Goal: Task Accomplishment & Management: Complete application form

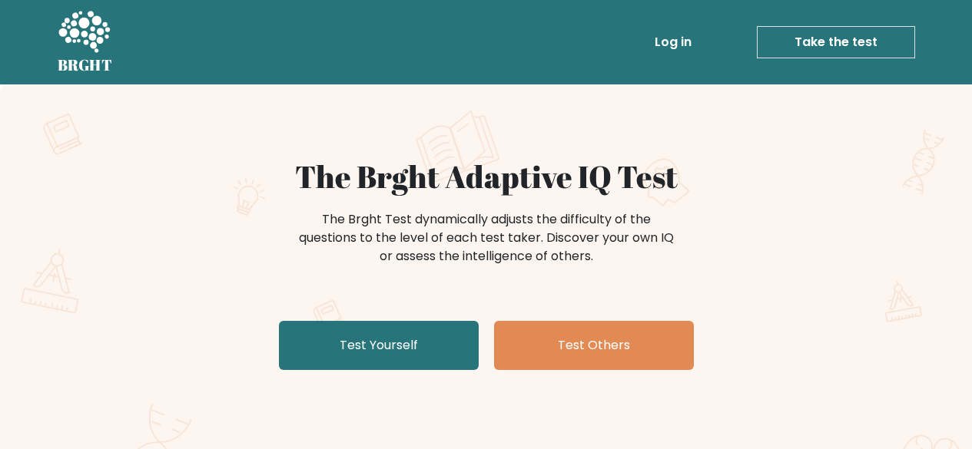
scroll to position [123, 0]
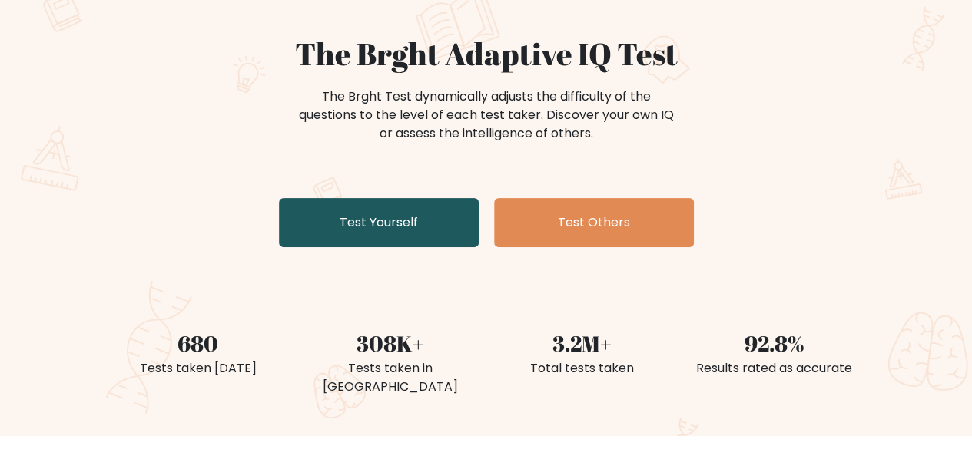
click at [410, 210] on link "Test Yourself" at bounding box center [379, 222] width 200 height 49
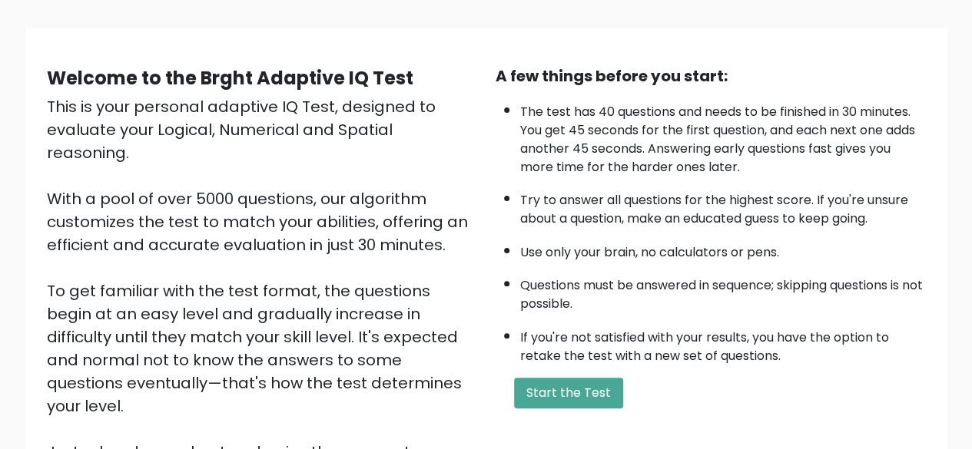
scroll to position [95, 0]
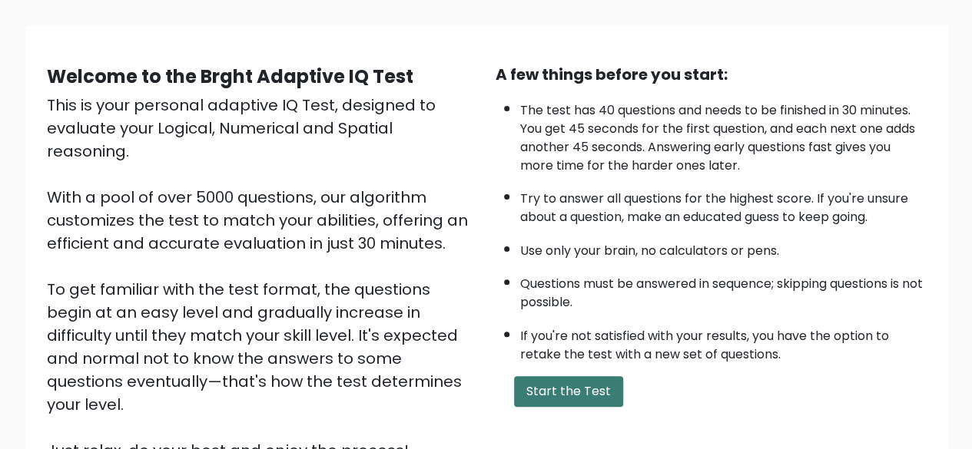
click at [605, 387] on button "Start the Test" at bounding box center [568, 391] width 109 height 31
click at [533, 393] on button "Start the Test" at bounding box center [568, 391] width 109 height 31
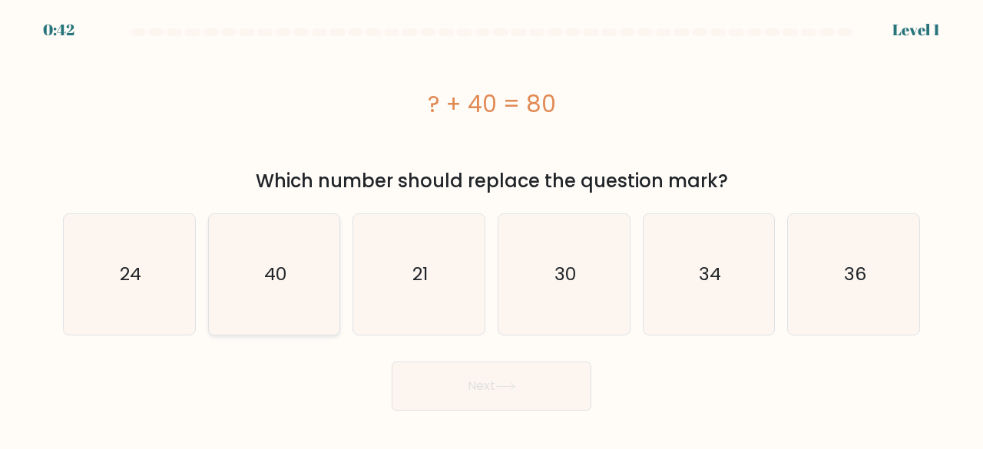
click at [292, 298] on icon "40" at bounding box center [274, 274] width 121 height 121
click at [492, 229] on input "b. 40" at bounding box center [492, 227] width 1 height 4
radio input "true"
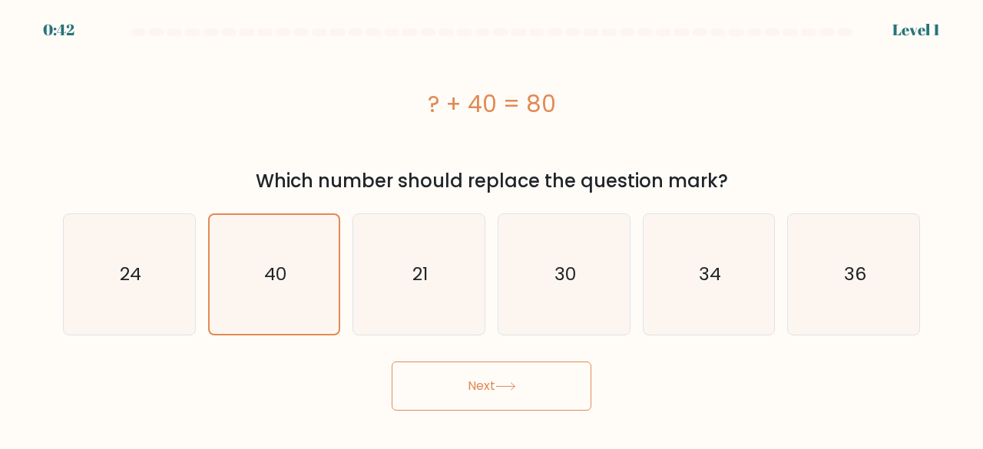
click at [476, 378] on button "Next" at bounding box center [492, 386] width 200 height 49
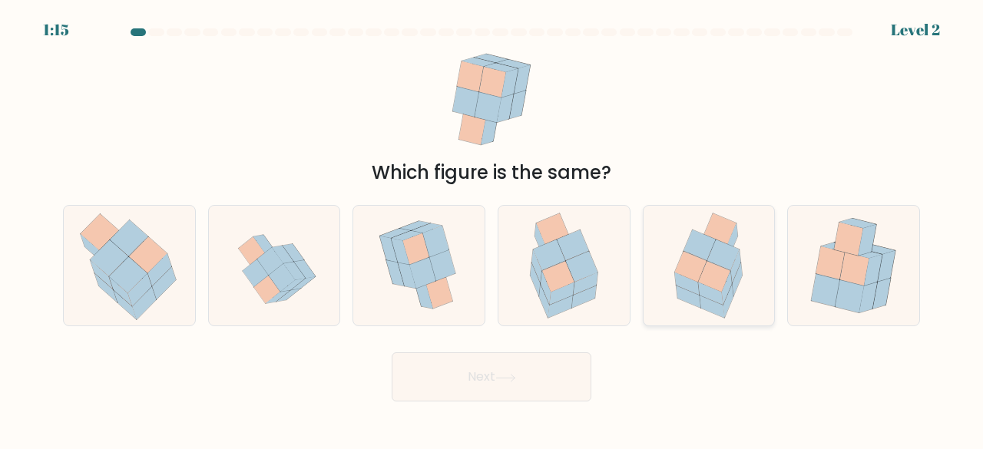
click at [724, 283] on icon at bounding box center [715, 276] width 32 height 31
click at [492, 229] on input "e." at bounding box center [492, 227] width 1 height 4
radio input "true"
click at [515, 384] on button "Next" at bounding box center [492, 377] width 200 height 49
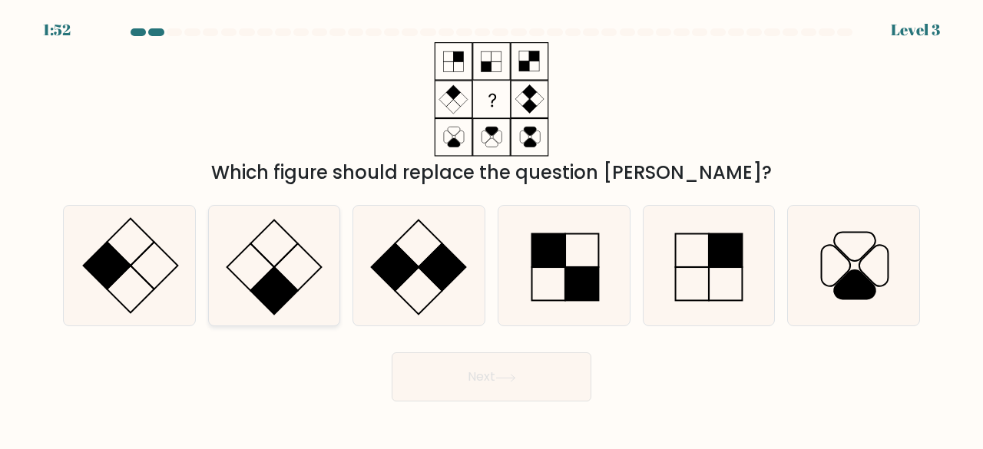
click at [293, 292] on rect at bounding box center [274, 291] width 48 height 48
click at [492, 229] on input "b." at bounding box center [492, 227] width 1 height 4
radio input "true"
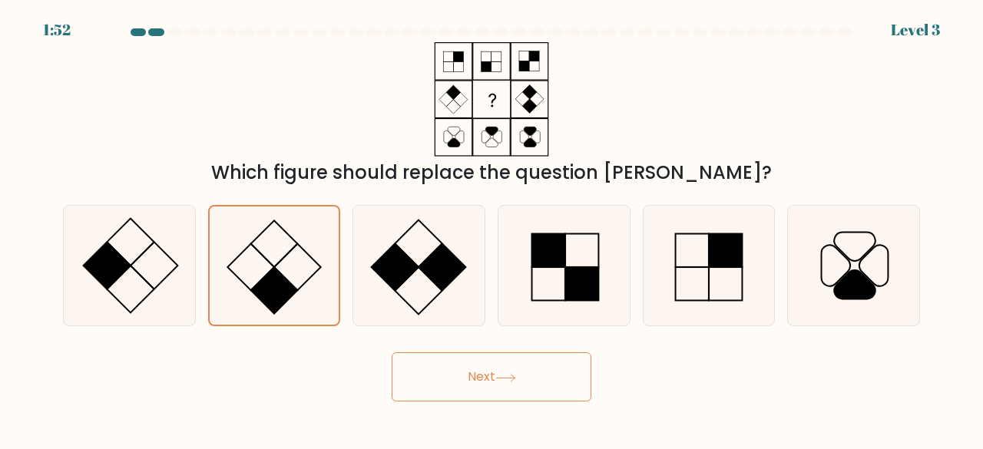
click at [498, 395] on button "Next" at bounding box center [492, 377] width 200 height 49
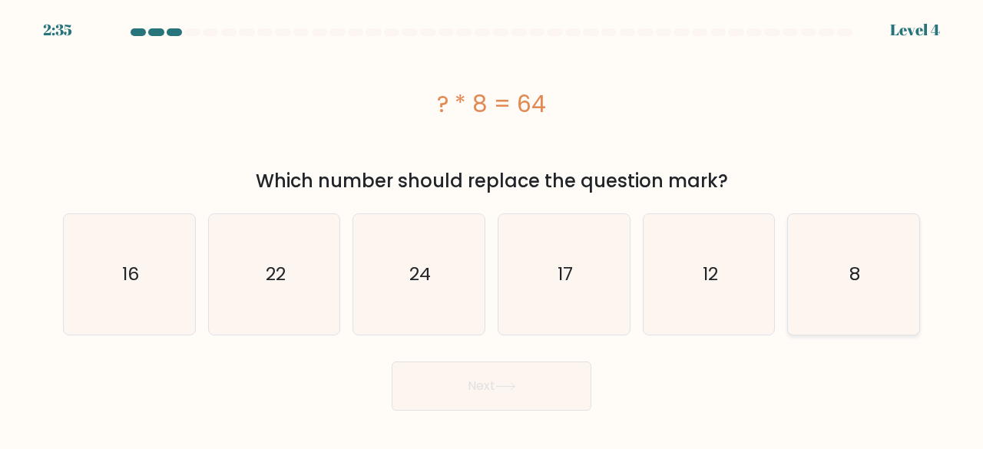
click at [850, 300] on icon "8" at bounding box center [854, 274] width 121 height 121
click at [492, 229] on input "f. 8" at bounding box center [492, 227] width 1 height 4
radio input "true"
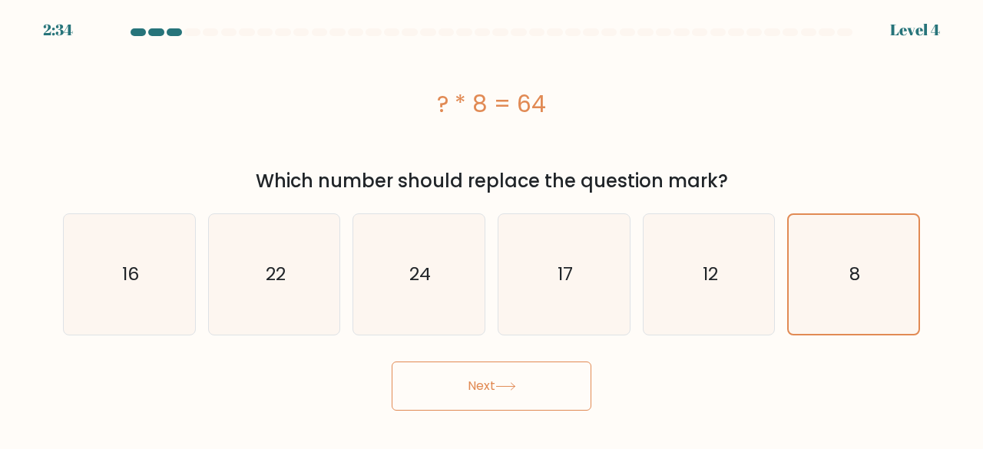
click at [493, 365] on button "Next" at bounding box center [492, 386] width 200 height 49
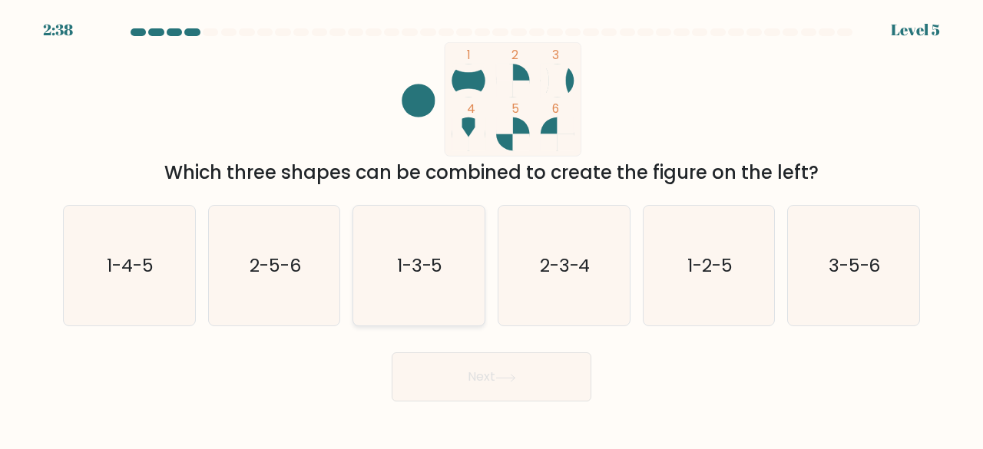
click at [461, 273] on icon "1-3-5" at bounding box center [419, 266] width 121 height 121
click at [492, 229] on input "c. 1-3-5" at bounding box center [492, 227] width 1 height 4
radio input "true"
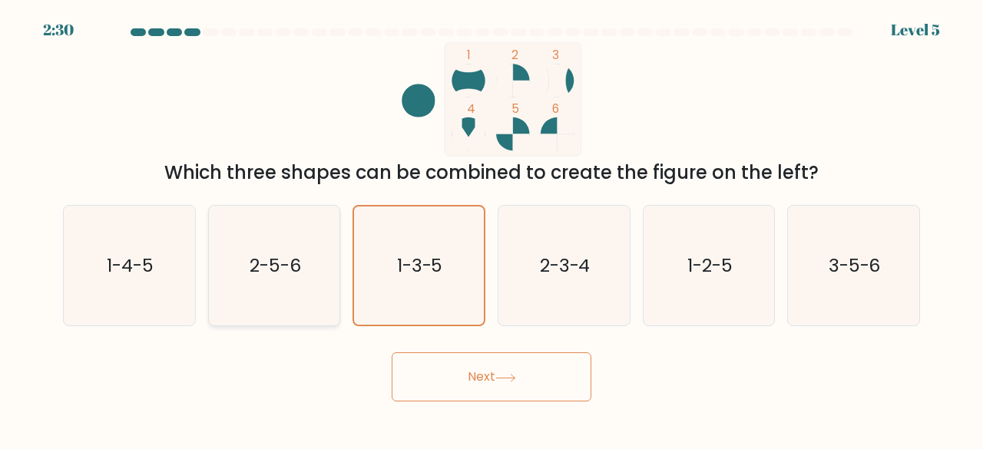
click at [278, 300] on icon "2-5-6" at bounding box center [274, 266] width 121 height 121
click at [492, 229] on input "b. 2-5-6" at bounding box center [492, 227] width 1 height 4
radio input "true"
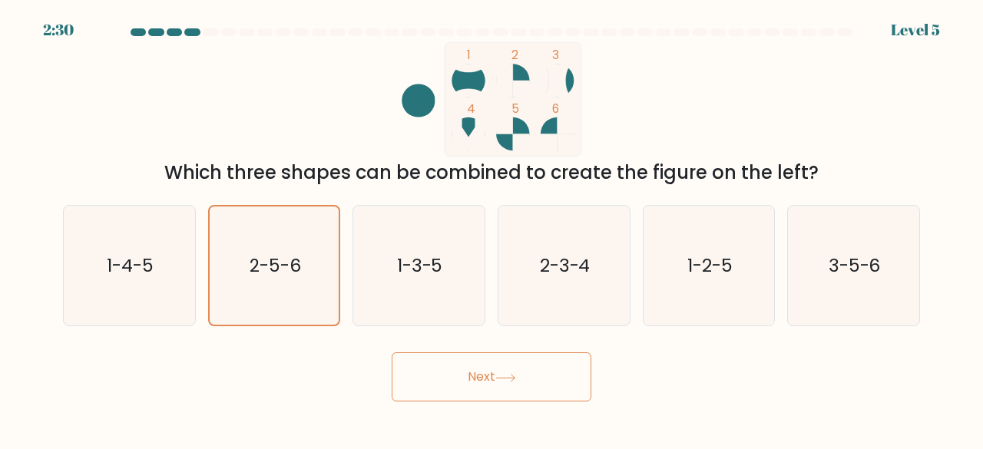
click at [501, 377] on icon at bounding box center [506, 378] width 21 height 8
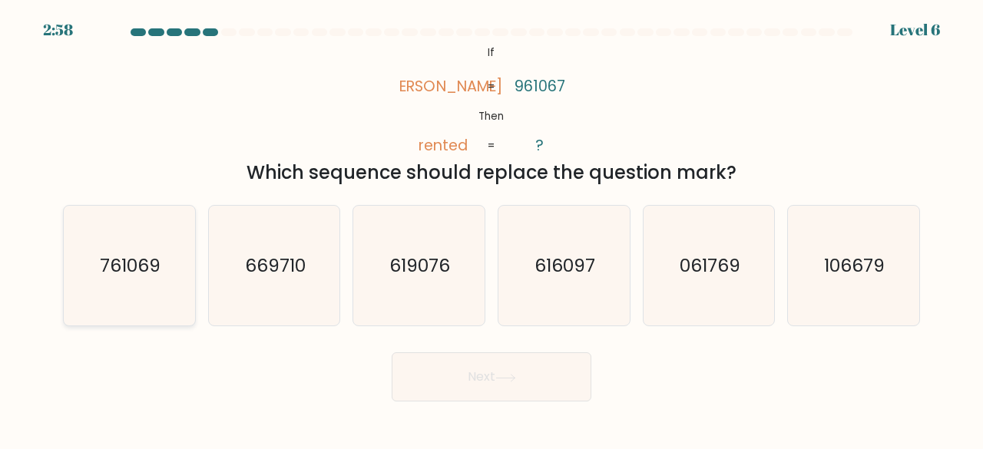
click at [128, 273] on text "761069" at bounding box center [130, 265] width 61 height 25
click at [492, 229] on input "a. 761069" at bounding box center [492, 227] width 1 height 4
radio input "true"
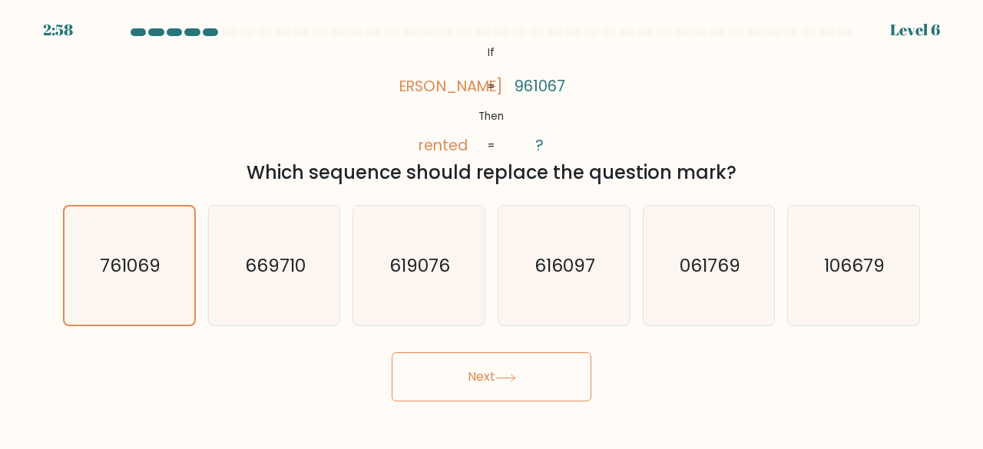
click at [476, 379] on button "Next" at bounding box center [492, 377] width 200 height 49
click at [470, 399] on button "Next" at bounding box center [492, 377] width 200 height 49
click at [464, 380] on button "Next" at bounding box center [492, 377] width 200 height 49
click at [113, 306] on icon "761069" at bounding box center [129, 266] width 119 height 119
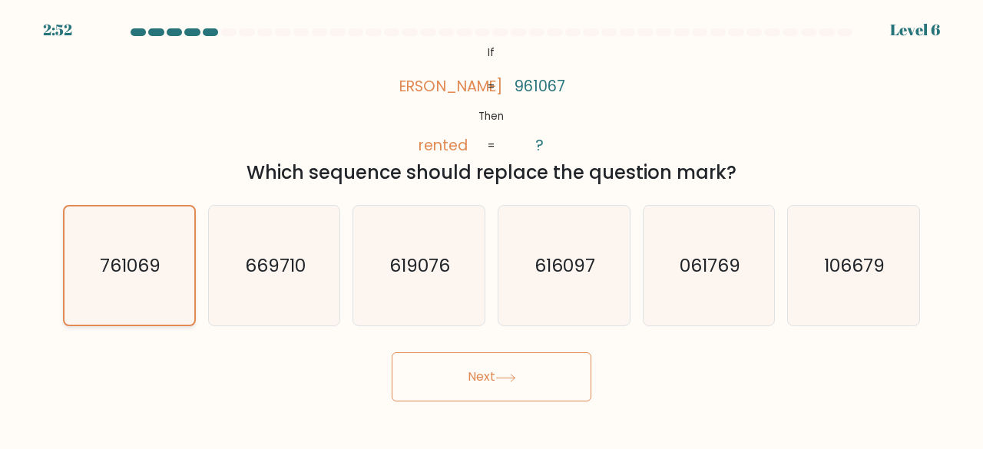
click at [492, 229] on input "a. 761069" at bounding box center [492, 227] width 1 height 4
click at [347, 240] on div "c. 619076" at bounding box center [418, 266] width 145 height 122
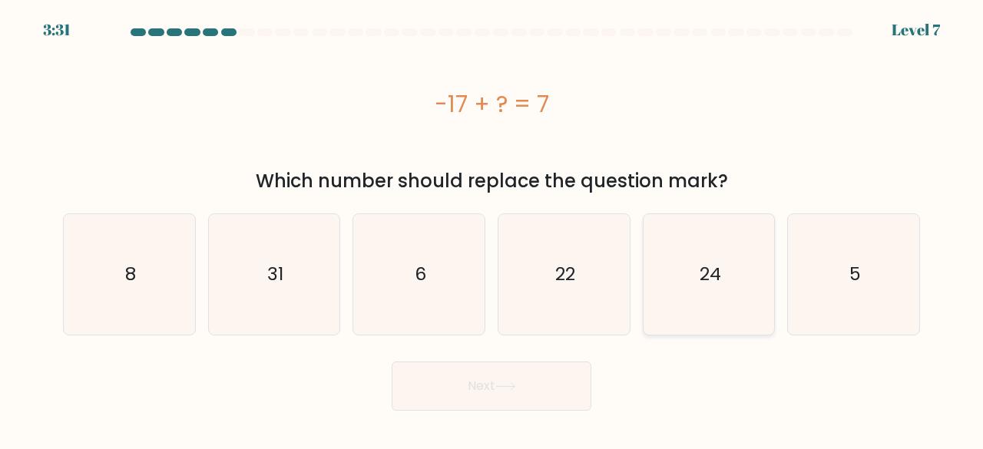
click at [720, 303] on icon "24" at bounding box center [709, 274] width 121 height 121
click at [492, 229] on input "e. 24" at bounding box center [492, 227] width 1 height 4
radio input "true"
click at [516, 379] on button "Next" at bounding box center [492, 386] width 200 height 49
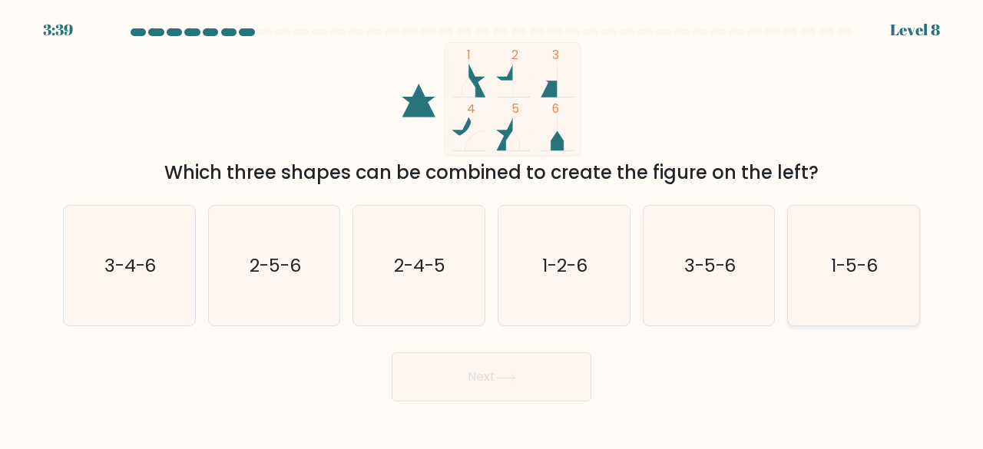
click at [859, 283] on icon "1-5-6" at bounding box center [854, 266] width 121 height 121
click at [492, 229] on input "f. 1-5-6" at bounding box center [492, 227] width 1 height 4
radio input "true"
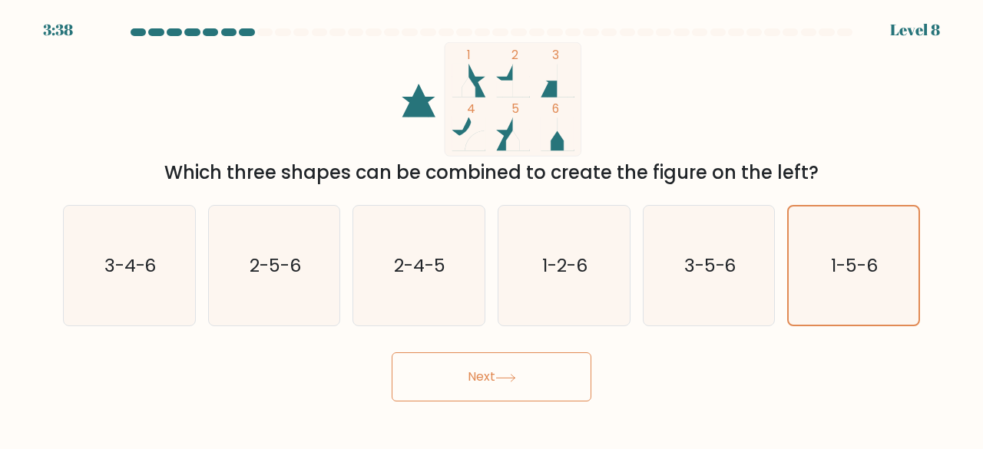
click at [546, 383] on button "Next" at bounding box center [492, 377] width 200 height 49
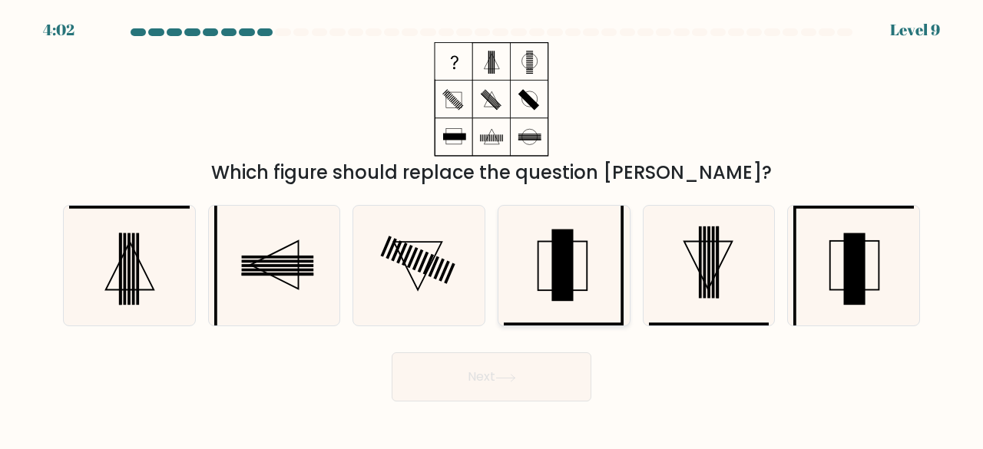
click at [592, 305] on icon at bounding box center [564, 266] width 121 height 121
click at [492, 229] on input "d." at bounding box center [492, 227] width 1 height 4
radio input "true"
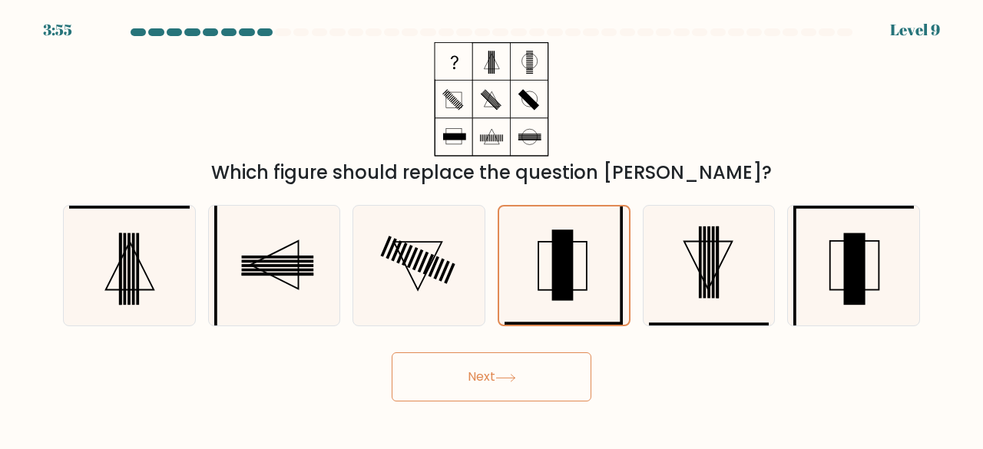
click at [565, 386] on button "Next" at bounding box center [492, 377] width 200 height 49
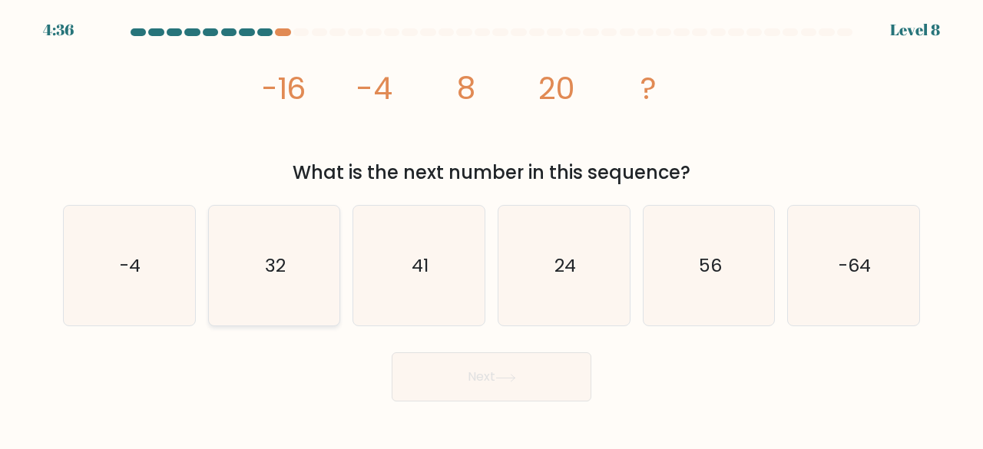
click at [265, 293] on icon "32" at bounding box center [274, 266] width 121 height 121
click at [492, 229] on input "b. 32" at bounding box center [492, 227] width 1 height 4
radio input "true"
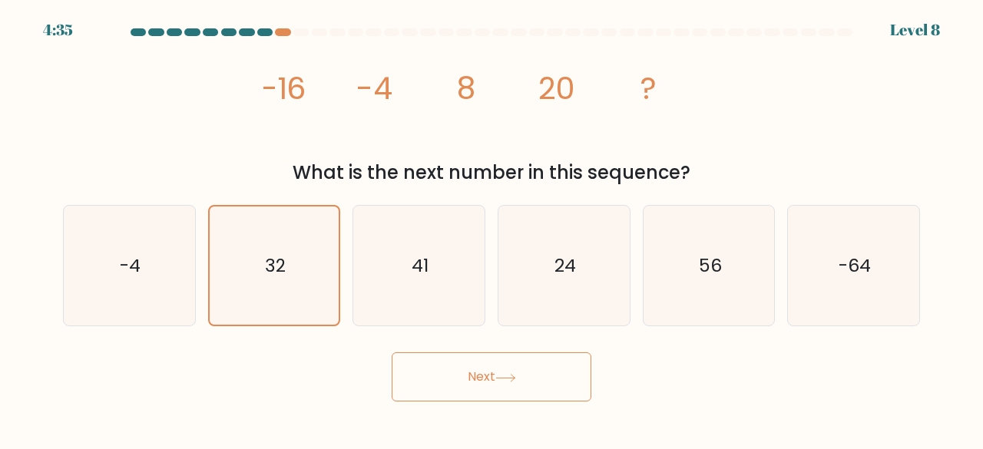
click at [459, 361] on button "Next" at bounding box center [492, 377] width 200 height 49
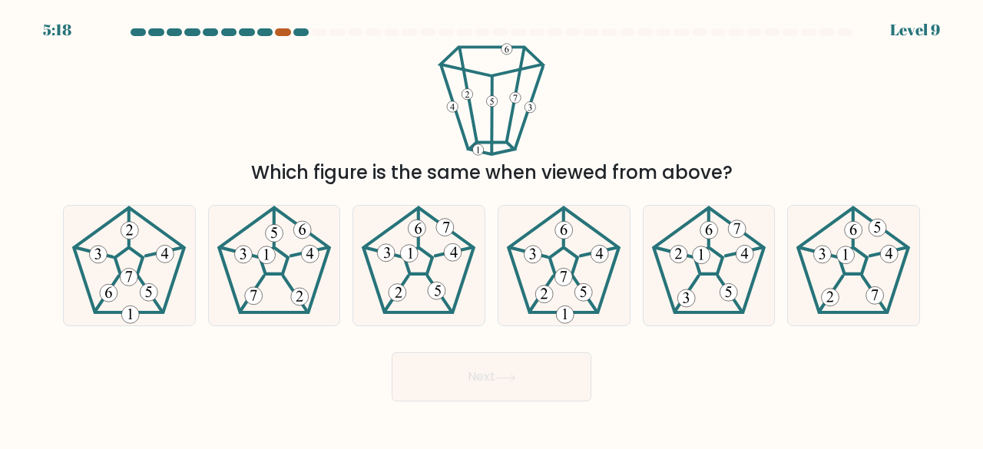
click at [280, 32] on div at bounding box center [282, 32] width 15 height 8
click at [268, 288] on icon at bounding box center [274, 266] width 121 height 121
click at [492, 229] on input "b." at bounding box center [492, 227] width 1 height 4
radio input "true"
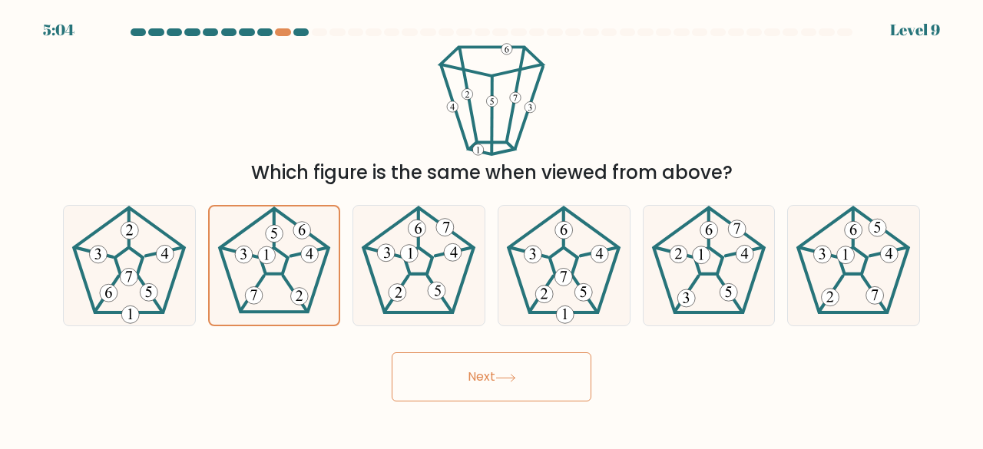
click at [522, 394] on button "Next" at bounding box center [492, 377] width 200 height 49
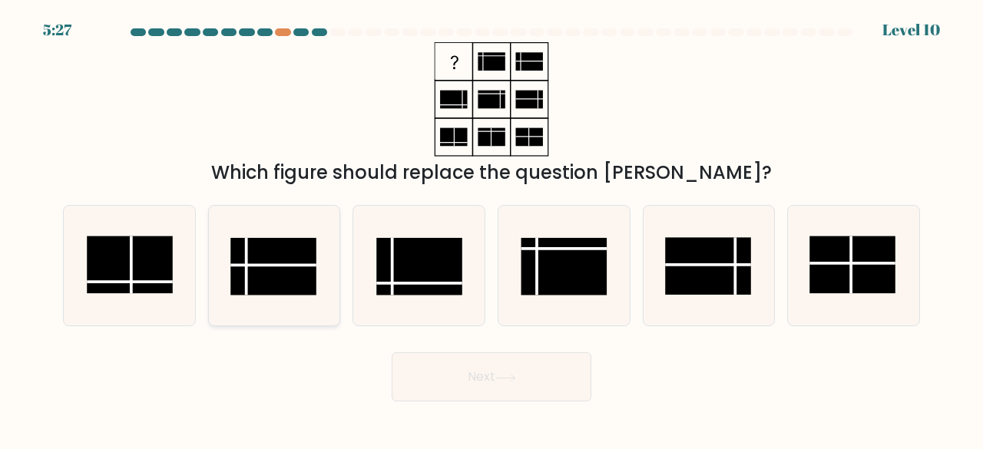
click at [303, 269] on rect at bounding box center [273, 267] width 86 height 58
click at [492, 229] on input "b." at bounding box center [492, 227] width 1 height 4
radio input "true"
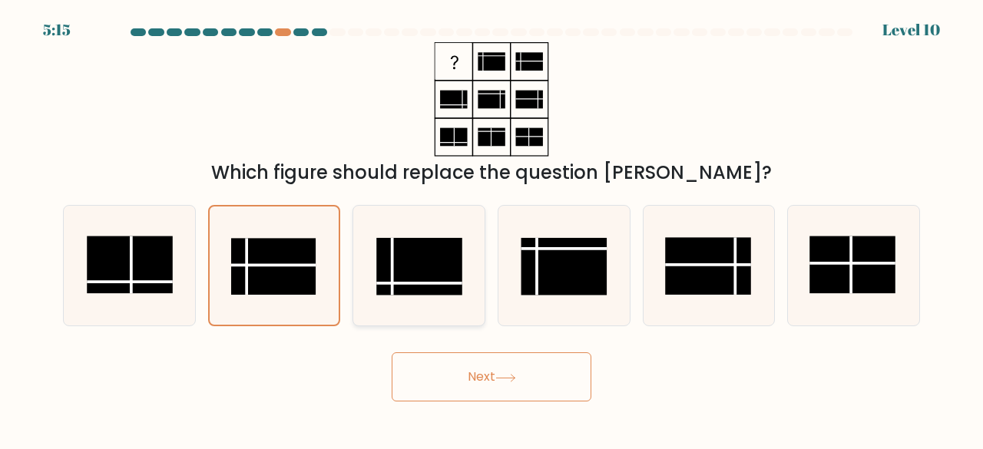
click at [469, 287] on icon at bounding box center [419, 266] width 121 height 121
click at [492, 229] on input "c." at bounding box center [492, 227] width 1 height 4
radio input "true"
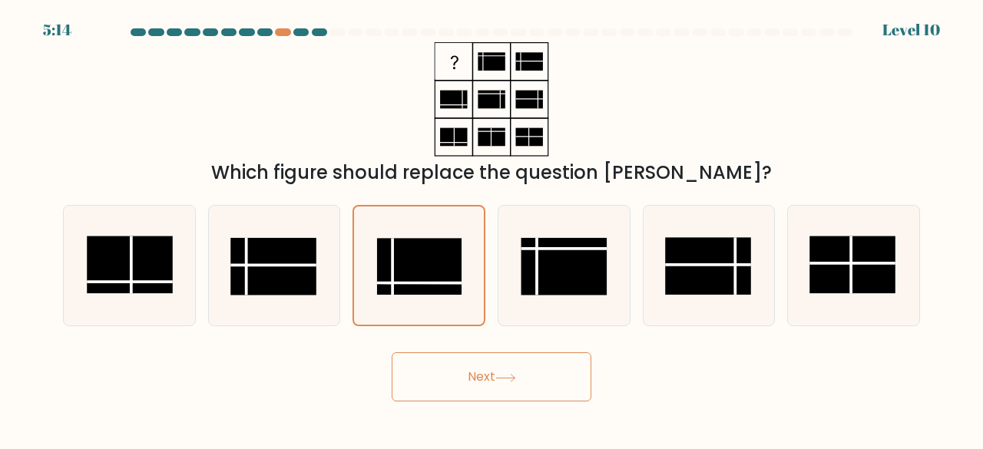
click at [445, 363] on button "Next" at bounding box center [492, 377] width 200 height 49
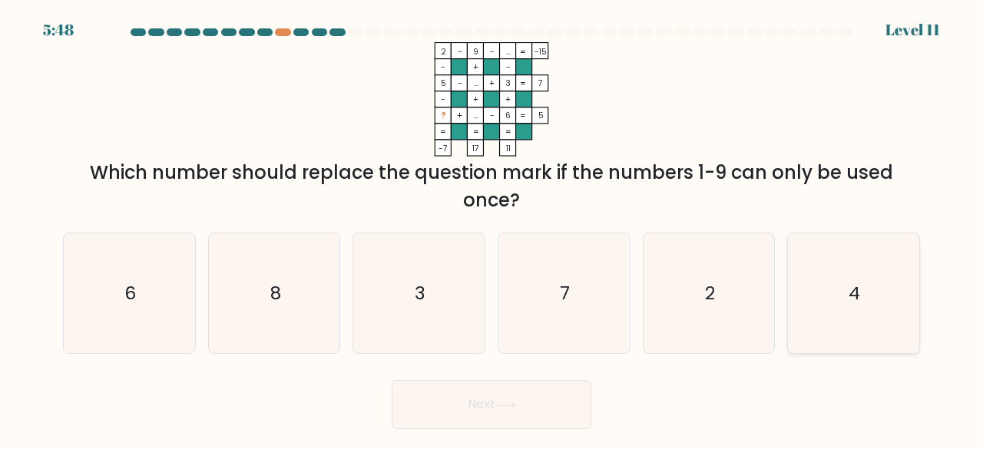
click at [819, 263] on icon "4" at bounding box center [854, 294] width 121 height 121
click at [492, 229] on input "f. 4" at bounding box center [492, 227] width 1 height 4
radio input "true"
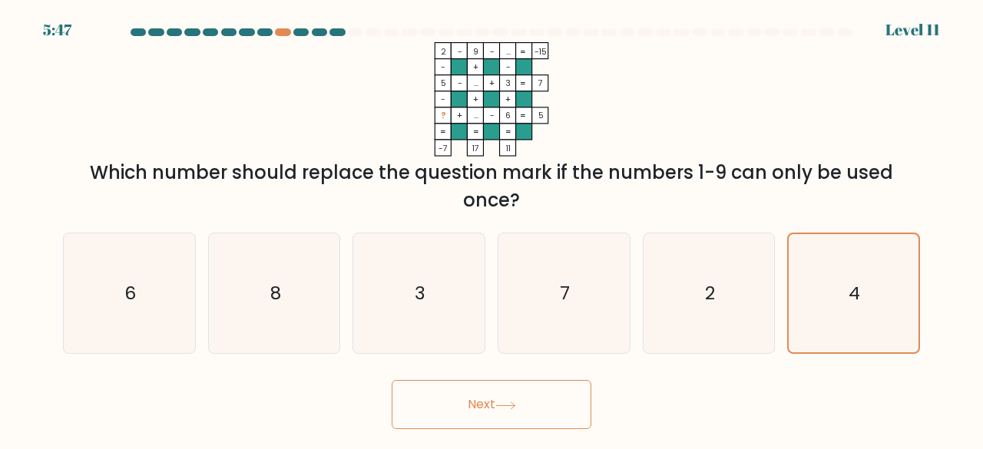
click at [466, 403] on button "Next" at bounding box center [492, 404] width 200 height 49
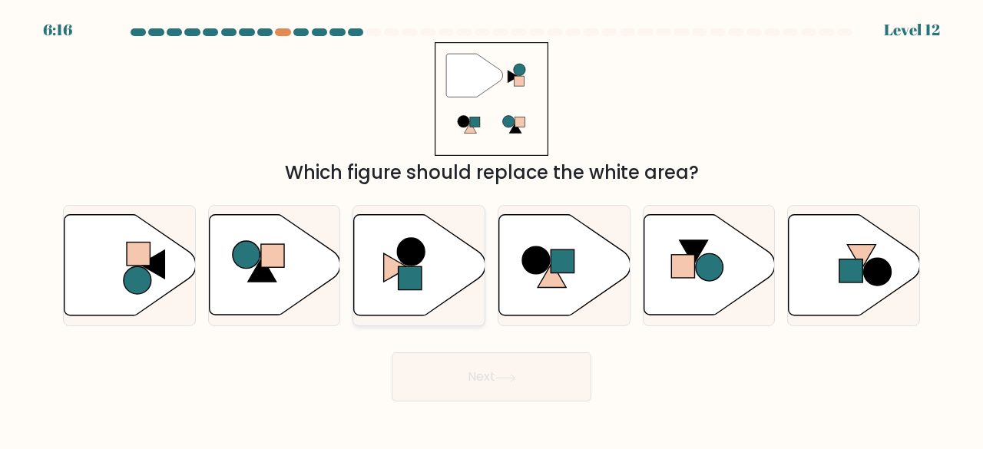
click at [424, 285] on icon at bounding box center [419, 265] width 131 height 101
click at [492, 229] on input "c." at bounding box center [492, 227] width 1 height 4
radio input "true"
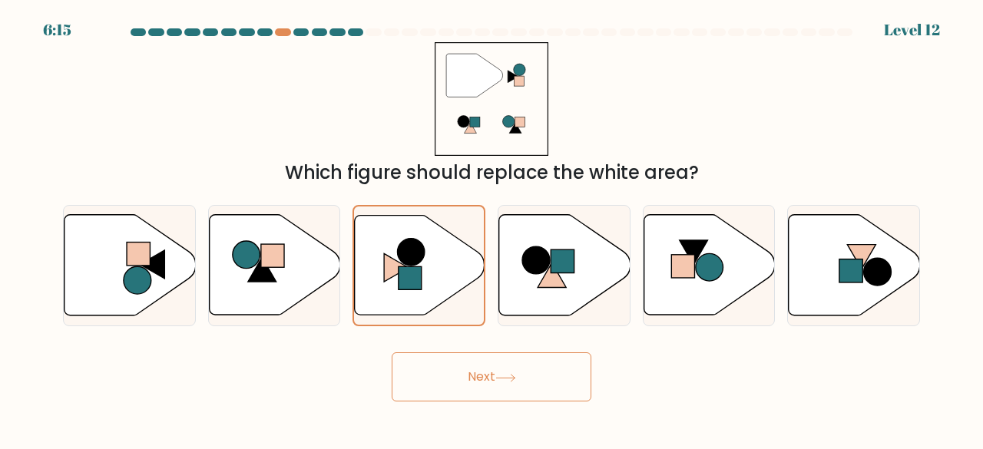
click at [502, 378] on icon at bounding box center [505, 378] width 18 height 7
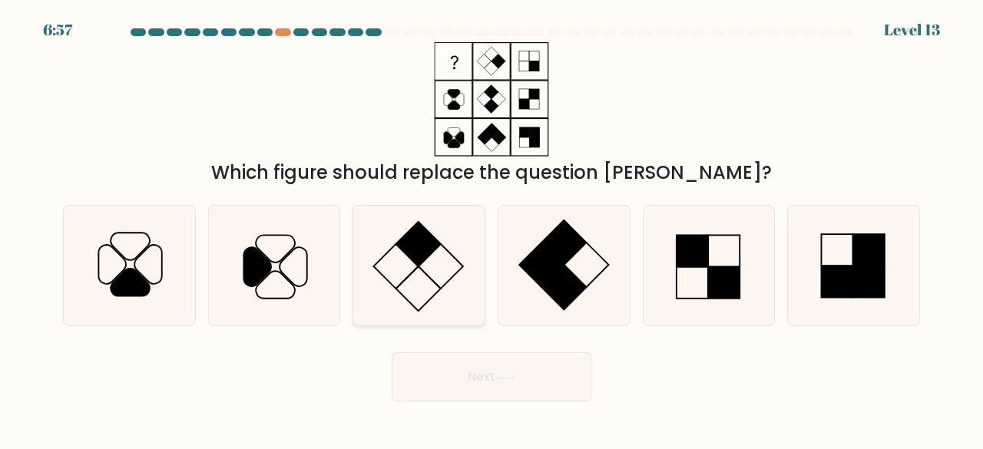
click at [396, 277] on icon at bounding box center [419, 266] width 121 height 121
click at [492, 229] on input "c." at bounding box center [492, 227] width 1 height 4
radio input "true"
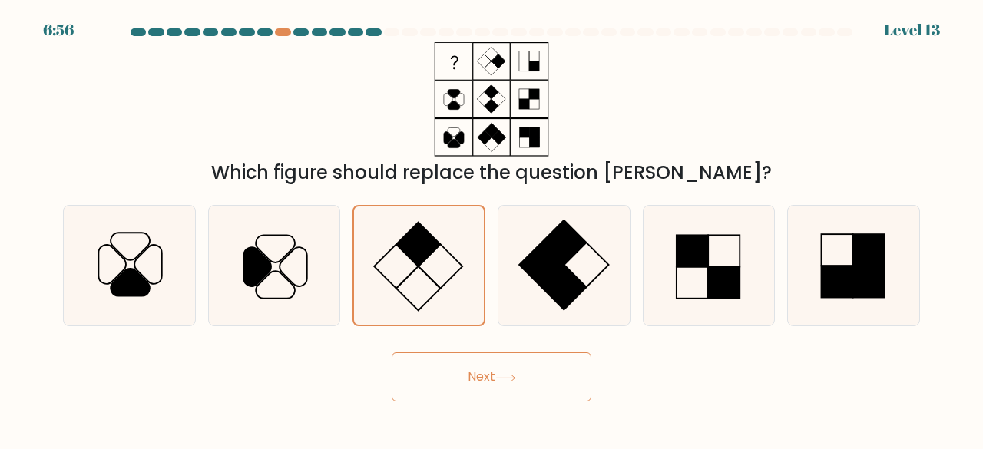
click at [499, 393] on button "Next" at bounding box center [492, 377] width 200 height 49
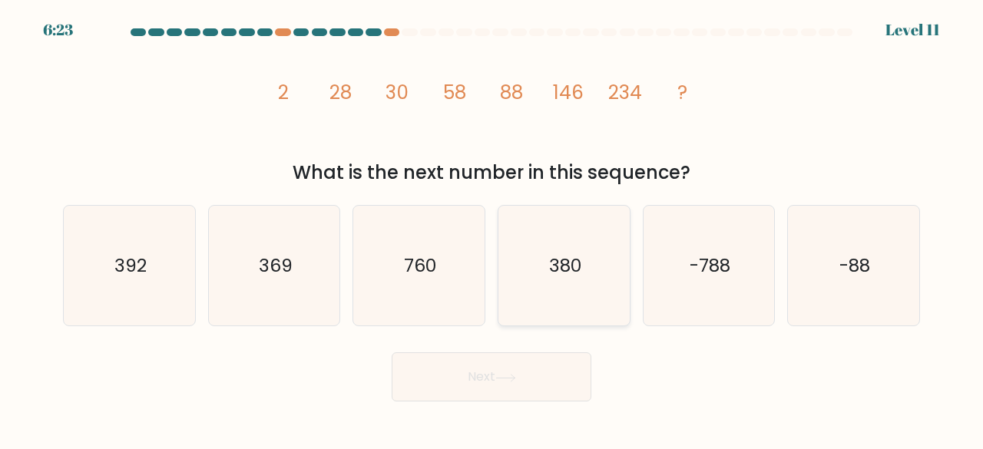
click at [576, 301] on icon "380" at bounding box center [564, 266] width 121 height 121
click at [492, 229] on input "d. 380" at bounding box center [492, 227] width 1 height 4
radio input "true"
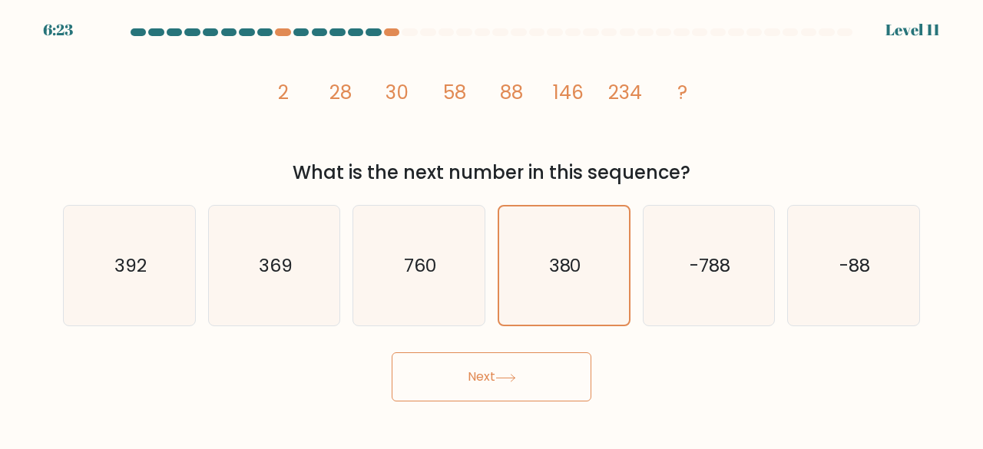
click at [478, 394] on button "Next" at bounding box center [492, 377] width 200 height 49
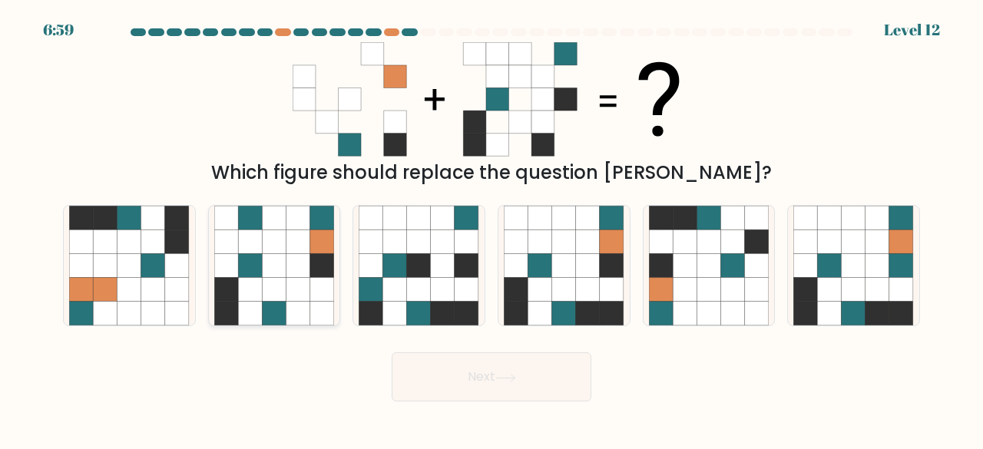
click at [283, 236] on icon at bounding box center [274, 242] width 24 height 24
click at [492, 229] on input "b." at bounding box center [492, 227] width 1 height 4
radio input "true"
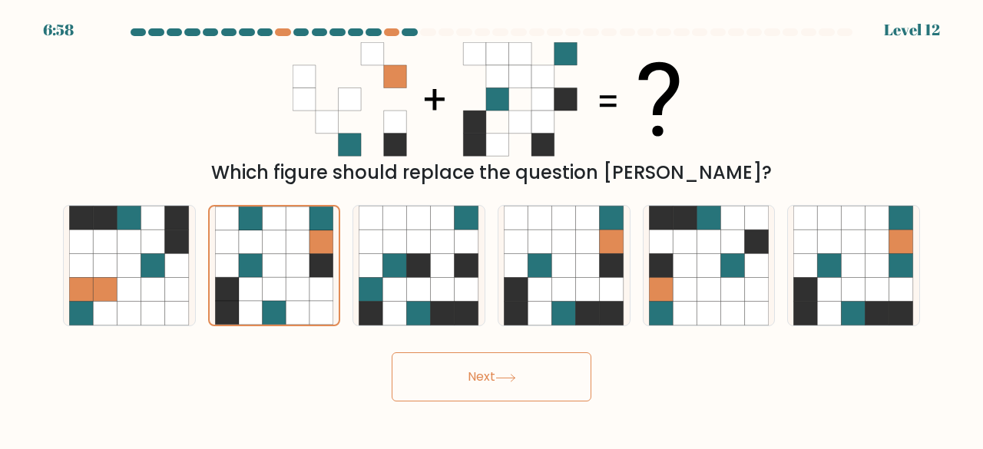
click at [496, 363] on button "Next" at bounding box center [492, 377] width 200 height 49
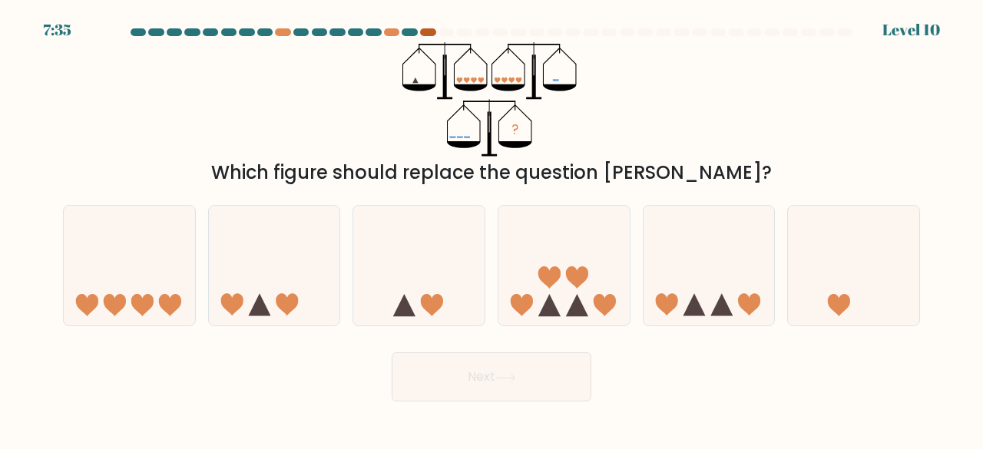
click at [424, 35] on div at bounding box center [427, 32] width 15 height 8
click at [565, 307] on icon at bounding box center [564, 265] width 131 height 108
click at [492, 229] on input "d." at bounding box center [492, 227] width 1 height 4
radio input "true"
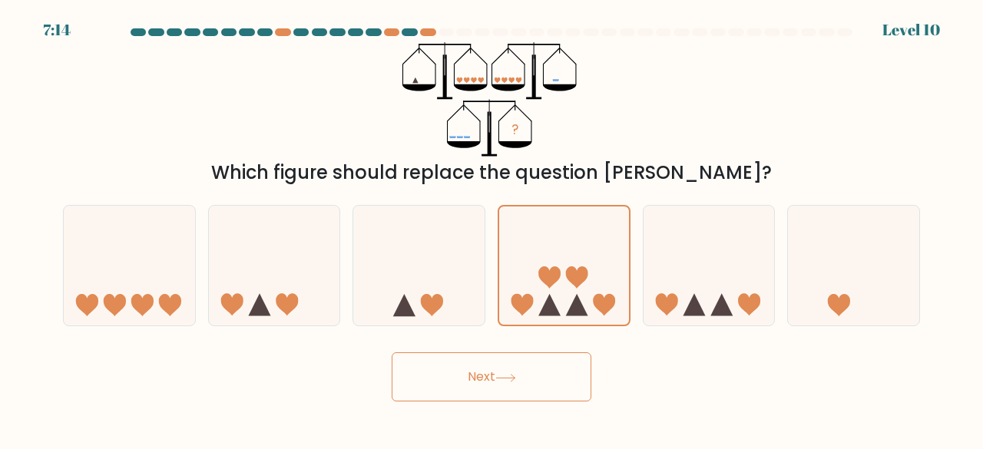
click at [504, 370] on button "Next" at bounding box center [492, 377] width 200 height 49
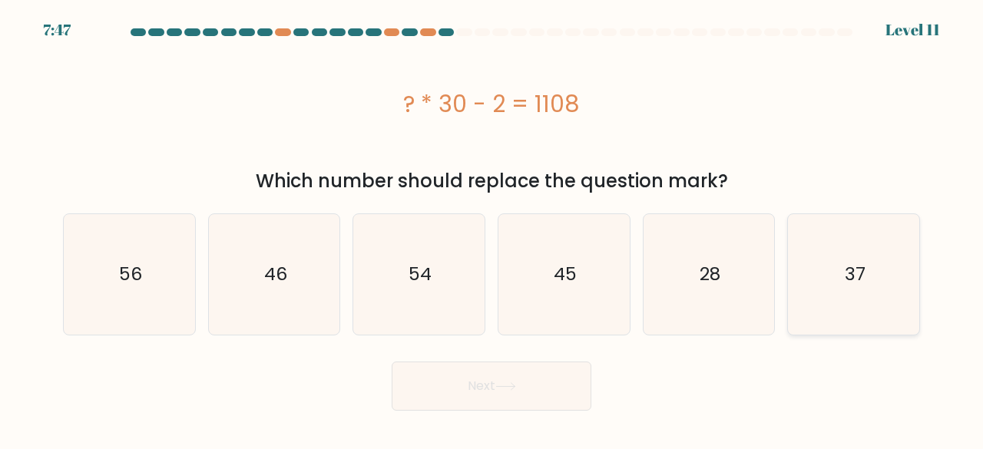
click at [796, 283] on icon "37" at bounding box center [854, 274] width 121 height 121
click at [492, 229] on input "f. 37" at bounding box center [492, 227] width 1 height 4
radio input "true"
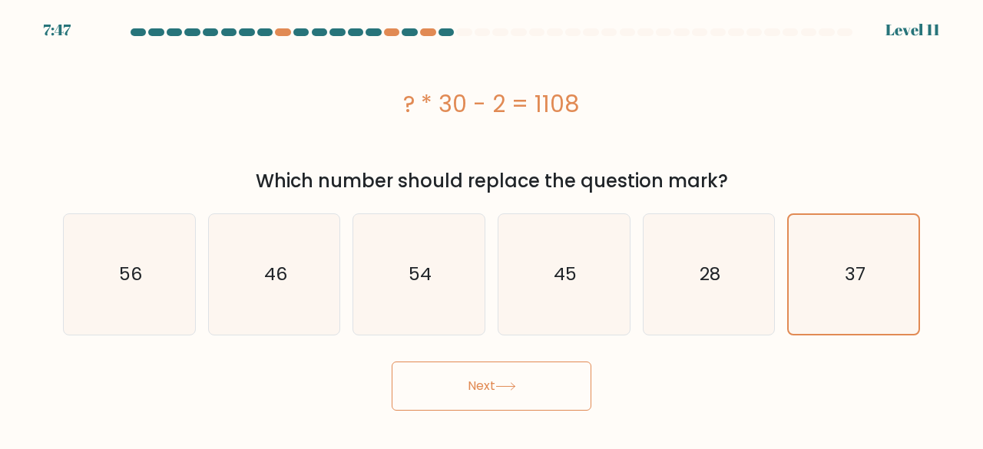
click at [565, 397] on button "Next" at bounding box center [492, 386] width 200 height 49
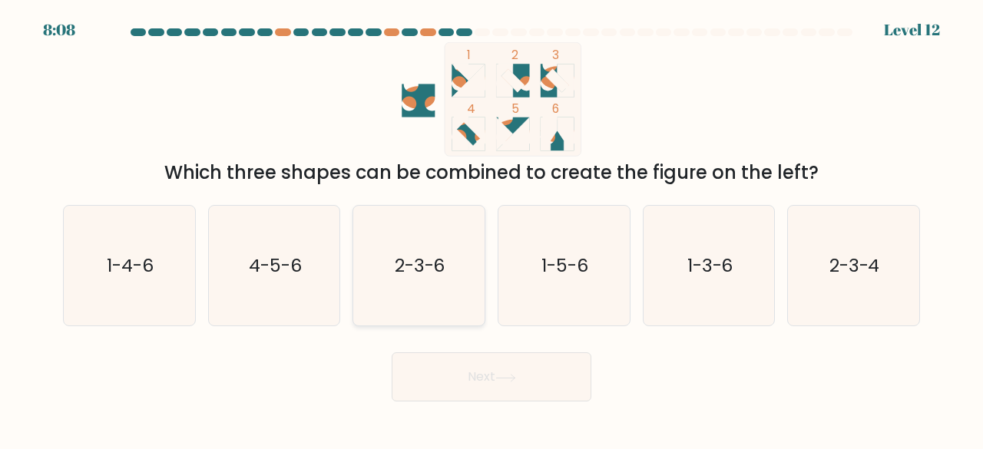
click at [470, 308] on icon "2-3-6" at bounding box center [419, 266] width 121 height 121
click at [492, 229] on input "c. 2-3-6" at bounding box center [492, 227] width 1 height 4
radio input "true"
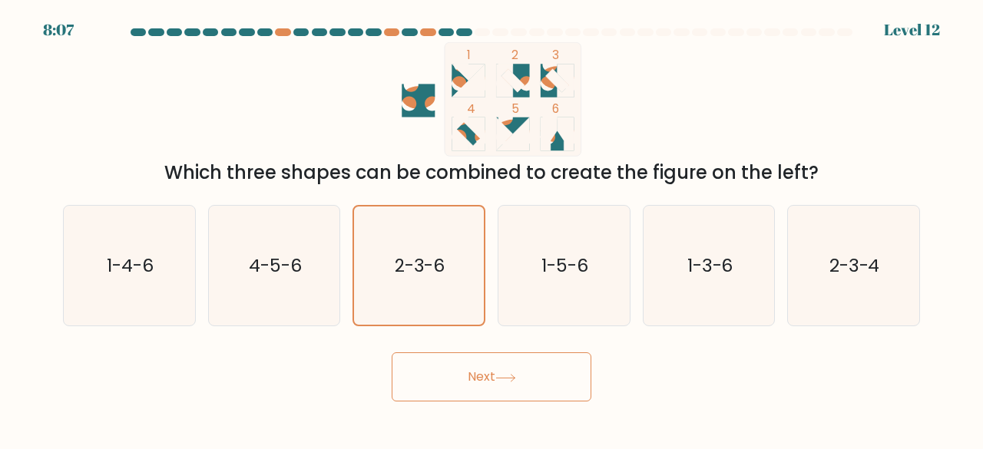
click at [486, 369] on button "Next" at bounding box center [492, 377] width 200 height 49
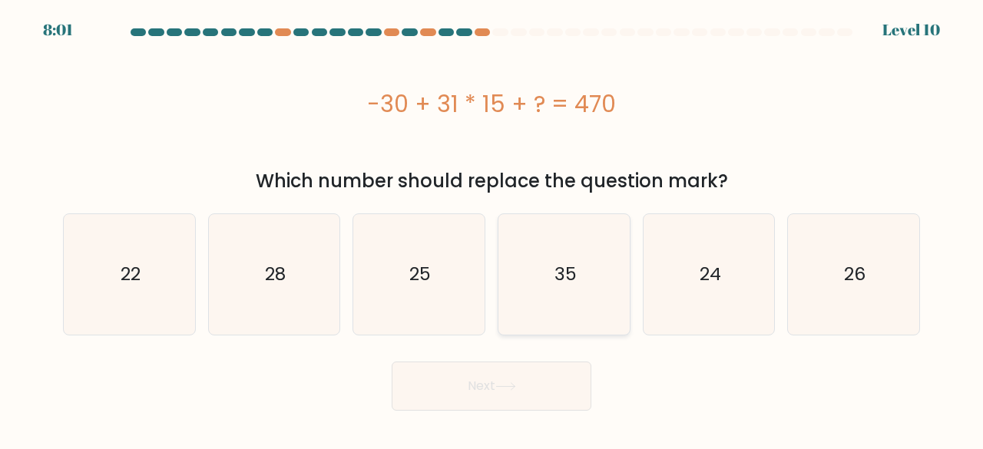
click at [519, 298] on icon "35" at bounding box center [564, 274] width 121 height 121
click at [492, 229] on input "d. 35" at bounding box center [492, 227] width 1 height 4
radio input "true"
click at [473, 385] on button "Next" at bounding box center [492, 386] width 200 height 49
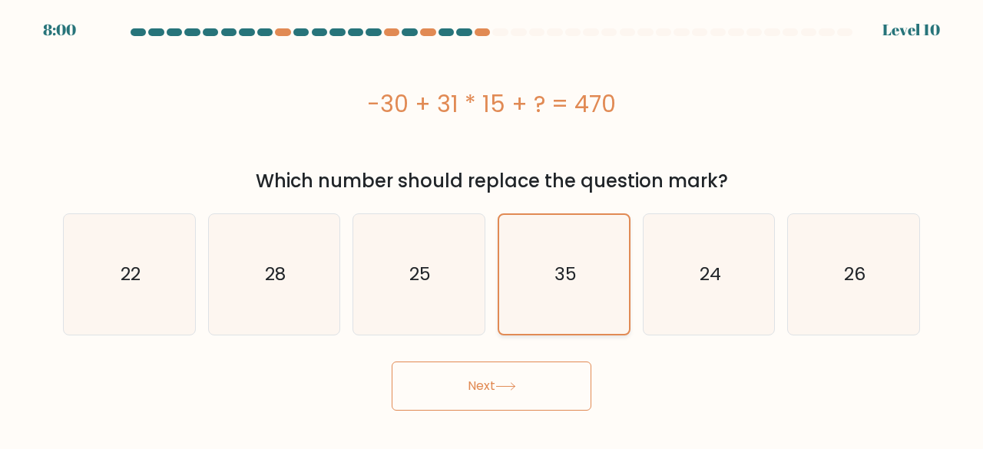
click at [564, 294] on icon "35" at bounding box center [564, 274] width 119 height 119
click at [492, 229] on input "d. 35" at bounding box center [492, 227] width 1 height 4
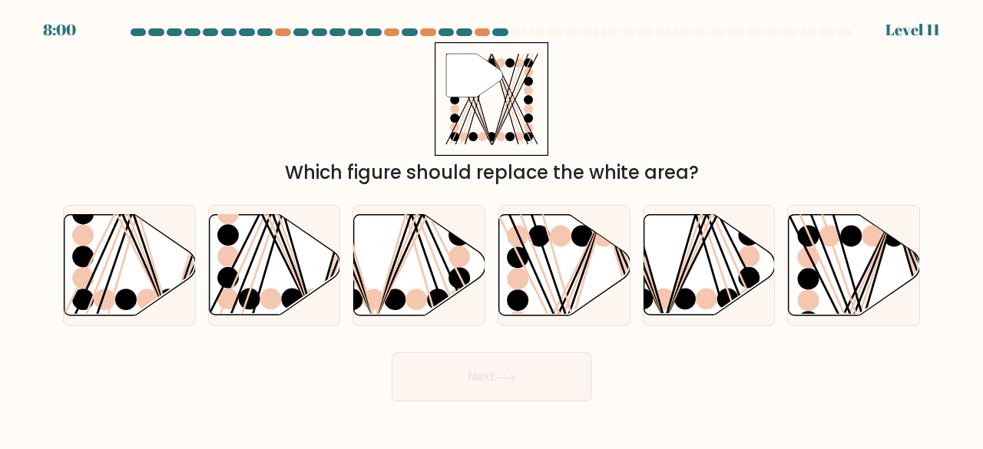
click at [499, 382] on icon at bounding box center [506, 378] width 21 height 8
click at [544, 249] on line at bounding box center [567, 320] width 71 height 211
click at [492, 229] on input "d." at bounding box center [492, 227] width 1 height 4
radio input "true"
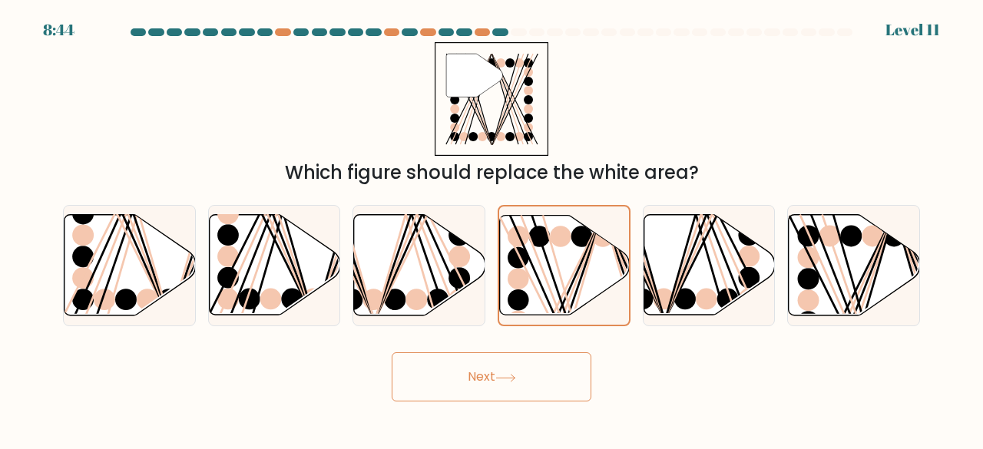
click at [479, 365] on button "Next" at bounding box center [492, 377] width 200 height 49
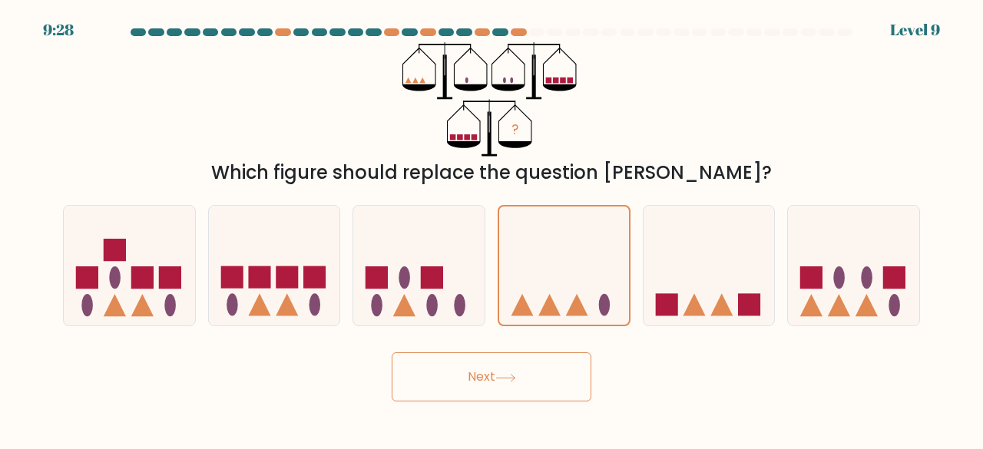
click at [524, 353] on button "Next" at bounding box center [492, 377] width 200 height 49
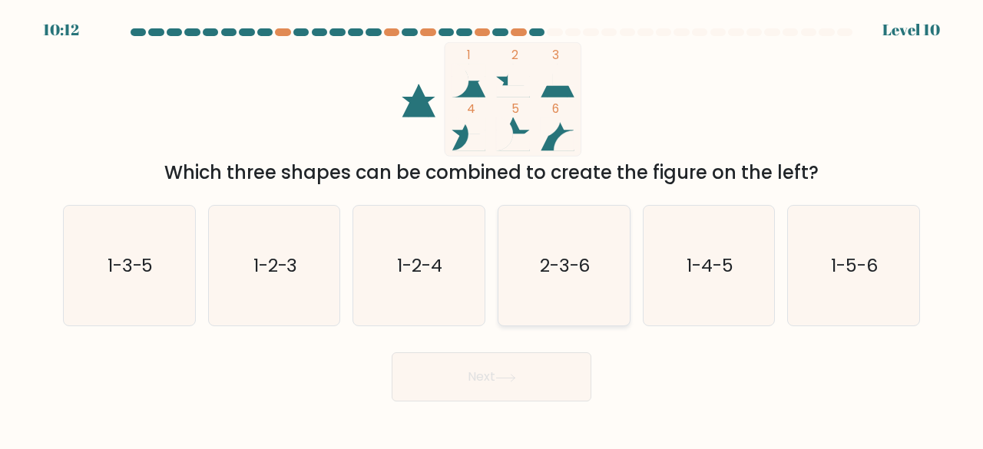
click at [547, 280] on icon "2-3-6" at bounding box center [564, 266] width 121 height 121
click at [492, 229] on input "d. 2-3-6" at bounding box center [492, 227] width 1 height 4
radio input "true"
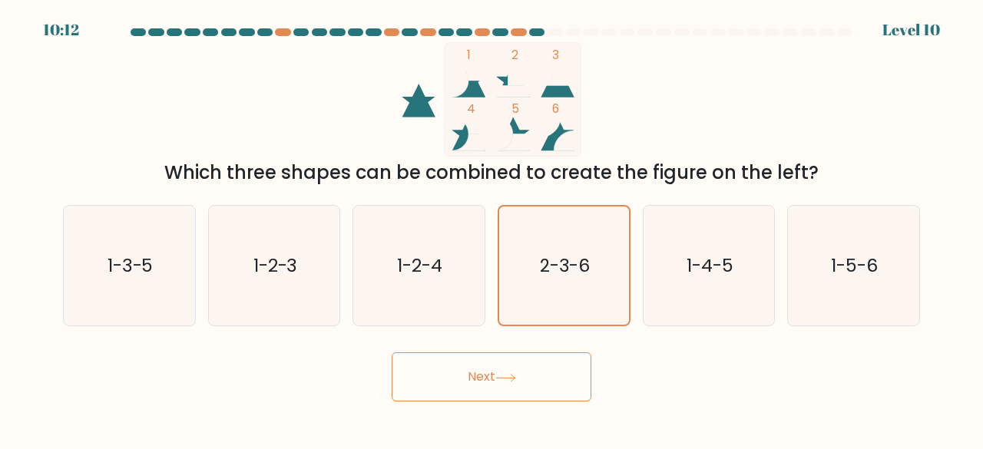
click at [502, 377] on icon at bounding box center [505, 378] width 18 height 7
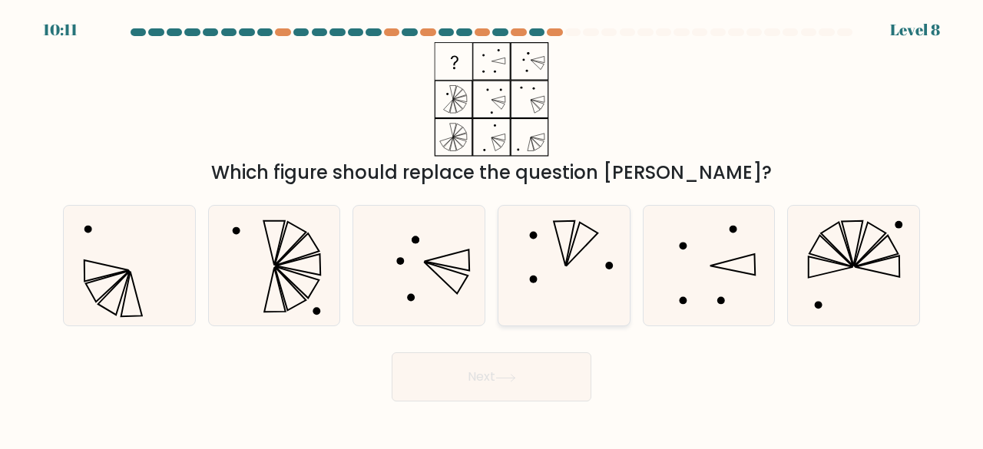
click at [559, 293] on icon at bounding box center [564, 266] width 121 height 121
click at [492, 229] on input "d." at bounding box center [492, 227] width 1 height 4
radio input "true"
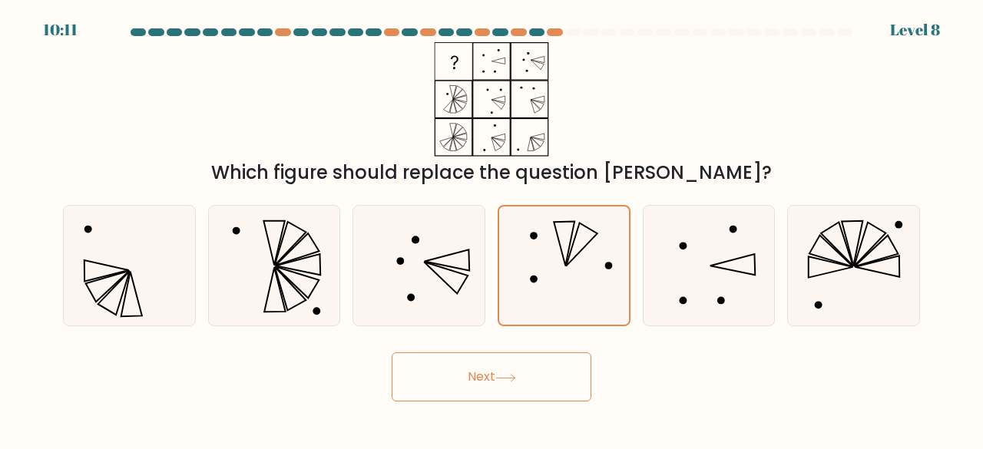
click at [522, 354] on button "Next" at bounding box center [492, 377] width 200 height 49
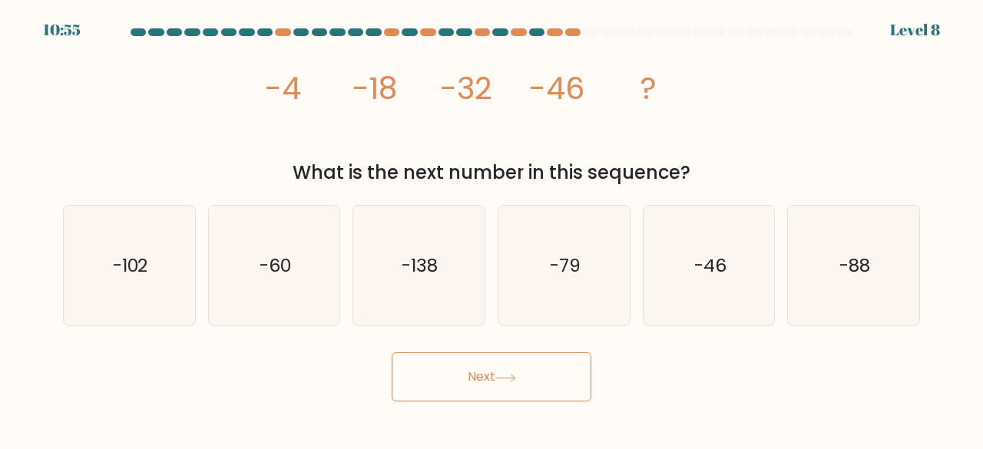
click at [518, 368] on button "Next" at bounding box center [492, 377] width 200 height 49
click at [553, 299] on icon "-79" at bounding box center [564, 266] width 121 height 121
click at [492, 229] on input "d. -79" at bounding box center [492, 227] width 1 height 4
radio input "true"
click at [504, 356] on button "Next" at bounding box center [492, 377] width 200 height 49
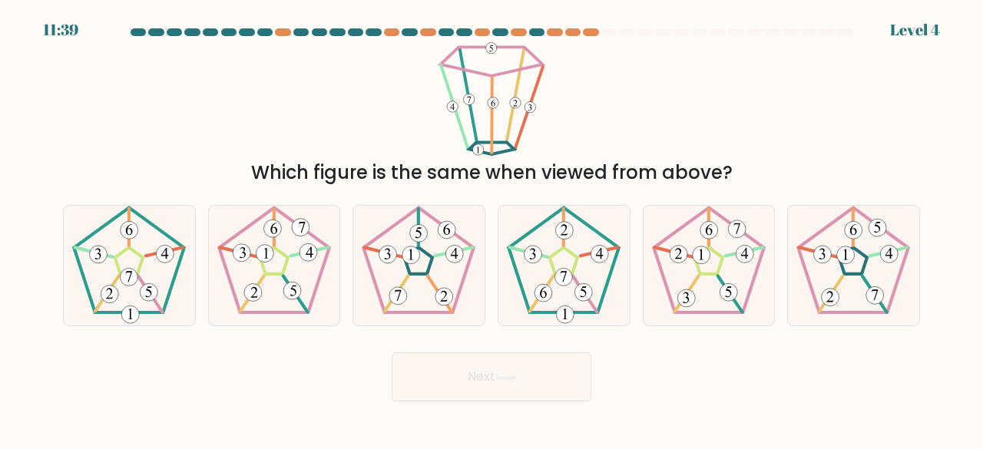
click at [551, 279] on 370 at bounding box center [542, 294] width 24 height 35
click at [492, 229] on input "d." at bounding box center [492, 227] width 1 height 4
radio input "true"
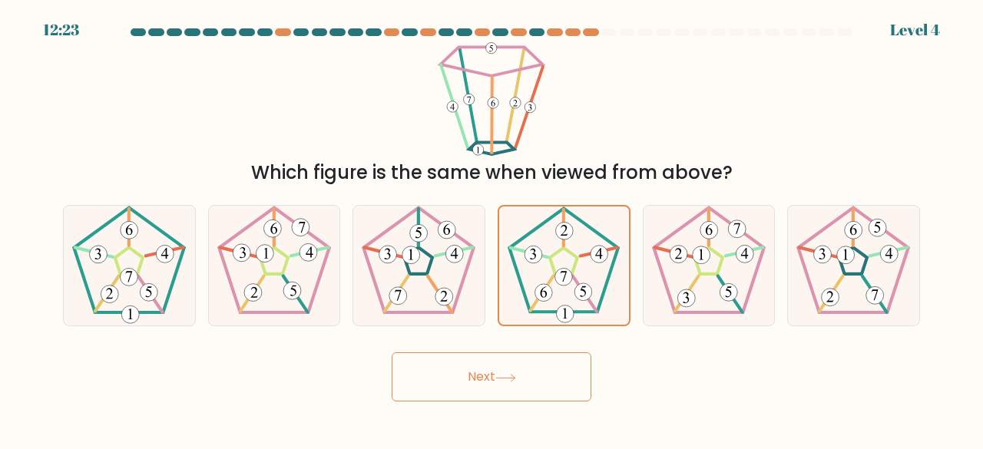
click at [512, 357] on button "Next" at bounding box center [492, 377] width 200 height 49
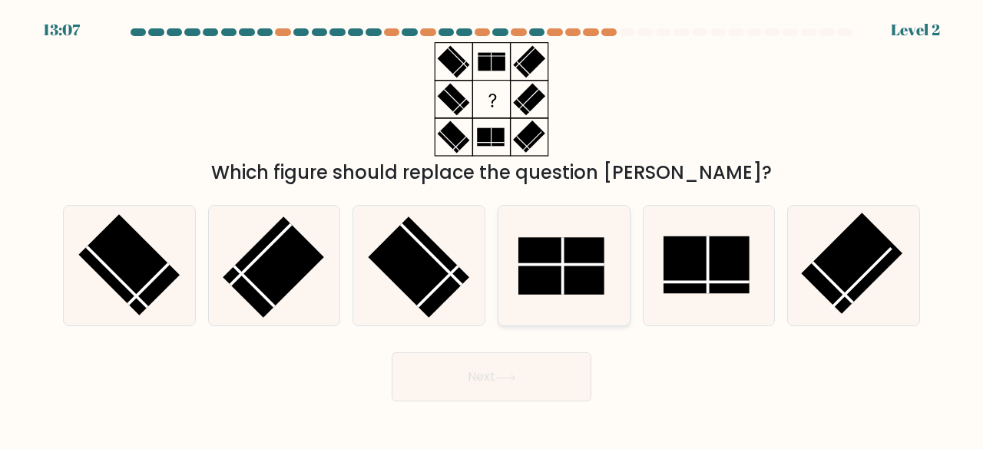
click at [544, 287] on rect at bounding box center [562, 266] width 86 height 58
click at [492, 229] on input "d." at bounding box center [492, 227] width 1 height 4
radio input "true"
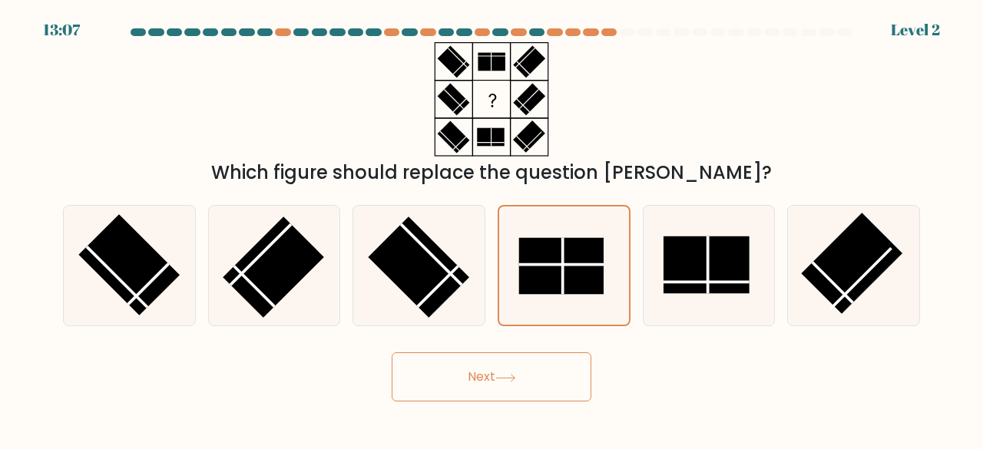
click at [499, 396] on button "Next" at bounding box center [492, 377] width 200 height 49
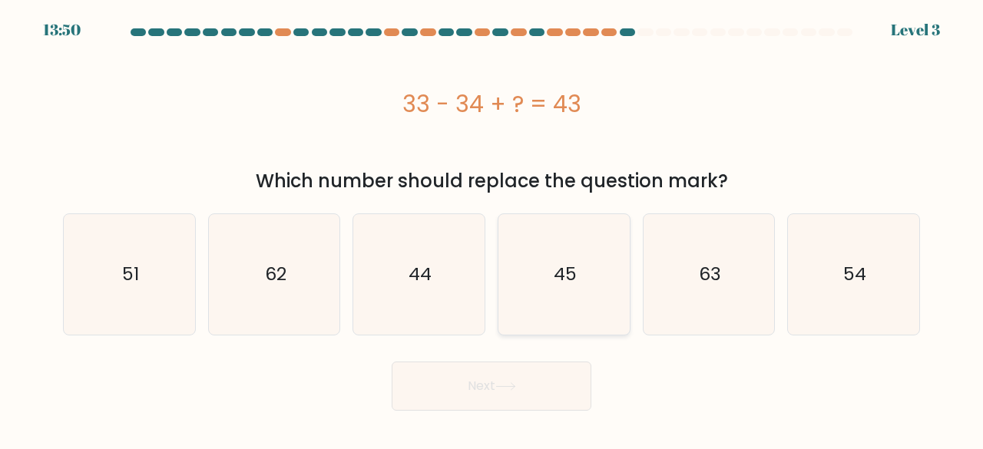
click at [550, 277] on icon "45" at bounding box center [564, 274] width 121 height 121
click at [492, 229] on input "d. 45" at bounding box center [492, 227] width 1 height 4
radio input "true"
click at [504, 371] on button "Next" at bounding box center [492, 386] width 200 height 49
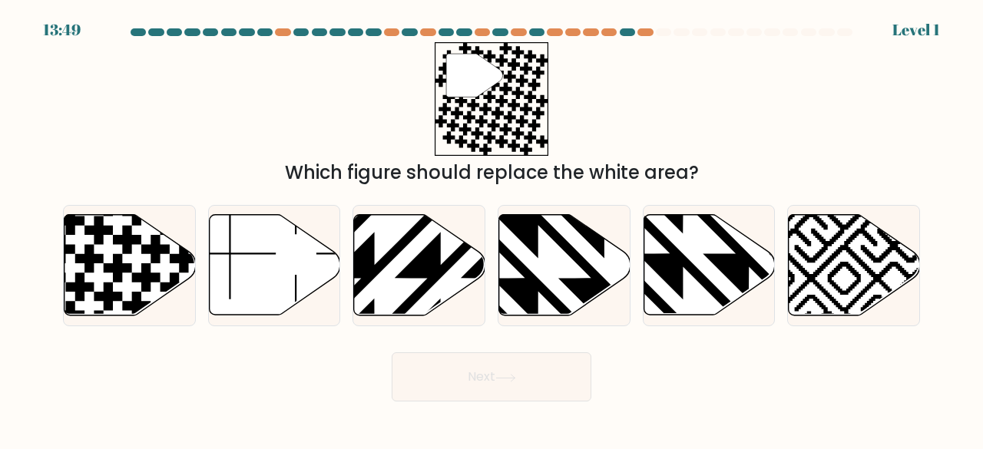
click at [515, 360] on button "Next" at bounding box center [492, 377] width 200 height 49
click at [552, 273] on icon at bounding box center [564, 265] width 131 height 101
click at [492, 229] on input "d." at bounding box center [492, 227] width 1 height 4
radio input "true"
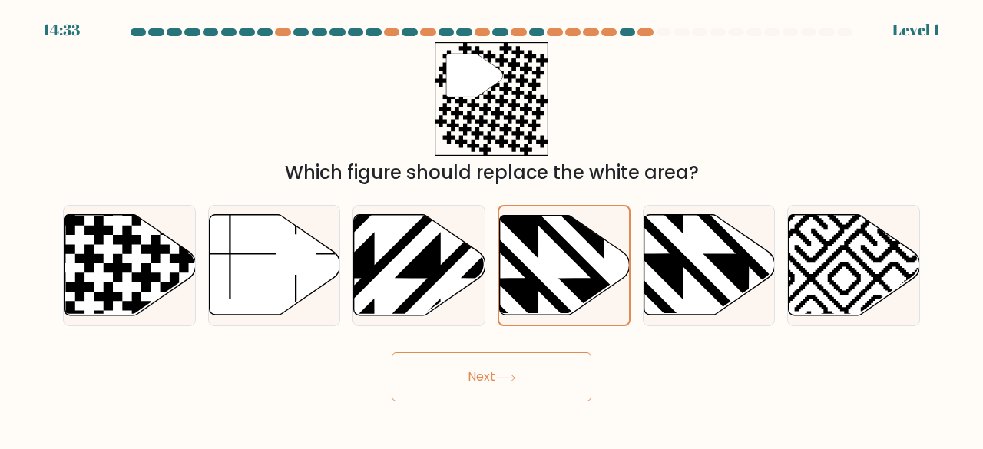
click at [502, 351] on div "Next" at bounding box center [492, 373] width 876 height 57
click at [501, 357] on button "Next" at bounding box center [492, 377] width 200 height 49
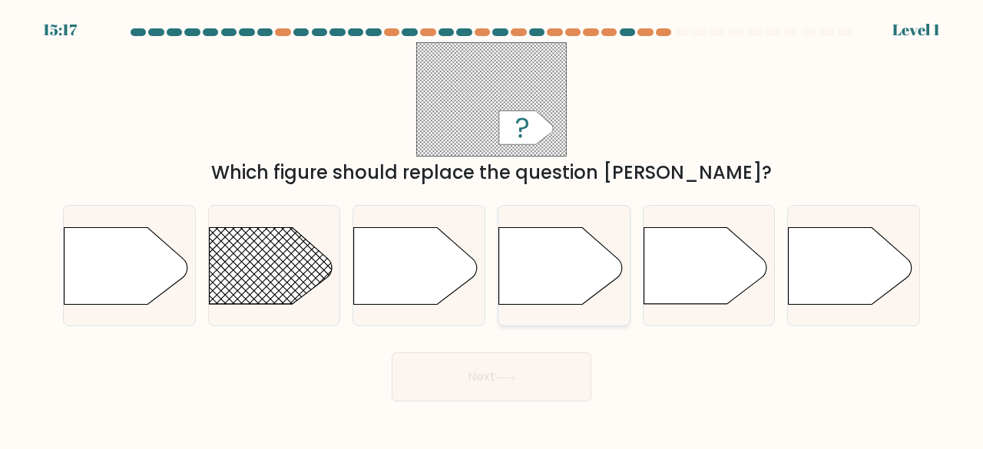
click at [559, 294] on icon at bounding box center [560, 265] width 123 height 77
click at [492, 229] on input "d." at bounding box center [492, 227] width 1 height 4
radio input "true"
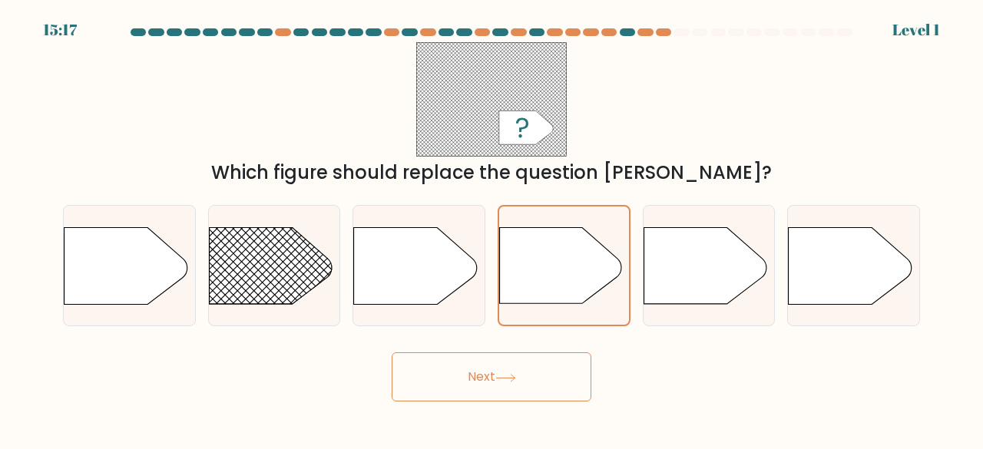
click at [510, 389] on button "Next" at bounding box center [492, 377] width 200 height 49
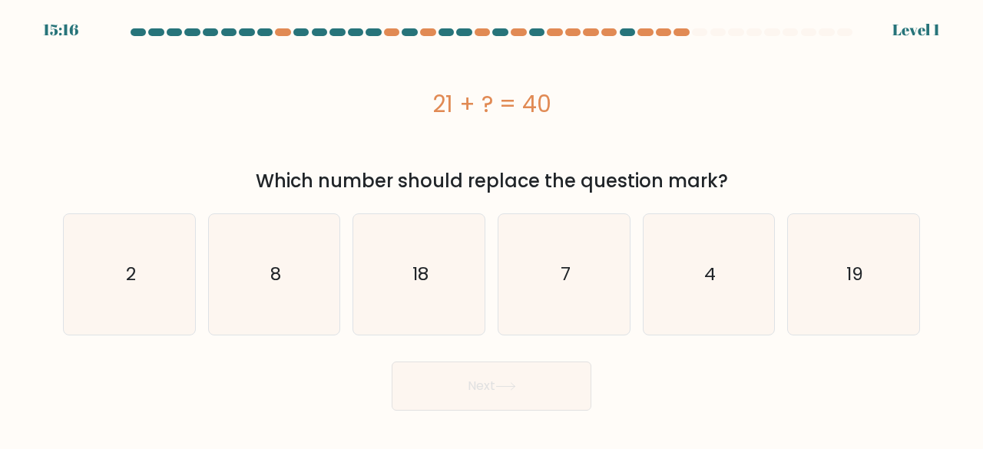
click at [559, 279] on icon "7" at bounding box center [564, 274] width 121 height 121
click at [492, 229] on input "d. 7" at bounding box center [492, 227] width 1 height 4
radio input "true"
click at [522, 367] on button "Next" at bounding box center [492, 386] width 200 height 49
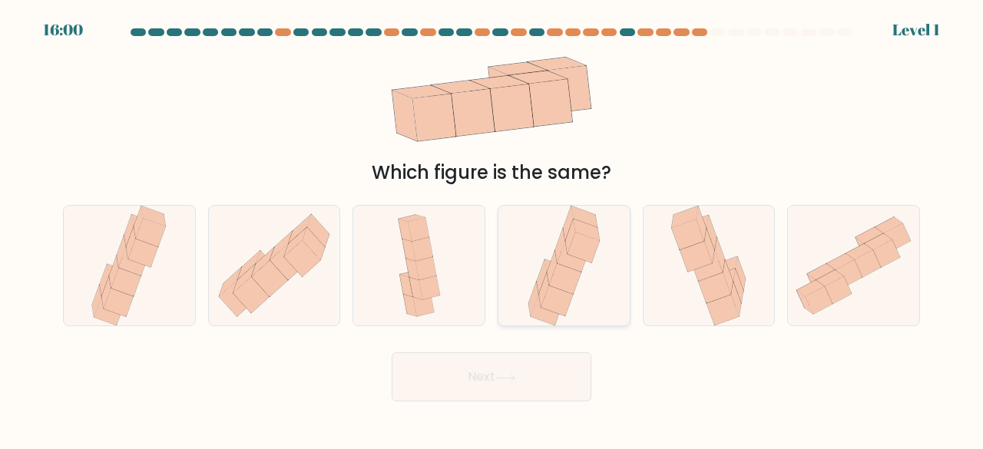
click at [567, 295] on icon at bounding box center [557, 301] width 32 height 31
click at [492, 229] on input "d." at bounding box center [492, 227] width 1 height 4
radio input "true"
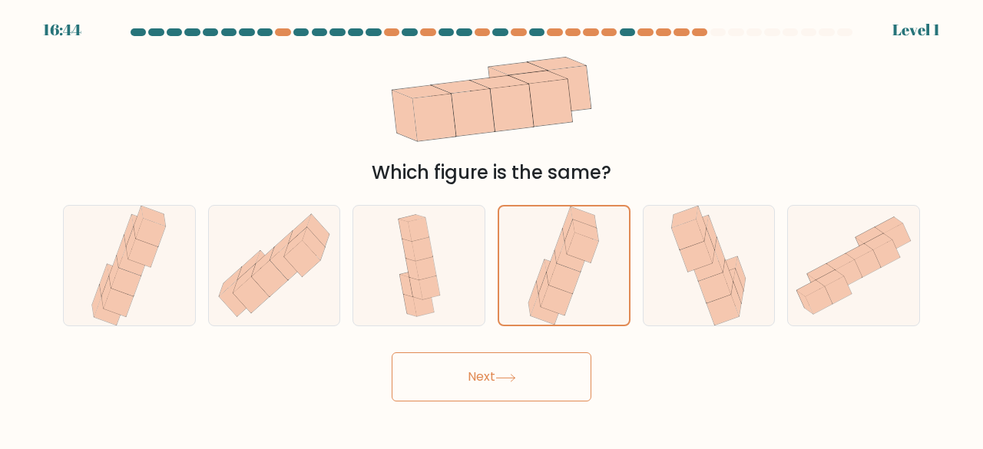
click at [515, 376] on icon at bounding box center [506, 378] width 21 height 8
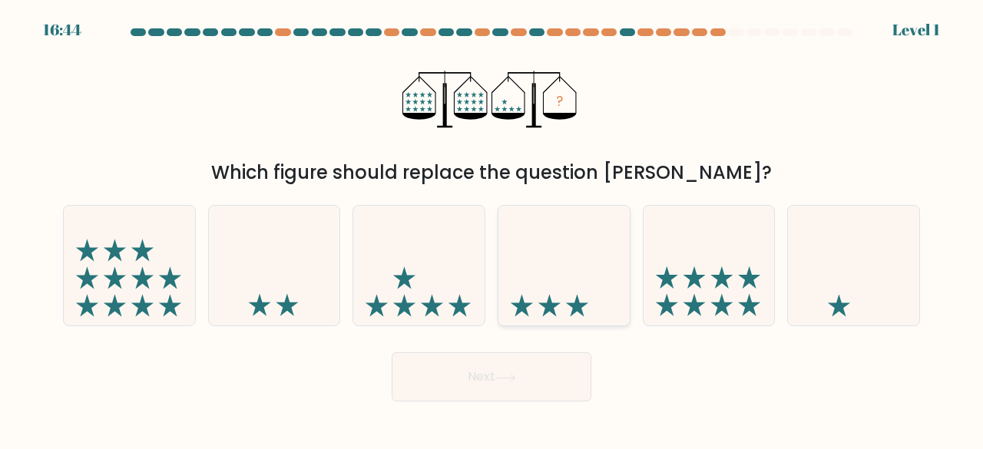
click at [561, 310] on icon at bounding box center [564, 265] width 131 height 108
click at [492, 229] on input "d." at bounding box center [492, 227] width 1 height 4
radio input "true"
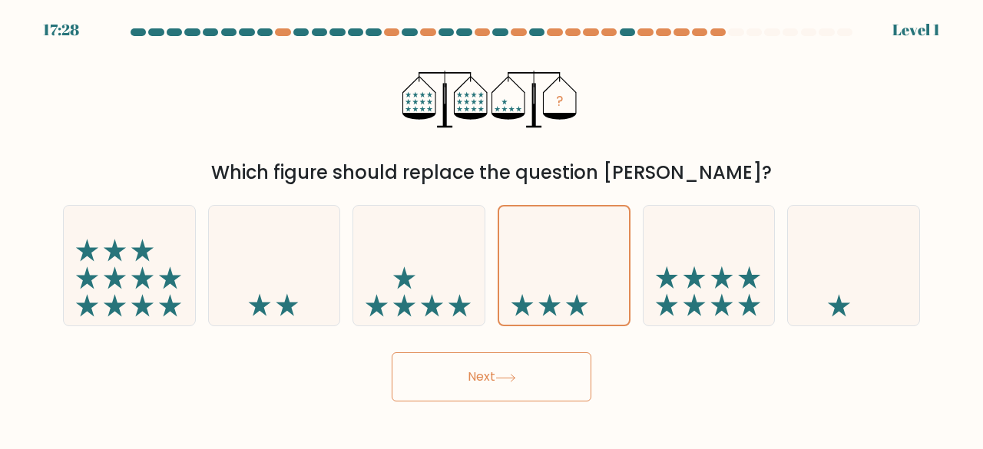
click at [525, 386] on button "Next" at bounding box center [492, 377] width 200 height 49
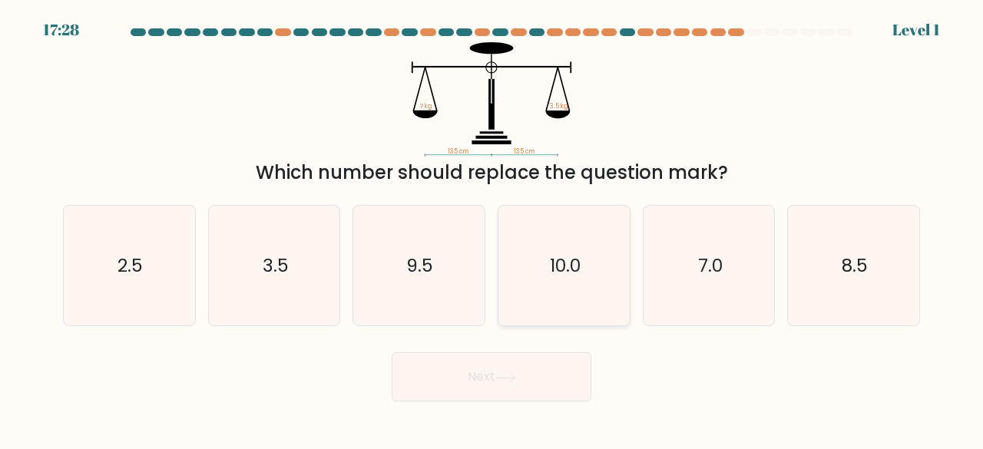
click at [577, 276] on text "10.0" at bounding box center [565, 265] width 31 height 25
click at [492, 229] on input "d. 10.0" at bounding box center [492, 227] width 1 height 4
radio input "true"
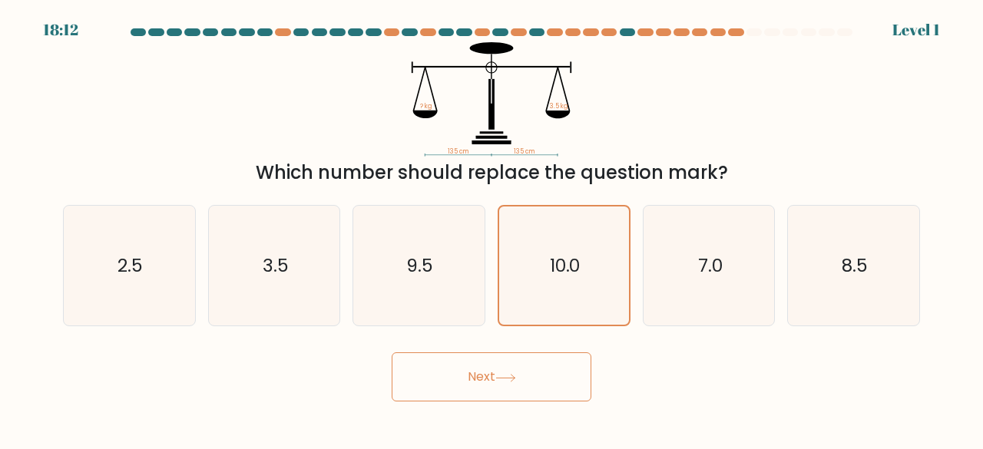
click at [532, 366] on button "Next" at bounding box center [492, 377] width 200 height 49
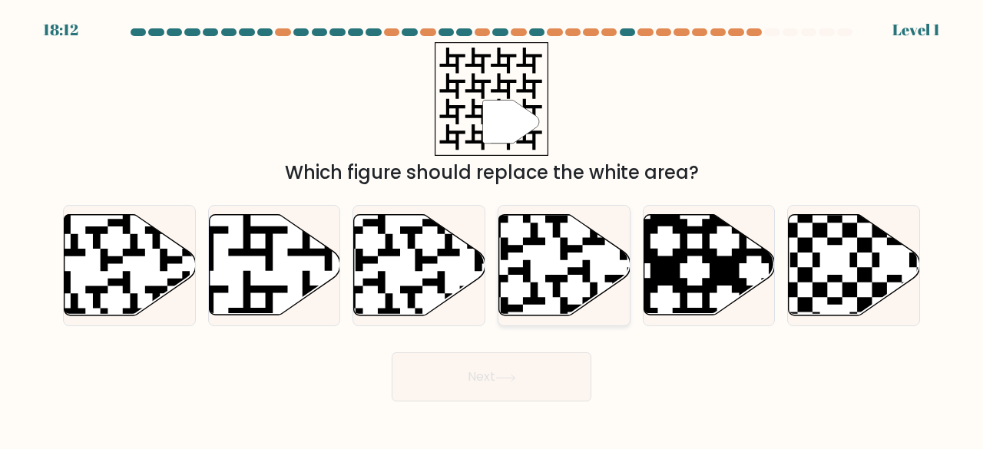
click at [570, 304] on icon at bounding box center [564, 265] width 131 height 101
click at [492, 229] on input "d." at bounding box center [492, 227] width 1 height 4
radio input "true"
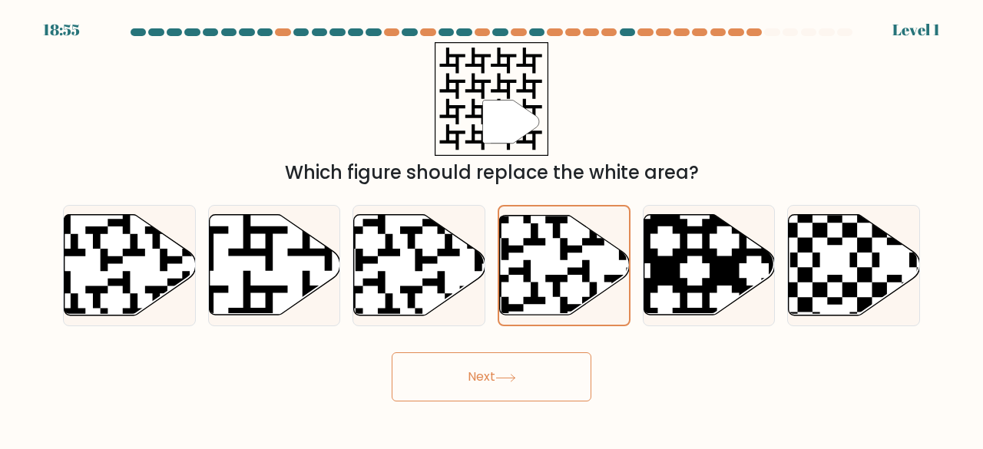
click at [532, 365] on button "Next" at bounding box center [492, 377] width 200 height 49
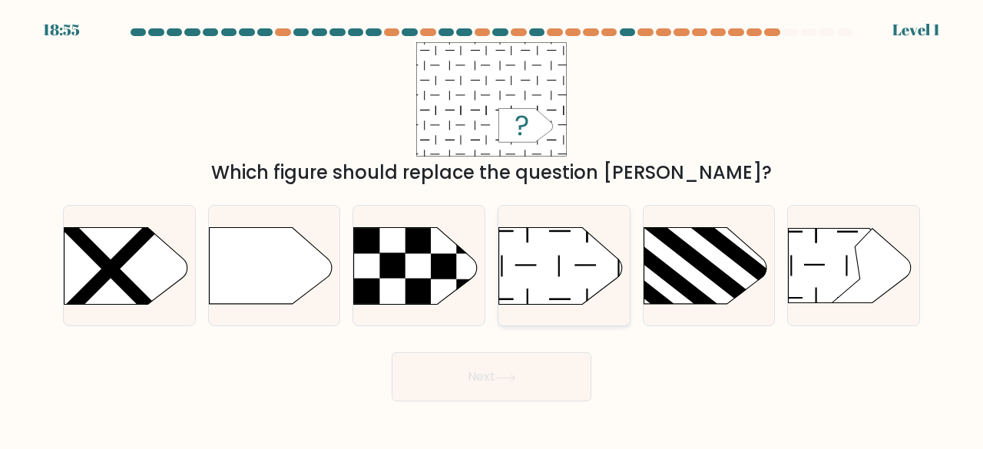
click at [570, 274] on icon at bounding box center [560, 265] width 123 height 77
click at [492, 229] on input "d." at bounding box center [492, 227] width 1 height 4
radio input "true"
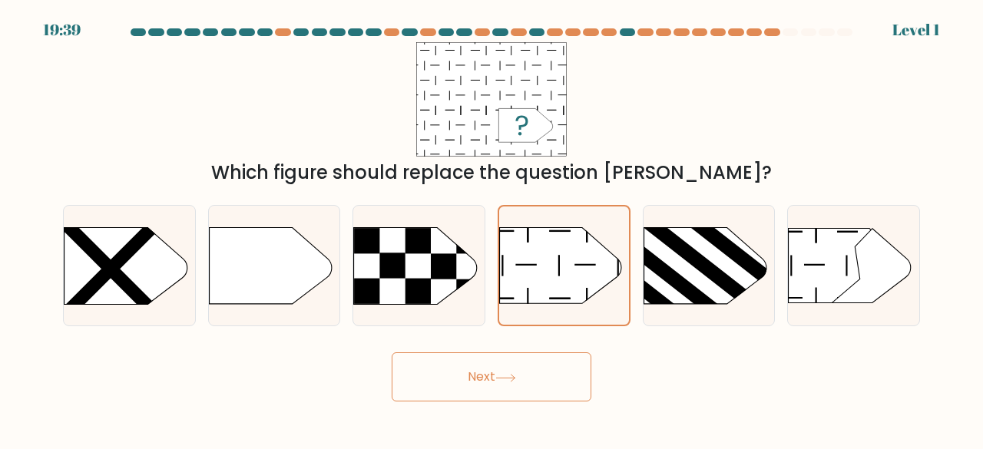
click at [536, 356] on button "Next" at bounding box center [492, 377] width 200 height 49
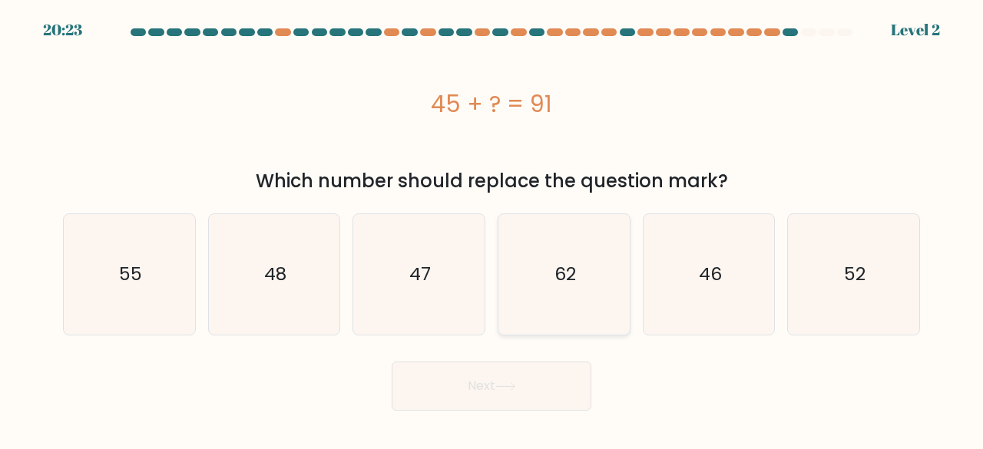
click at [564, 285] on text "62" at bounding box center [566, 274] width 22 height 25
click at [492, 229] on input "d. 62" at bounding box center [492, 227] width 1 height 4
radio input "true"
click at [515, 363] on button "Next" at bounding box center [492, 386] width 200 height 49
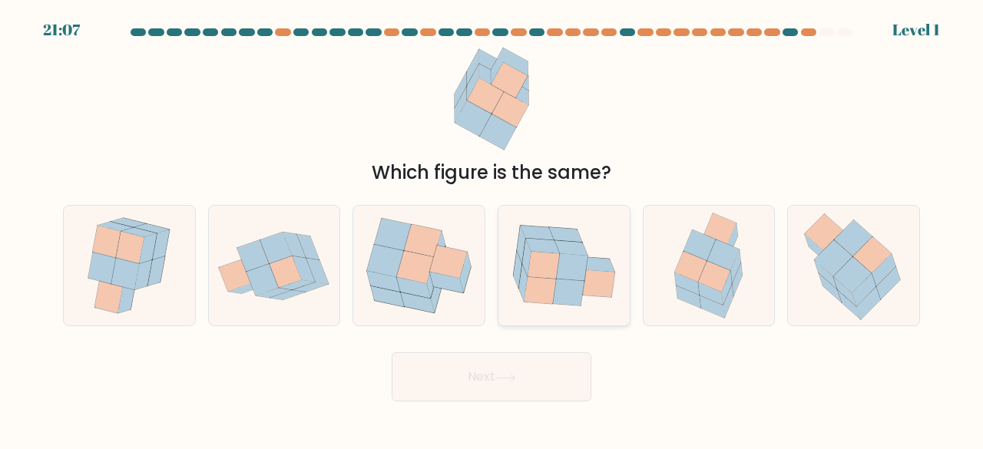
click at [570, 276] on icon at bounding box center [571, 267] width 31 height 27
click at [492, 229] on input "d." at bounding box center [492, 227] width 1 height 4
radio input "true"
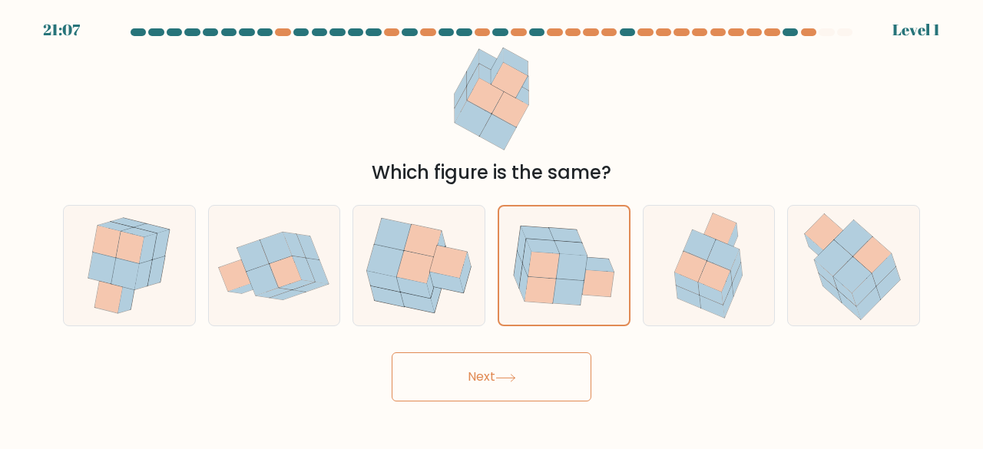
click at [509, 380] on icon at bounding box center [506, 378] width 21 height 8
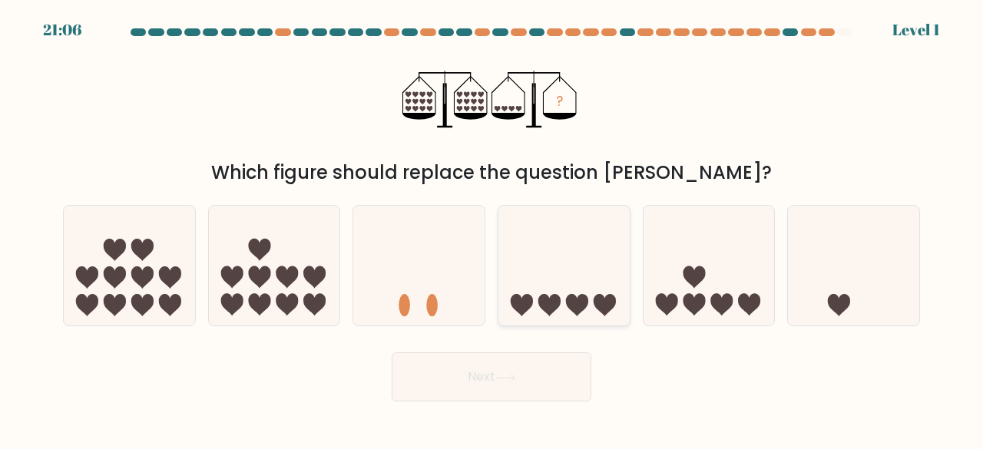
click at [564, 290] on icon at bounding box center [564, 265] width 131 height 108
click at [492, 229] on input "d." at bounding box center [492, 227] width 1 height 4
radio input "true"
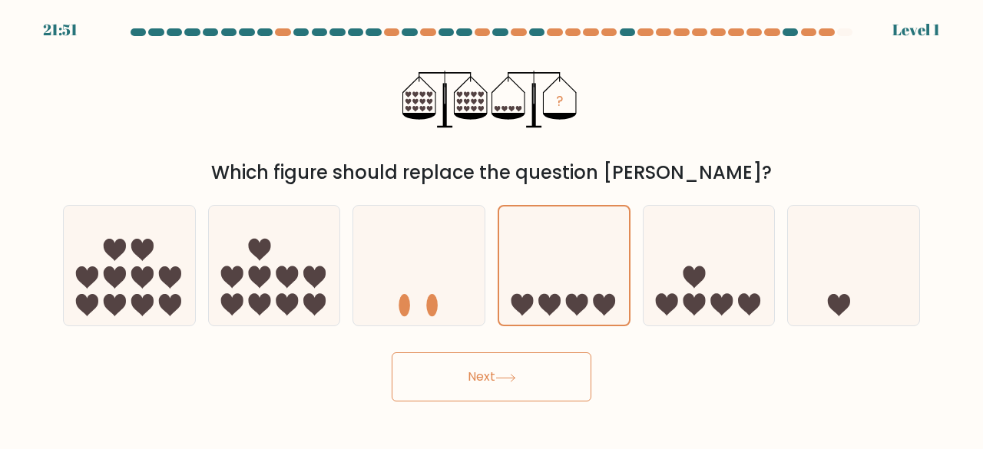
click at [500, 364] on button "Next" at bounding box center [492, 377] width 200 height 49
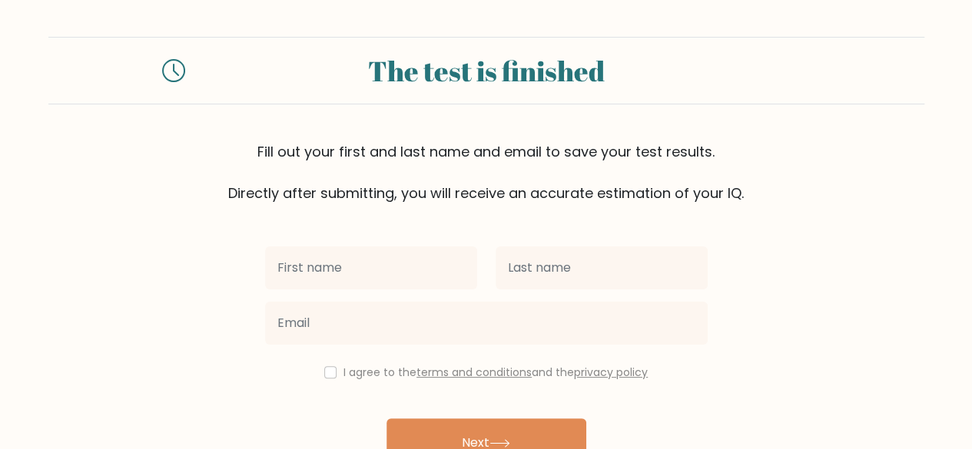
scroll to position [88, 0]
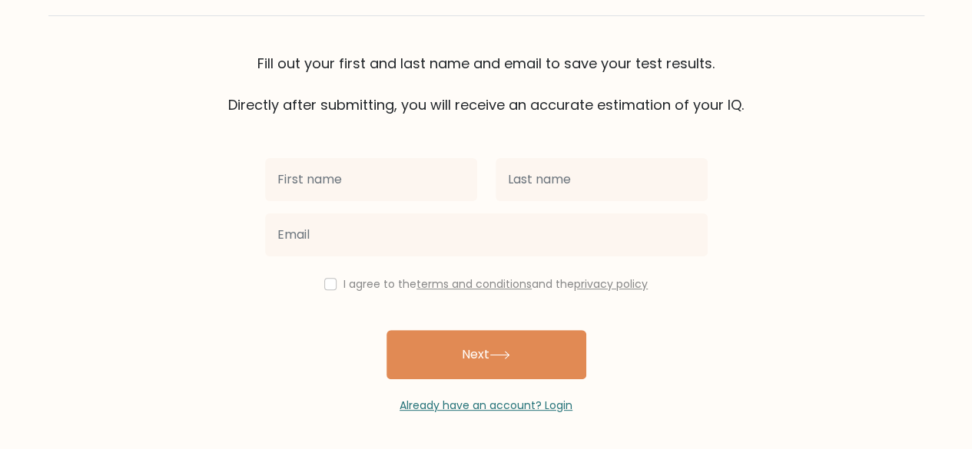
click at [392, 176] on input "text" at bounding box center [371, 179] width 212 height 43
type input "[EMAIL_ADDRESS][DOMAIN_NAME]"
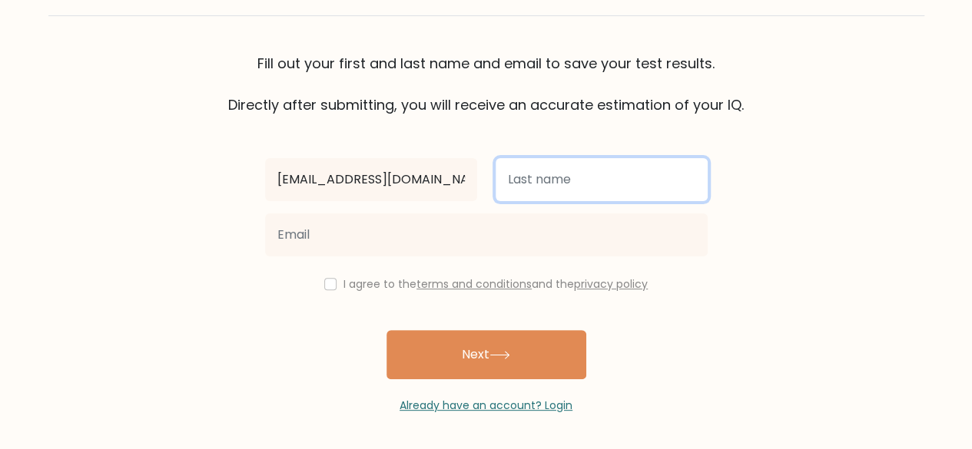
click at [542, 189] on input "text" at bounding box center [602, 179] width 212 height 43
type input "Yooo"
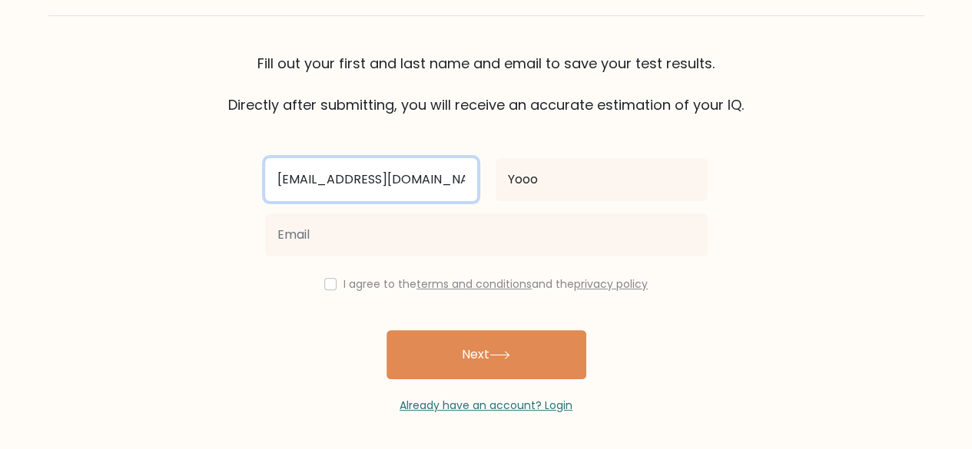
drag, startPoint x: 470, startPoint y: 184, endPoint x: 63, endPoint y: 170, distance: 407.4
click at [63, 170] on form "The test is finished Fill out your first and last name and email to save your t…" at bounding box center [486, 182] width 972 height 466
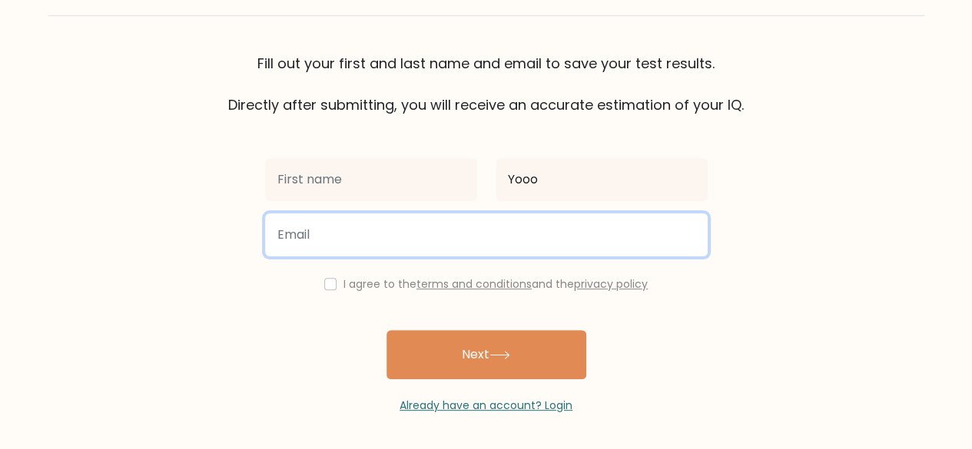
click at [273, 231] on input "email" at bounding box center [486, 235] width 443 height 43
paste input "[EMAIL_ADDRESS][DOMAIN_NAME]"
type input "[EMAIL_ADDRESS][DOMAIN_NAME]"
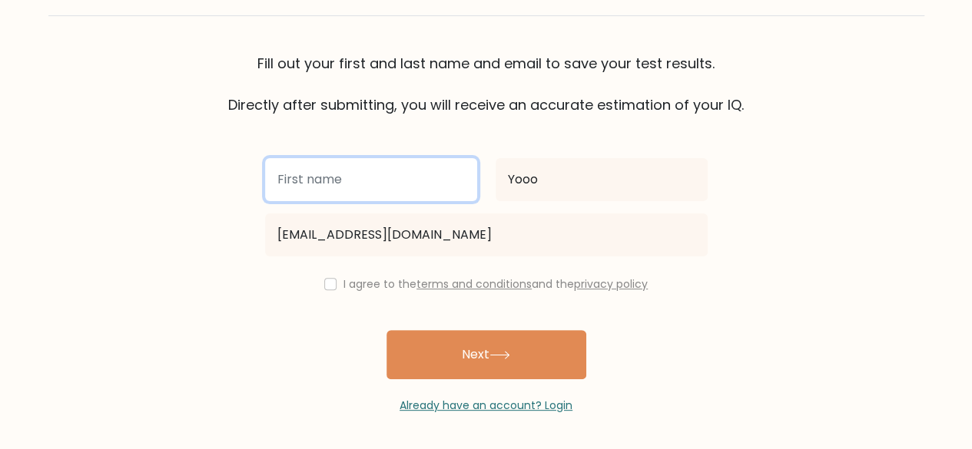
click at [344, 194] on input "text" at bounding box center [371, 179] width 212 height 43
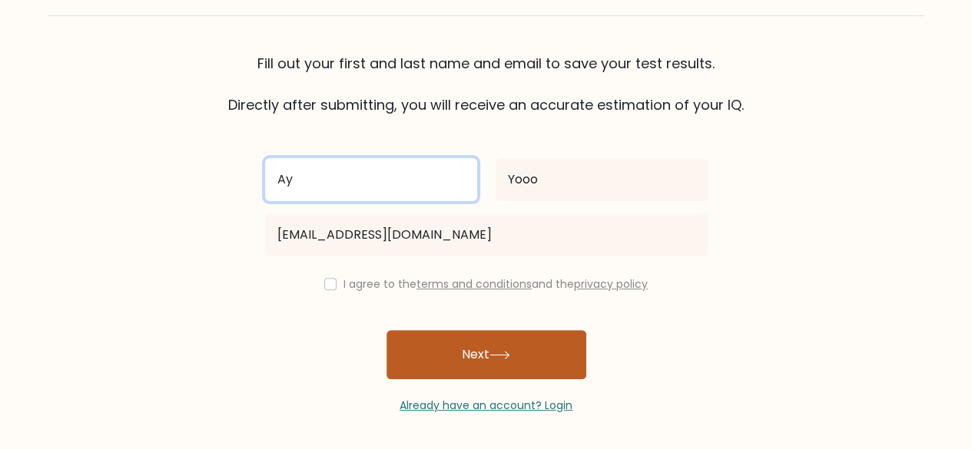
type input "Ay"
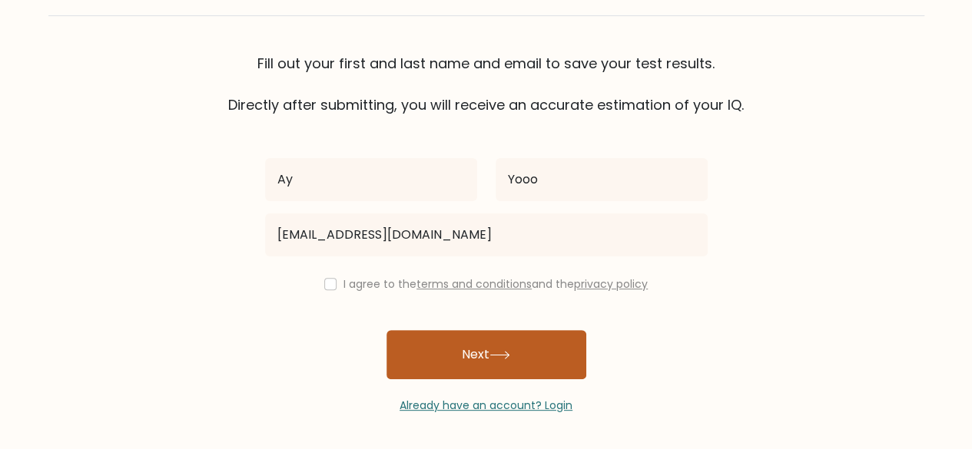
click at [404, 359] on button "Next" at bounding box center [486, 354] width 200 height 49
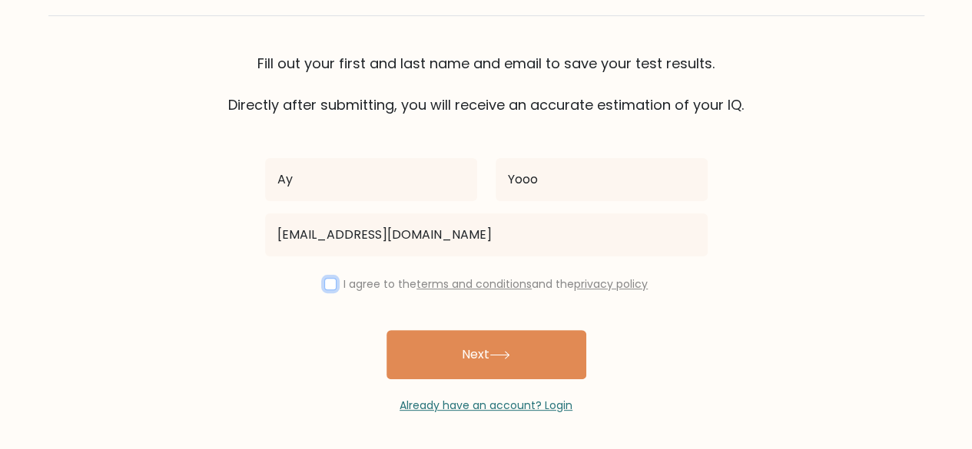
click at [324, 280] on input "checkbox" at bounding box center [330, 284] width 12 height 12
checkbox input "true"
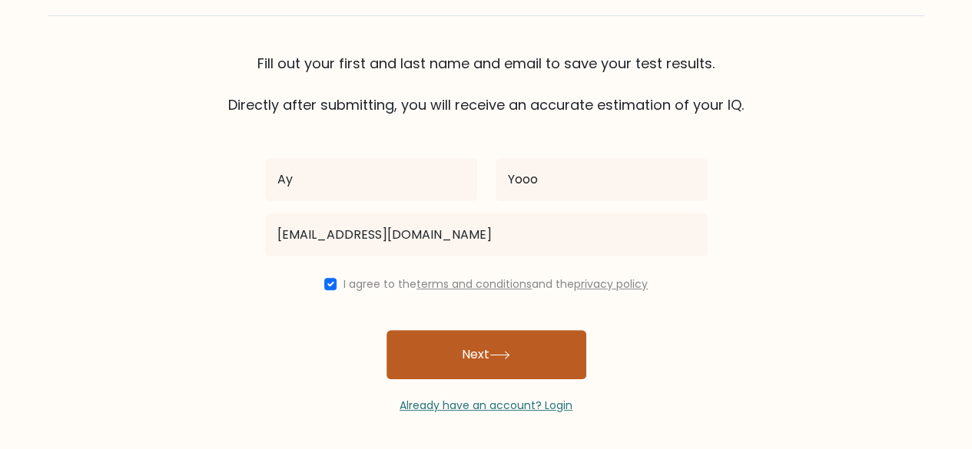
click at [422, 362] on button "Next" at bounding box center [486, 354] width 200 height 49
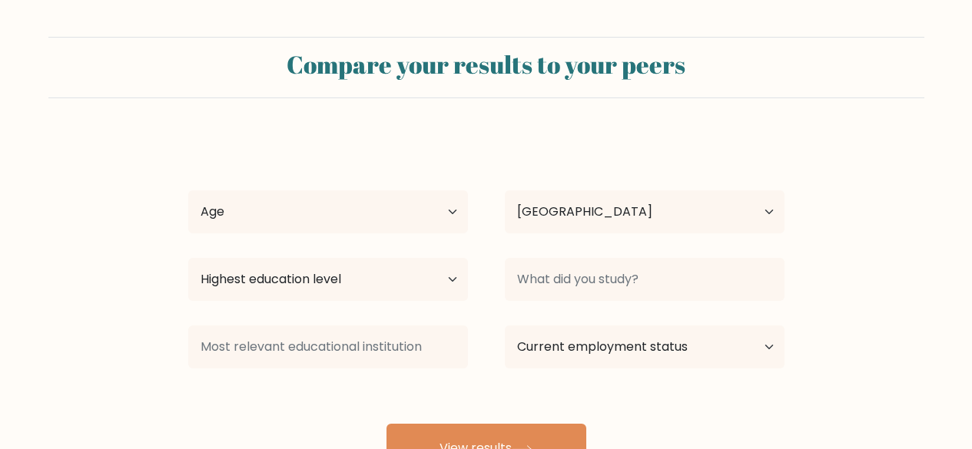
select select "IN"
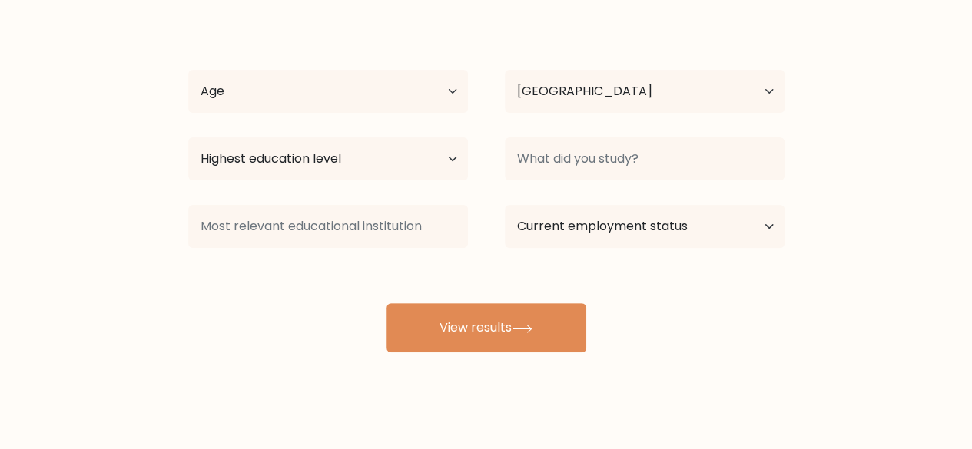
scroll to position [121, 0]
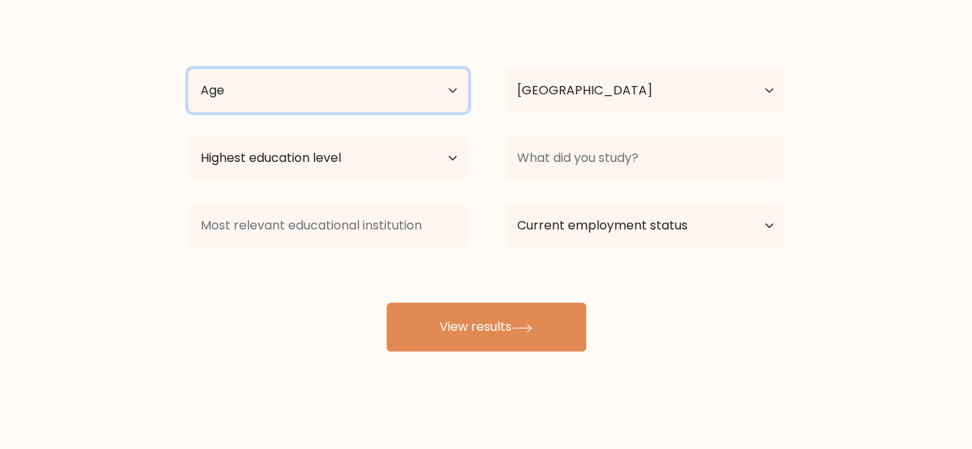
click at [384, 76] on select "Age Under [DEMOGRAPHIC_DATA] [DEMOGRAPHIC_DATA] [DEMOGRAPHIC_DATA] [DEMOGRAPHIC…" at bounding box center [328, 90] width 280 height 43
select select "min_18"
click at [188, 69] on select "Age Under 18 years old 18-24 years old 25-34 years old 35-44 years old 45-54 ye…" at bounding box center [328, 90] width 280 height 43
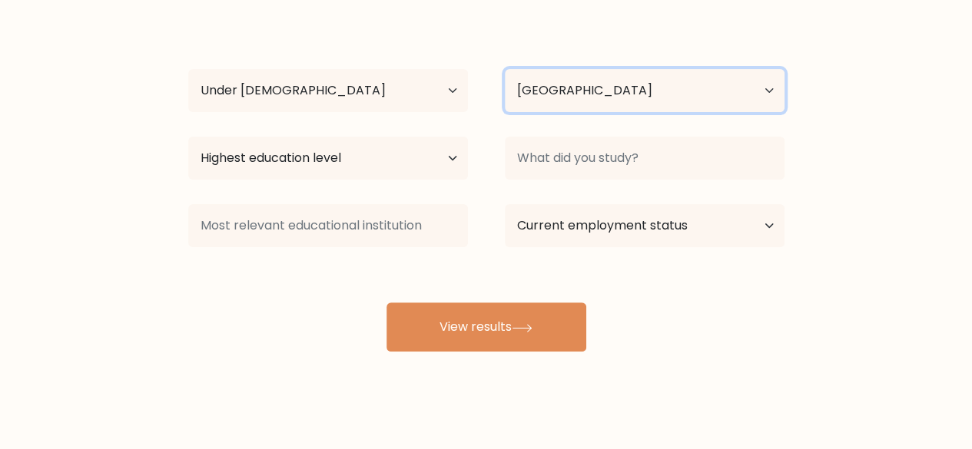
click at [602, 94] on select "Country Afghanistan Albania Algeria American Samoa Andorra Angola Anguilla Anta…" at bounding box center [645, 90] width 280 height 43
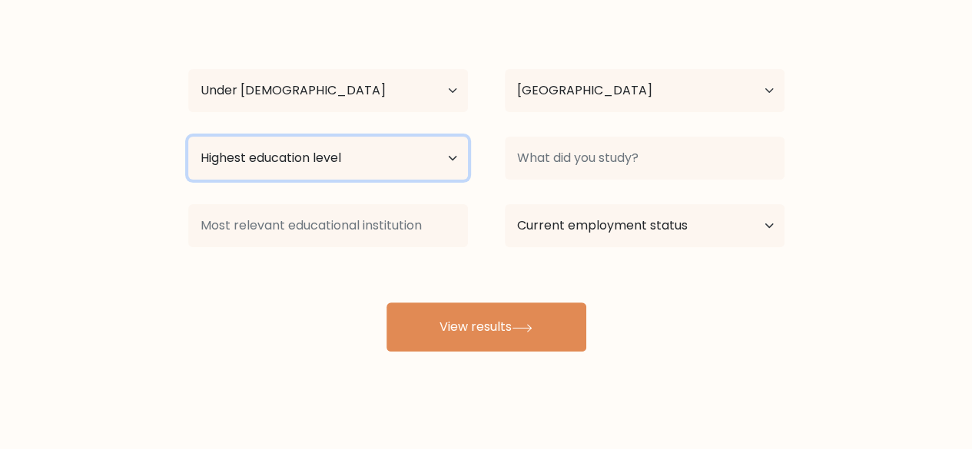
click at [409, 175] on select "Highest education level No schooling Primary Lower Secondary Upper Secondary Oc…" at bounding box center [328, 158] width 280 height 43
select select "upper_secondary"
click at [188, 137] on select "Highest education level No schooling Primary Lower Secondary Upper Secondary Oc…" at bounding box center [328, 158] width 280 height 43
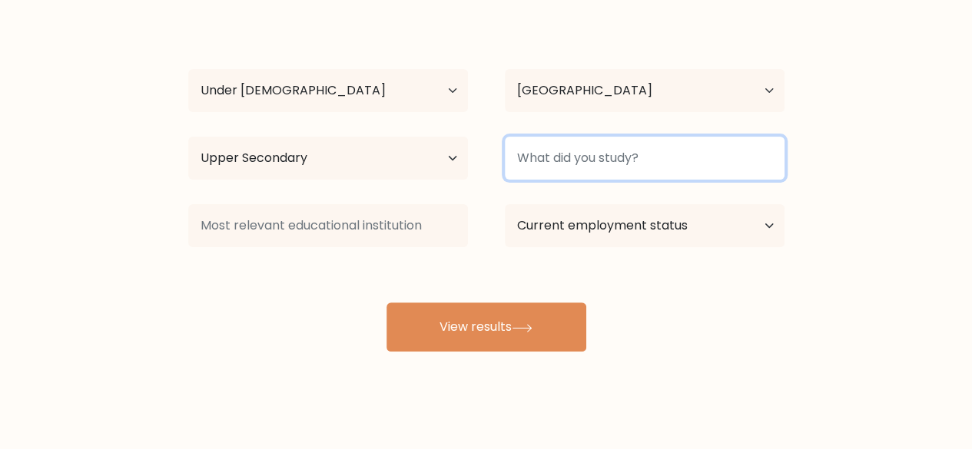
click at [635, 161] on input at bounding box center [645, 158] width 280 height 43
click at [588, 166] on input at bounding box center [645, 158] width 280 height 43
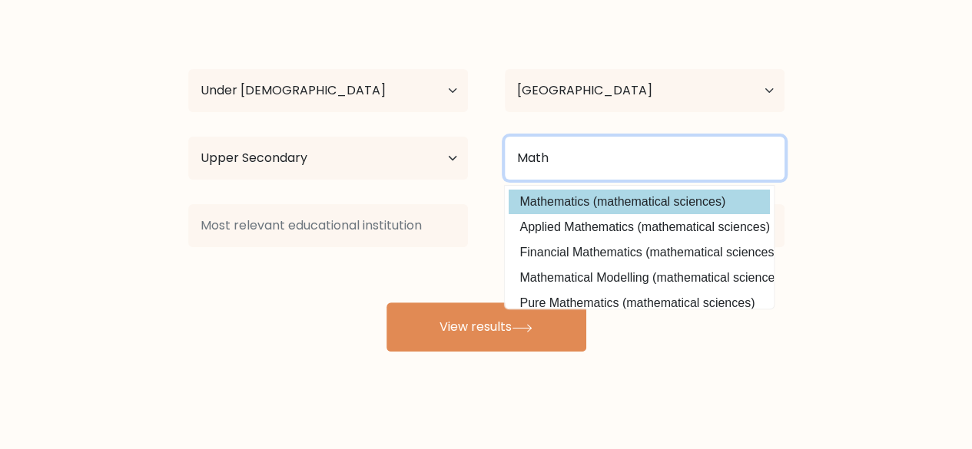
type input "Math"
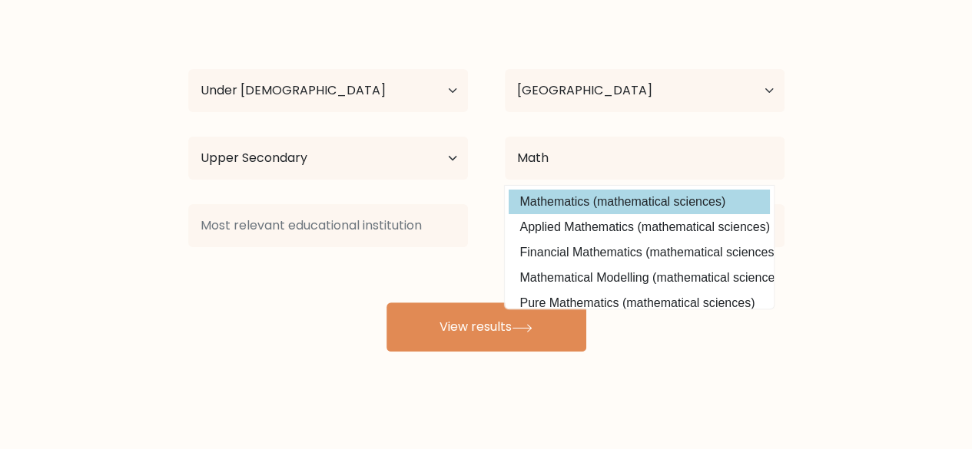
click at [542, 202] on div "Ay Yooo Age Under 18 years old 18-24 years old 25-34 years old 35-44 years old …" at bounding box center [486, 183] width 615 height 338
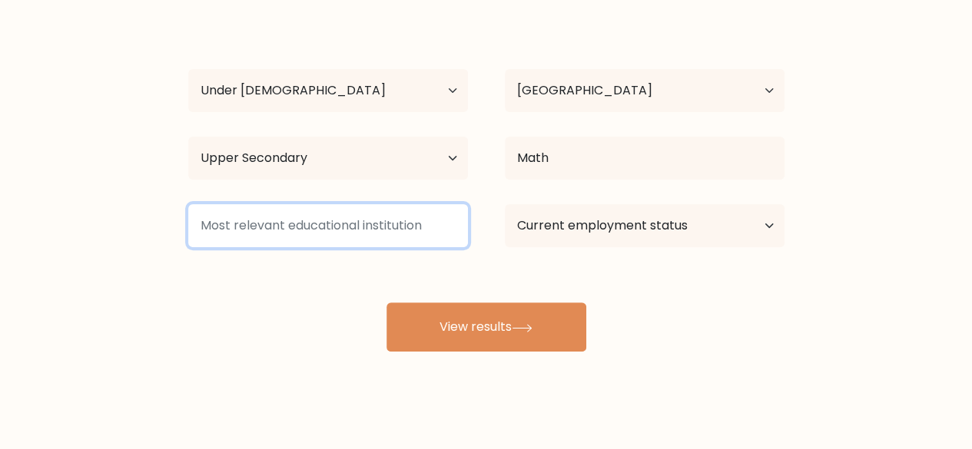
click at [355, 240] on input at bounding box center [328, 225] width 280 height 43
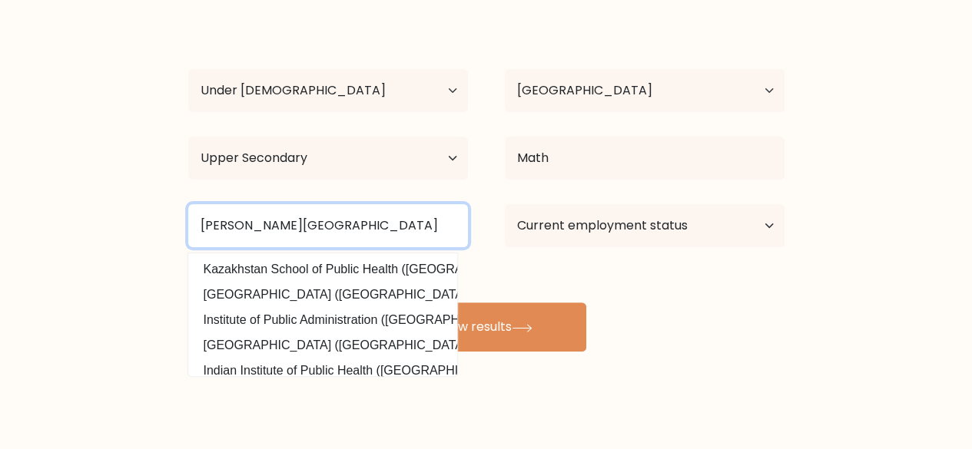
type input "Salwan Public School"
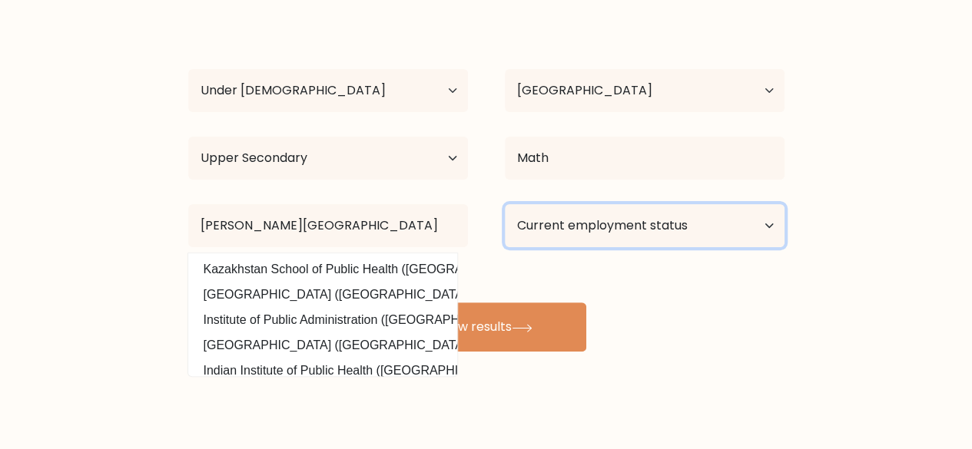
click at [691, 230] on select "Current employment status Employed Student Retired Other / prefer not to answer" at bounding box center [645, 225] width 280 height 43
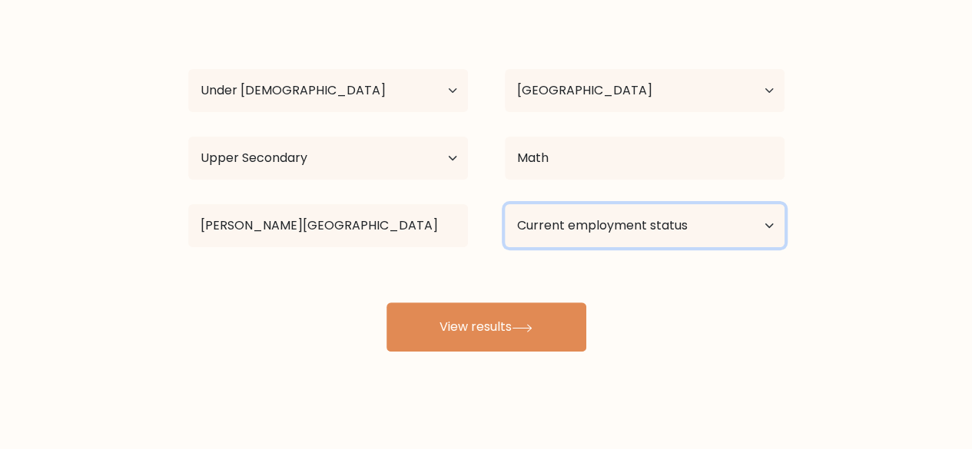
select select "student"
click at [505, 204] on select "Current employment status Employed Student Retired Other / prefer not to answer" at bounding box center [645, 225] width 280 height 43
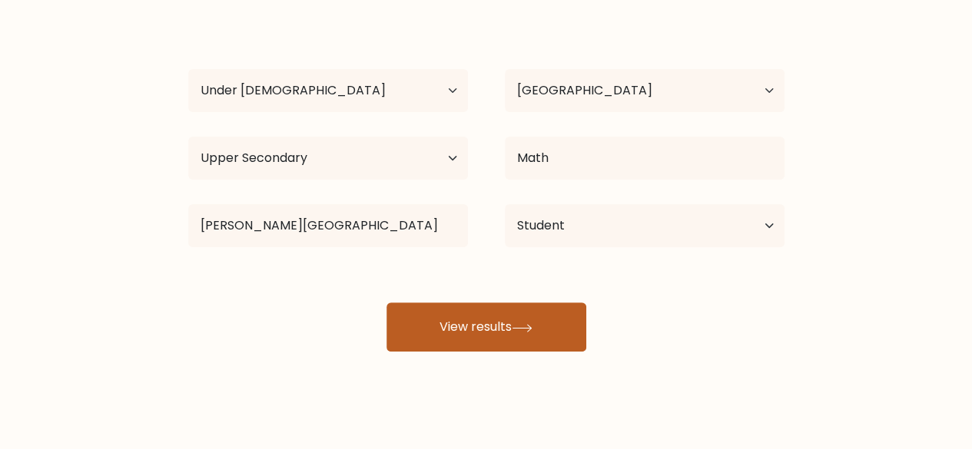
click at [503, 327] on button "View results" at bounding box center [486, 327] width 200 height 49
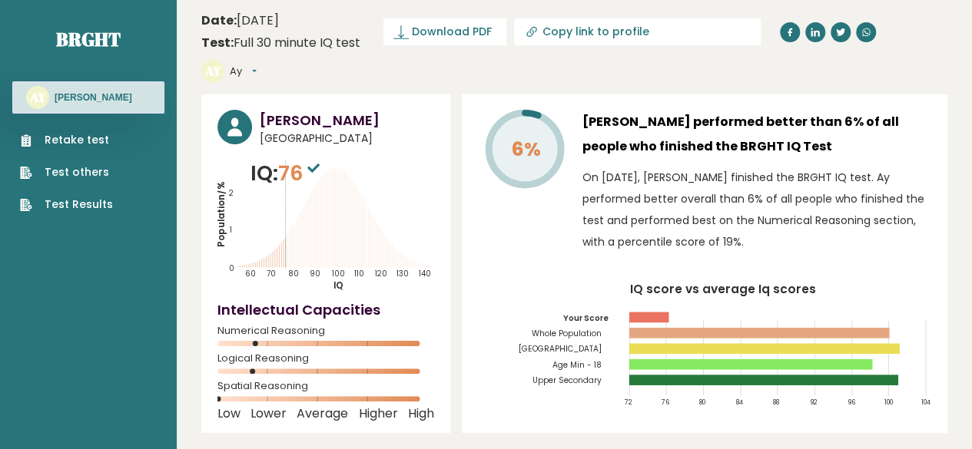
click at [307, 182] on icon "Population/% IQ 0 1 2 60 70 80 90 100 110 120 130 140" at bounding box center [325, 225] width 217 height 134
click at [83, 141] on link "Retake test" at bounding box center [66, 140] width 93 height 16
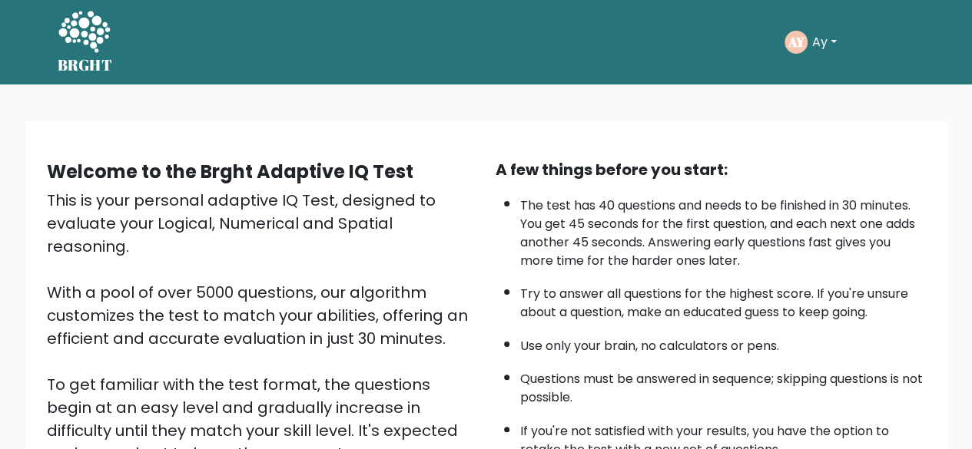
click at [829, 45] on button "Ay" at bounding box center [824, 42] width 34 height 20
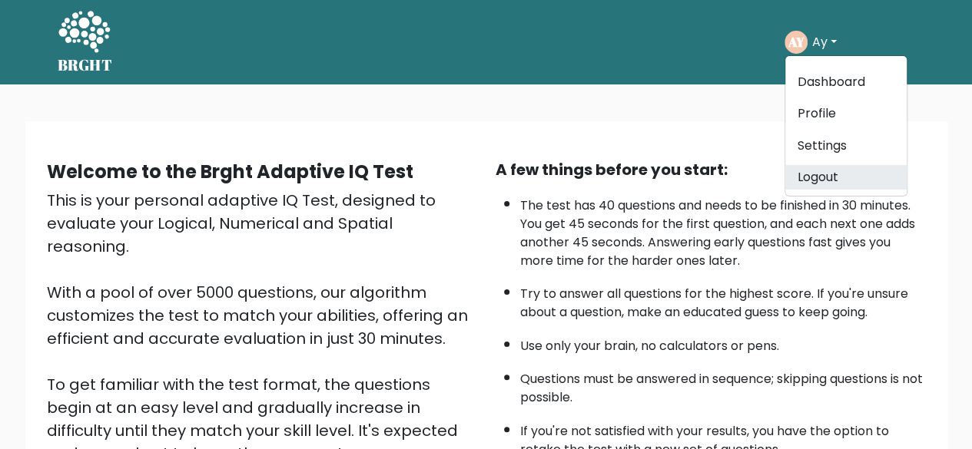
click at [819, 173] on link "Logout" at bounding box center [845, 177] width 121 height 25
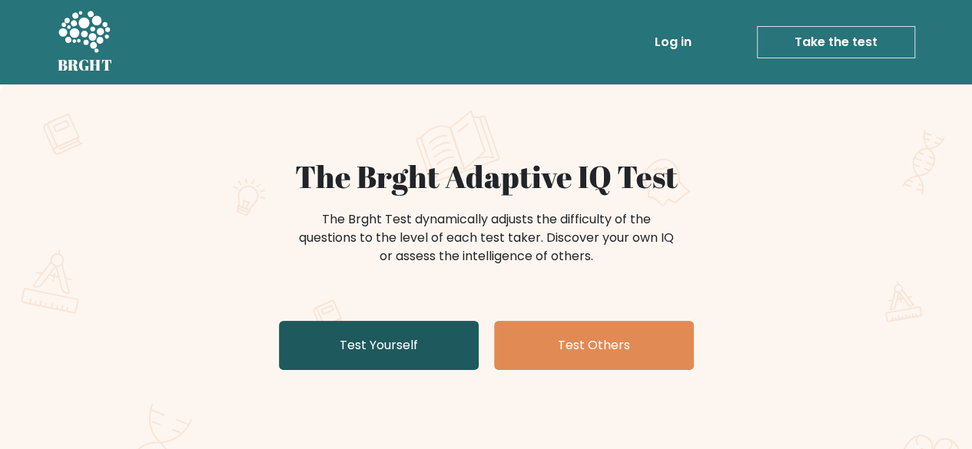
click at [387, 348] on link "Test Yourself" at bounding box center [379, 345] width 200 height 49
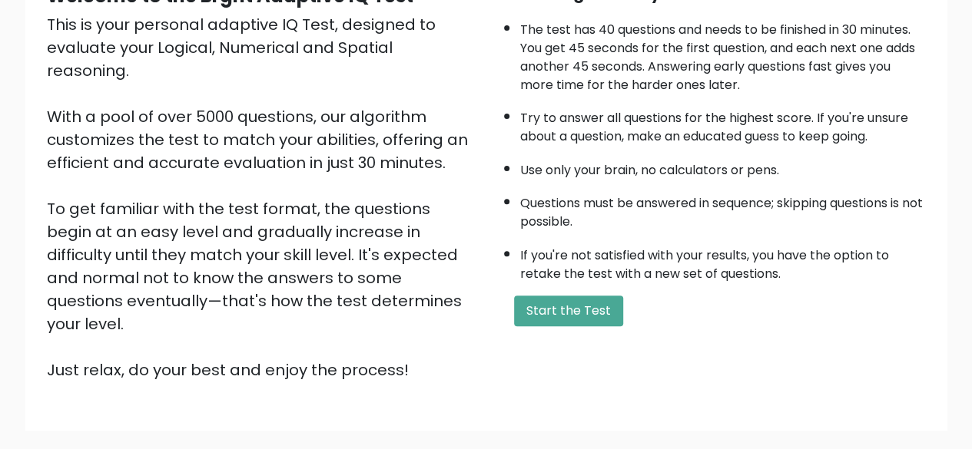
scroll to position [142, 0]
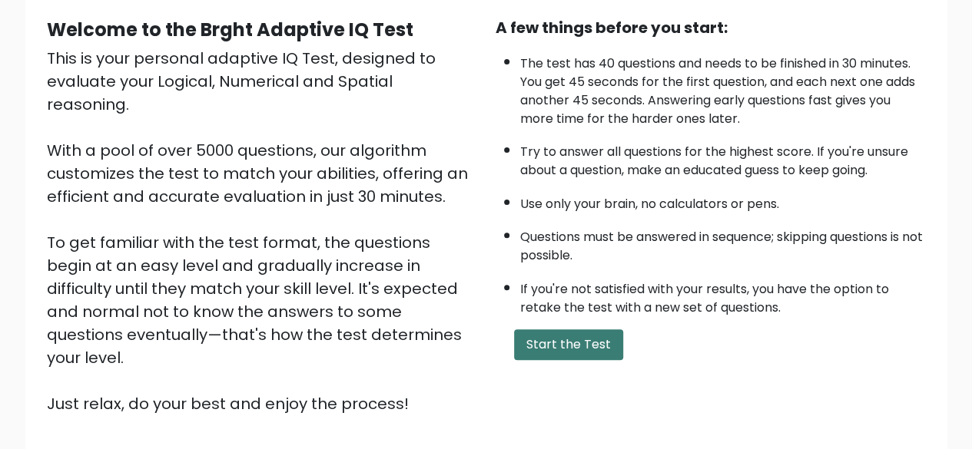
click at [552, 340] on button "Start the Test" at bounding box center [568, 345] width 109 height 31
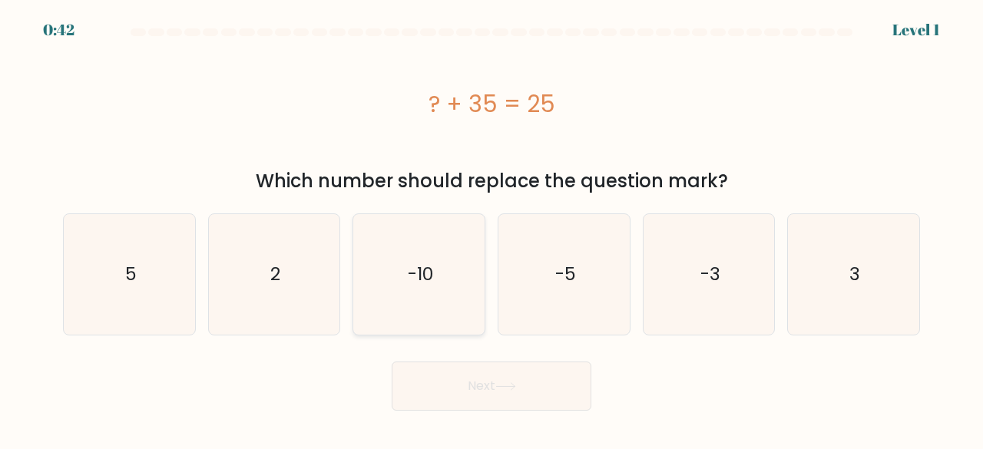
click at [407, 290] on icon "-10" at bounding box center [419, 274] width 121 height 121
click at [492, 229] on input "c. -10" at bounding box center [492, 227] width 1 height 4
radio input "true"
click at [441, 411] on body "0:42 Level 1 a." at bounding box center [491, 224] width 983 height 449
click at [441, 388] on button "Next" at bounding box center [492, 386] width 200 height 49
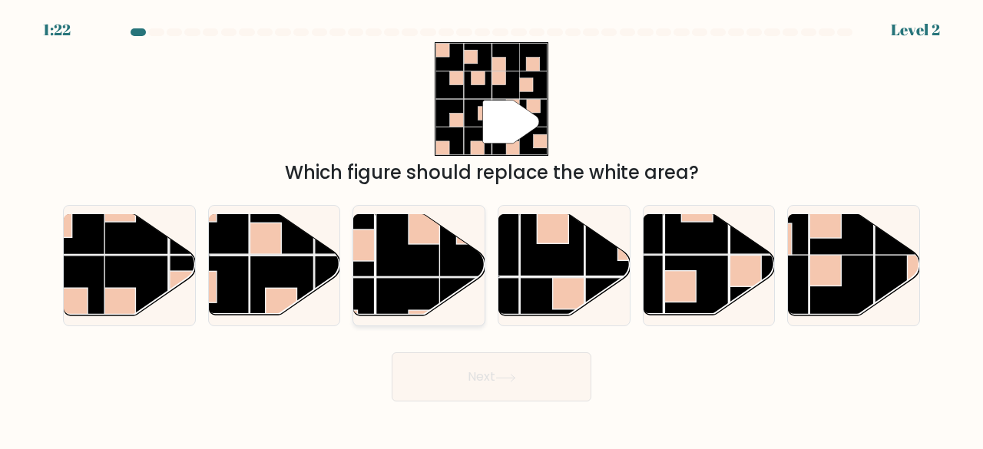
click at [436, 255] on rect at bounding box center [408, 245] width 64 height 64
click at [492, 229] on input "c." at bounding box center [492, 227] width 1 height 4
radio input "true"
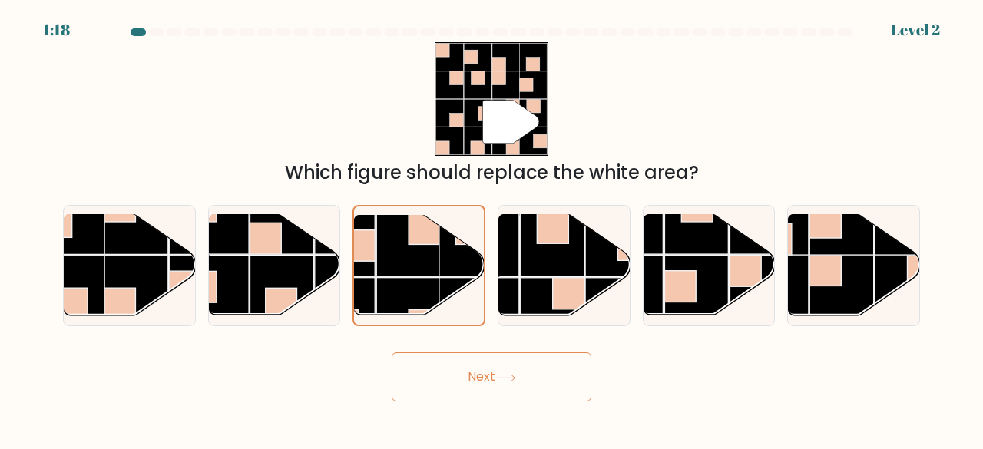
click at [450, 369] on button "Next" at bounding box center [492, 377] width 200 height 49
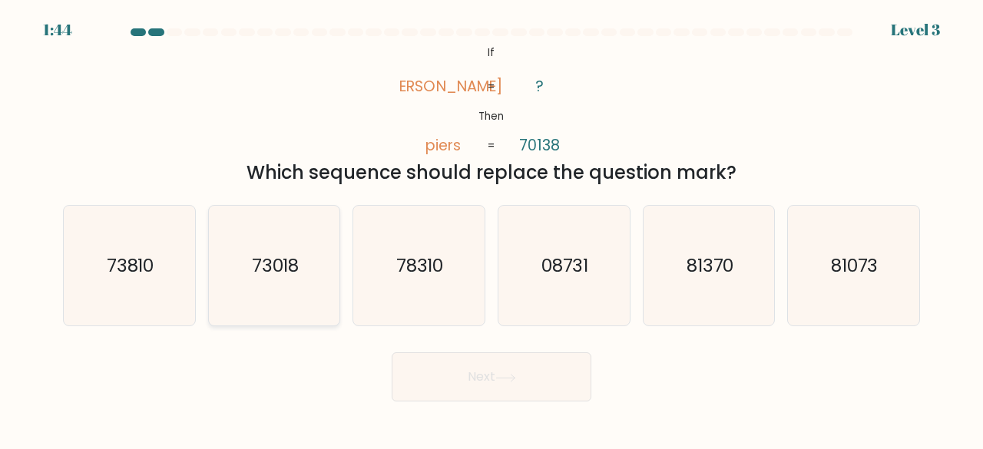
click at [285, 290] on icon "73018" at bounding box center [274, 266] width 121 height 121
click at [492, 229] on input "b. 73018" at bounding box center [492, 227] width 1 height 4
radio input "true"
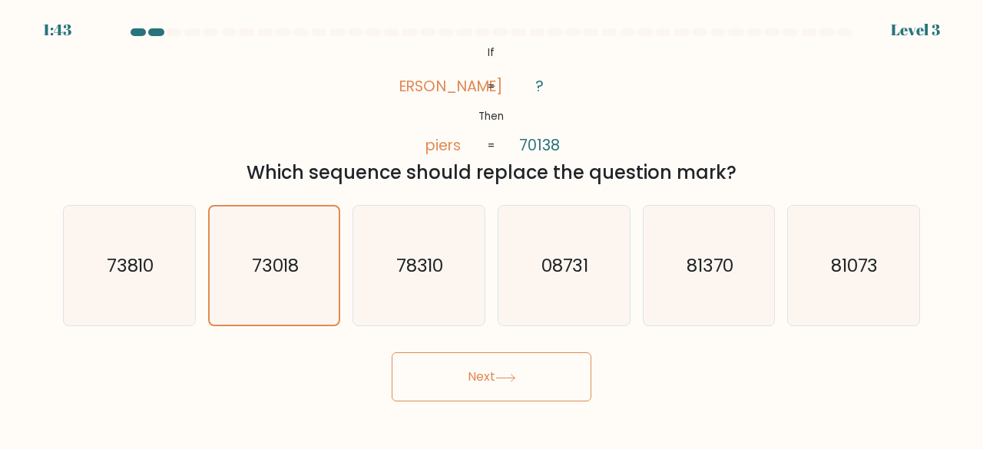
click at [477, 370] on button "Next" at bounding box center [492, 377] width 200 height 49
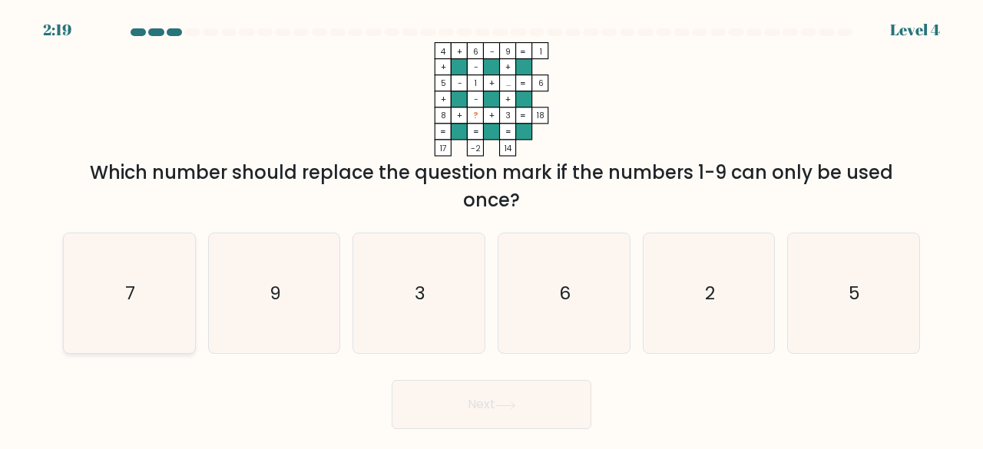
click at [164, 328] on icon "7" at bounding box center [129, 294] width 121 height 121
click at [492, 229] on input "a. 7" at bounding box center [492, 227] width 1 height 4
radio input "true"
click at [512, 395] on button "Next" at bounding box center [492, 404] width 200 height 49
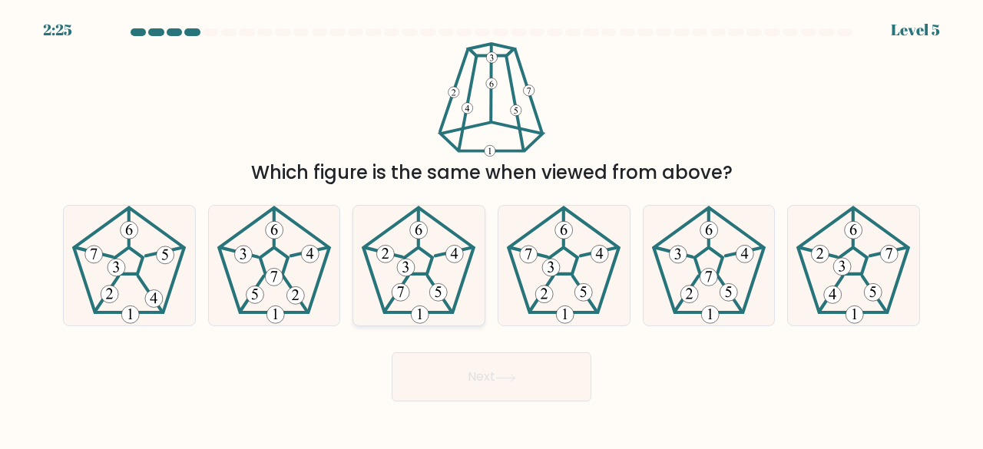
click at [395, 251] on icon at bounding box center [419, 266] width 121 height 121
click at [492, 229] on input "c." at bounding box center [492, 227] width 1 height 4
radio input "true"
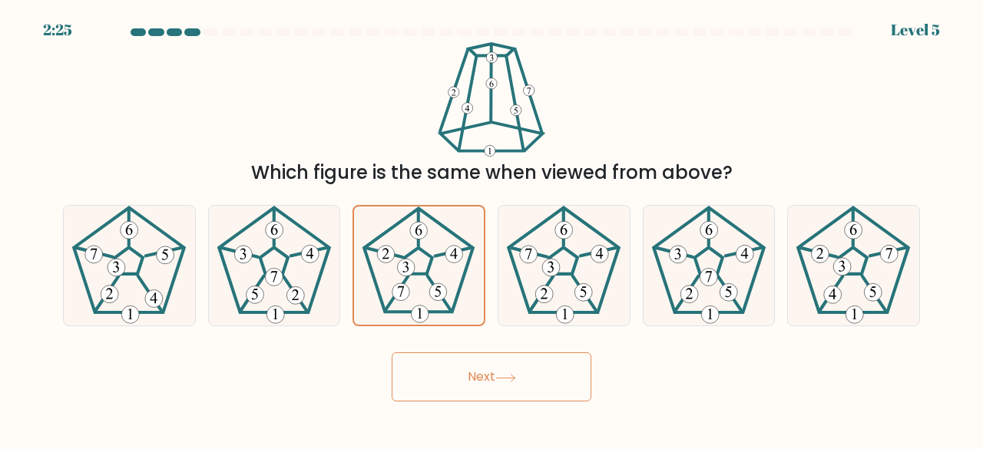
click at [429, 354] on button "Next" at bounding box center [492, 377] width 200 height 49
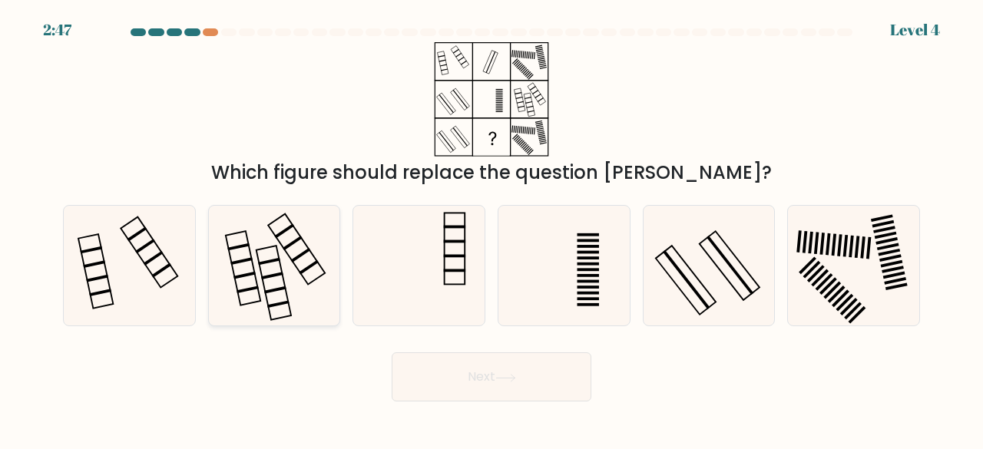
click at [291, 276] on icon at bounding box center [274, 266] width 121 height 121
click at [492, 229] on input "b." at bounding box center [492, 227] width 1 height 4
radio input "true"
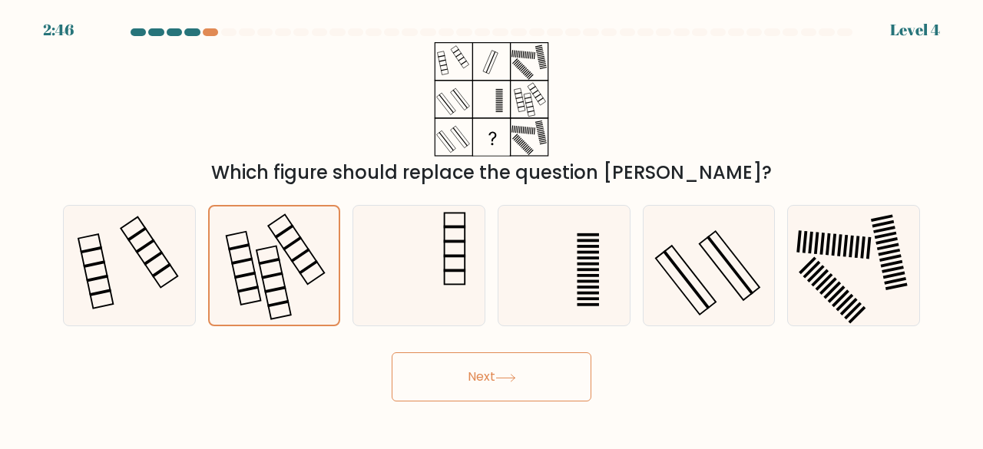
click at [423, 379] on button "Next" at bounding box center [492, 377] width 200 height 49
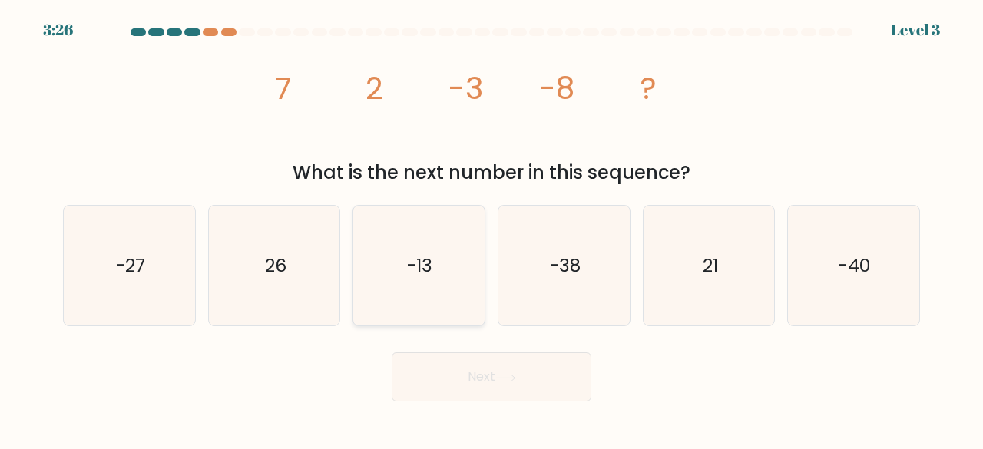
click at [429, 268] on text "-13" at bounding box center [420, 265] width 25 height 25
click at [492, 229] on input "c. -13" at bounding box center [492, 227] width 1 height 4
radio input "true"
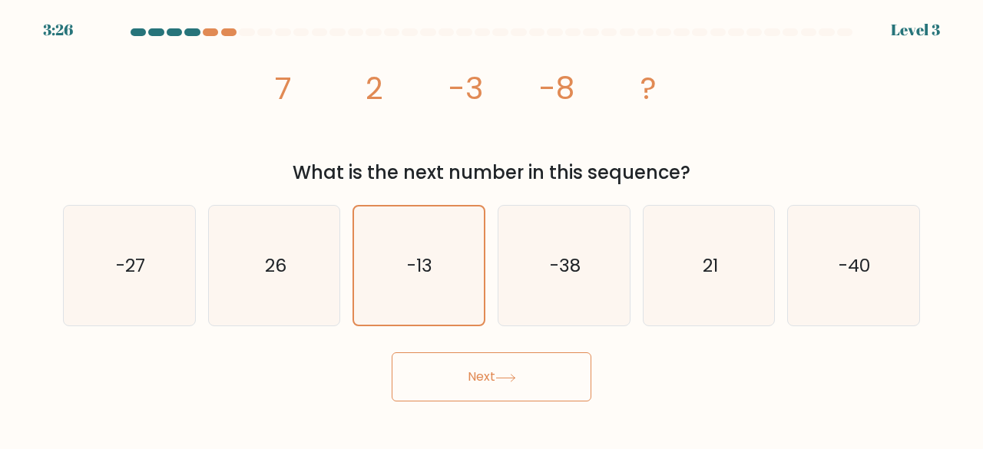
click at [449, 366] on button "Next" at bounding box center [492, 377] width 200 height 49
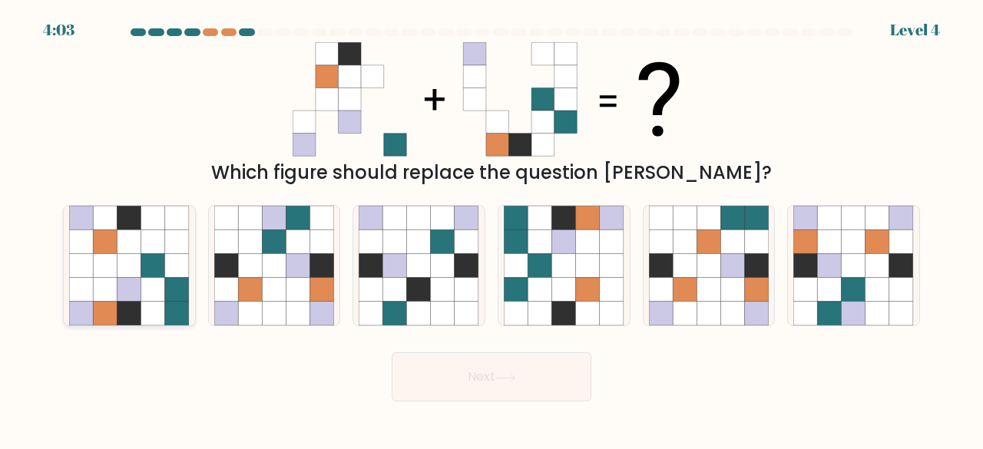
click at [146, 298] on icon at bounding box center [153, 290] width 24 height 24
click at [492, 229] on input "a." at bounding box center [492, 227] width 1 height 4
radio input "true"
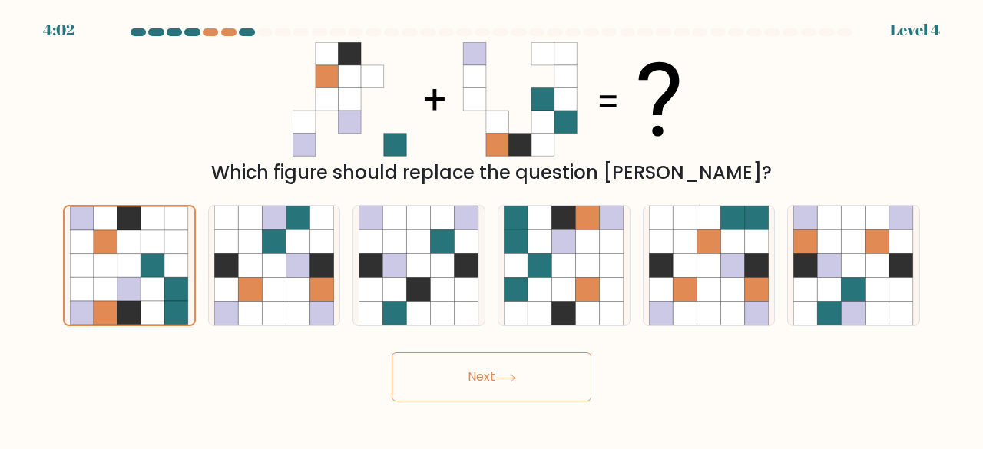
click at [412, 371] on button "Next" at bounding box center [492, 377] width 200 height 49
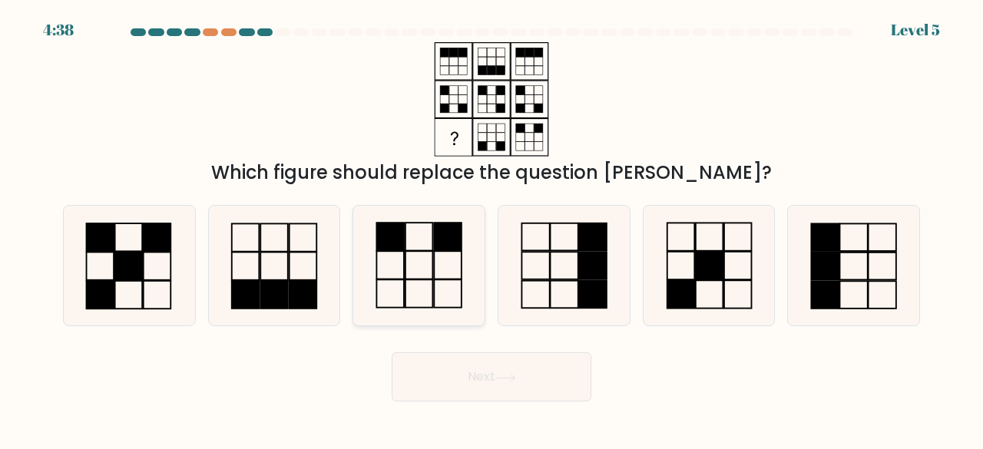
click at [435, 239] on rect at bounding box center [449, 237] width 28 height 28
click at [492, 229] on input "c." at bounding box center [492, 227] width 1 height 4
radio input "true"
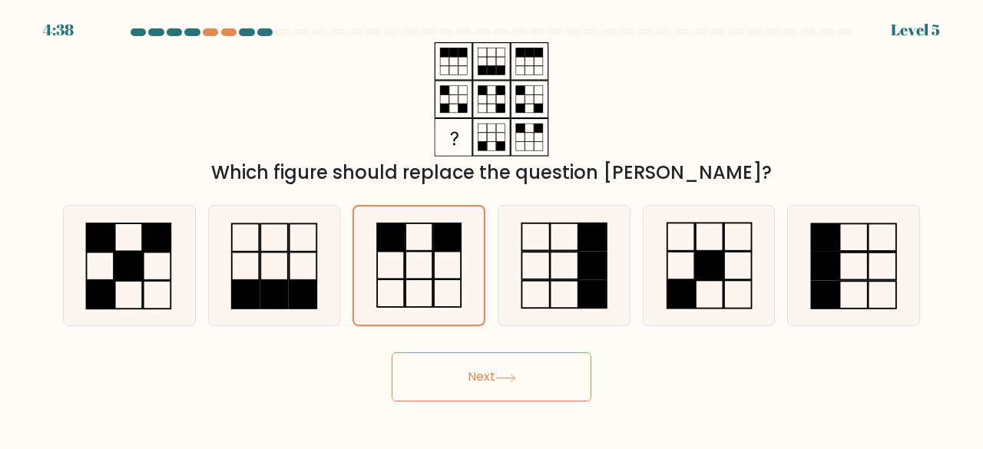
click at [503, 366] on button "Next" at bounding box center [492, 377] width 200 height 49
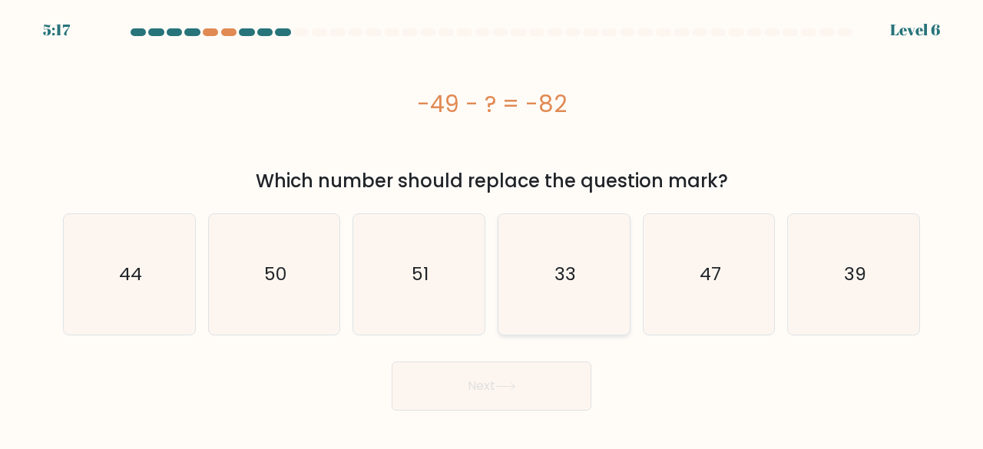
click at [555, 303] on icon "33" at bounding box center [564, 274] width 121 height 121
click at [492, 229] on input "d. 33" at bounding box center [492, 227] width 1 height 4
radio input "true"
click at [498, 382] on button "Next" at bounding box center [492, 386] width 200 height 49
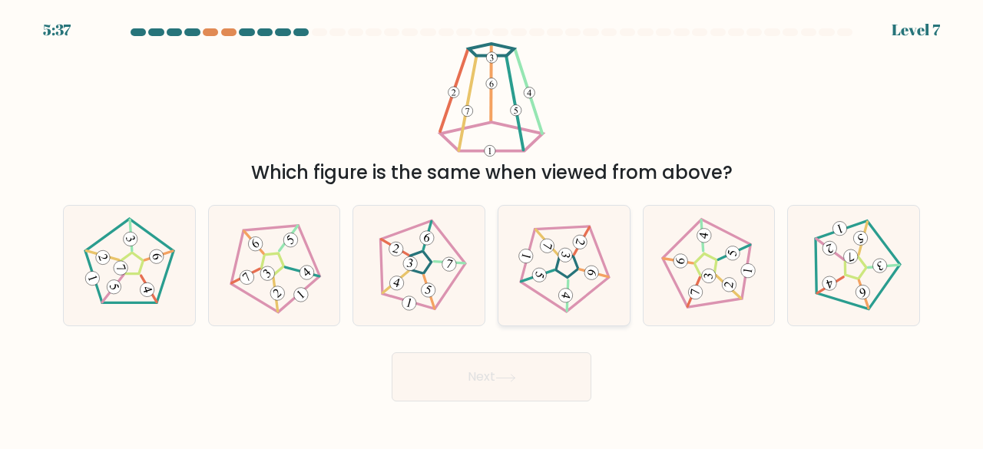
click at [572, 273] on 251 at bounding box center [568, 267] width 26 height 27
click at [492, 229] on input "d." at bounding box center [492, 227] width 1 height 4
radio input "true"
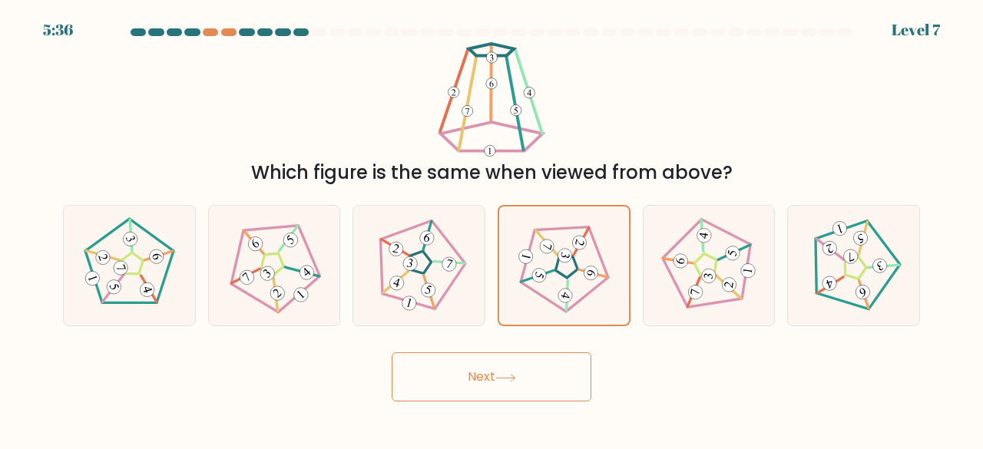
click at [486, 366] on button "Next" at bounding box center [492, 377] width 200 height 49
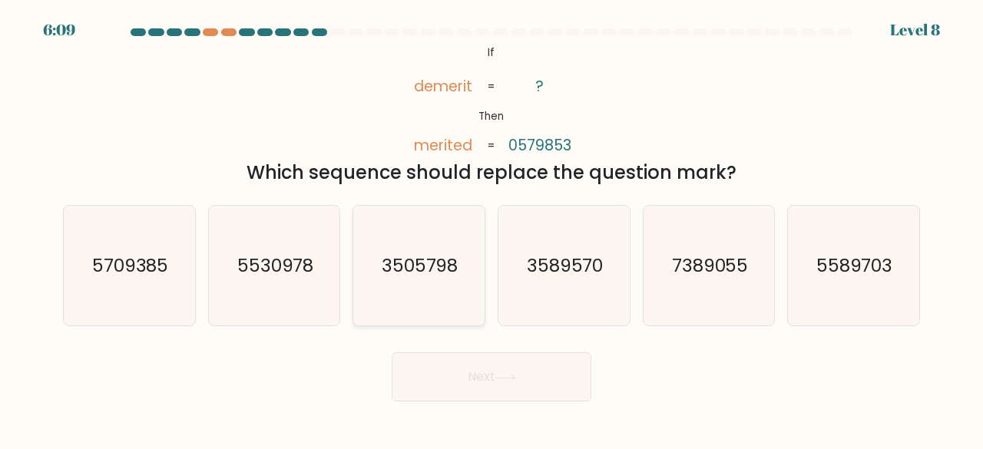
click at [461, 235] on icon "3505798" at bounding box center [419, 266] width 121 height 121
click at [492, 229] on input "c. 3505798" at bounding box center [492, 227] width 1 height 4
radio input "true"
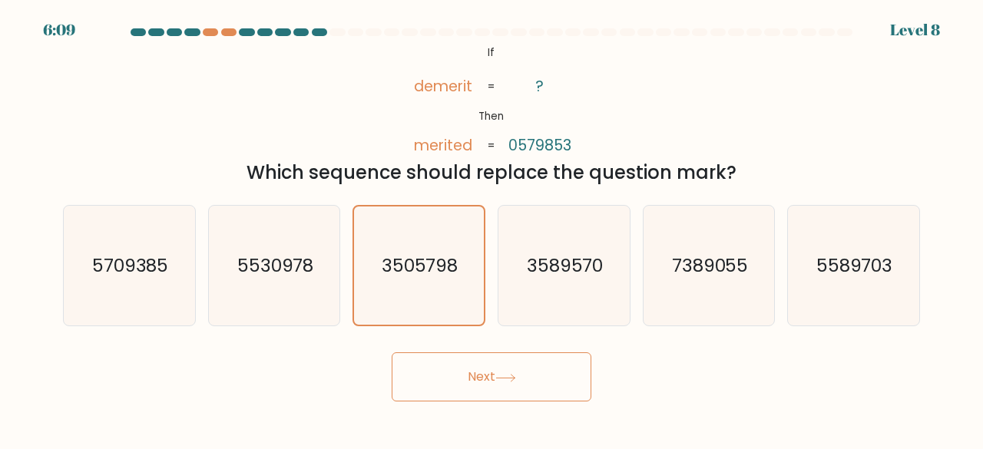
click at [480, 368] on button "Next" at bounding box center [492, 377] width 200 height 49
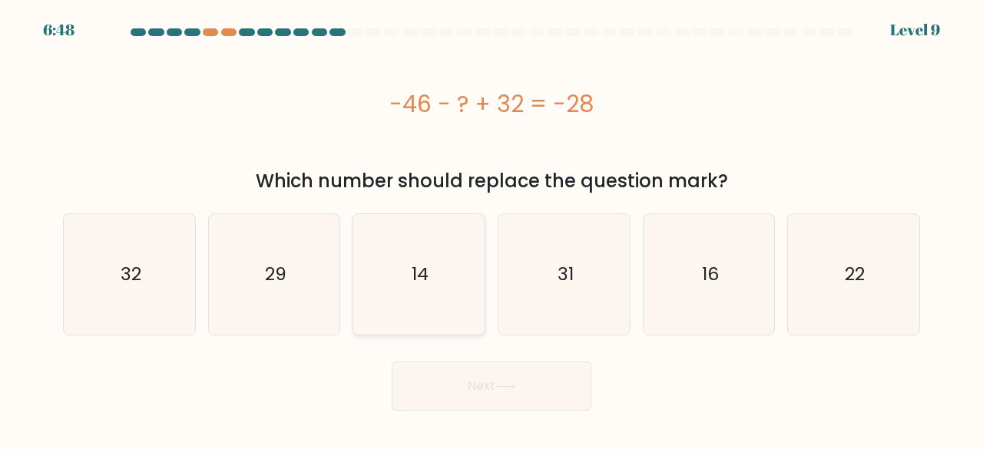
click at [387, 244] on icon "14" at bounding box center [419, 274] width 121 height 121
click at [492, 229] on input "c. 14" at bounding box center [492, 227] width 1 height 4
radio input "true"
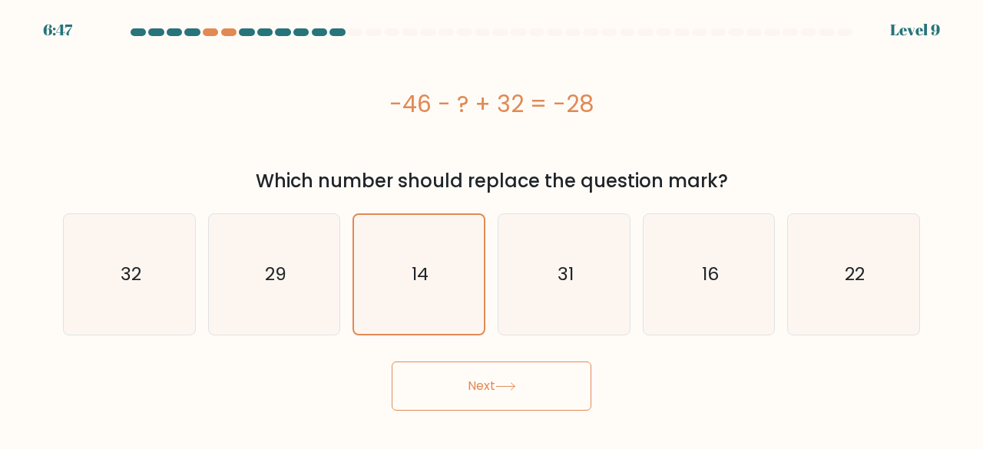
click at [452, 384] on button "Next" at bounding box center [492, 386] width 200 height 49
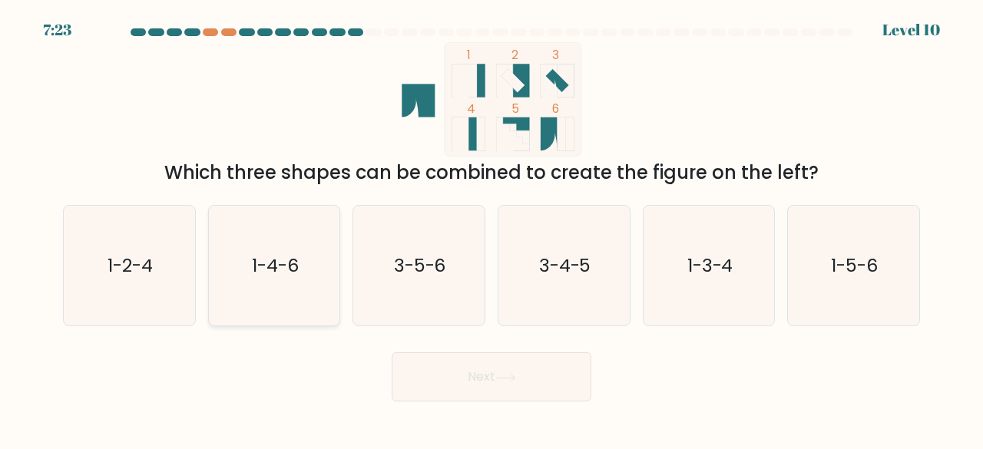
click at [277, 275] on text "1-4-6" at bounding box center [275, 265] width 47 height 25
click at [492, 229] on input "b. 1-4-6" at bounding box center [492, 227] width 1 height 4
radio input "true"
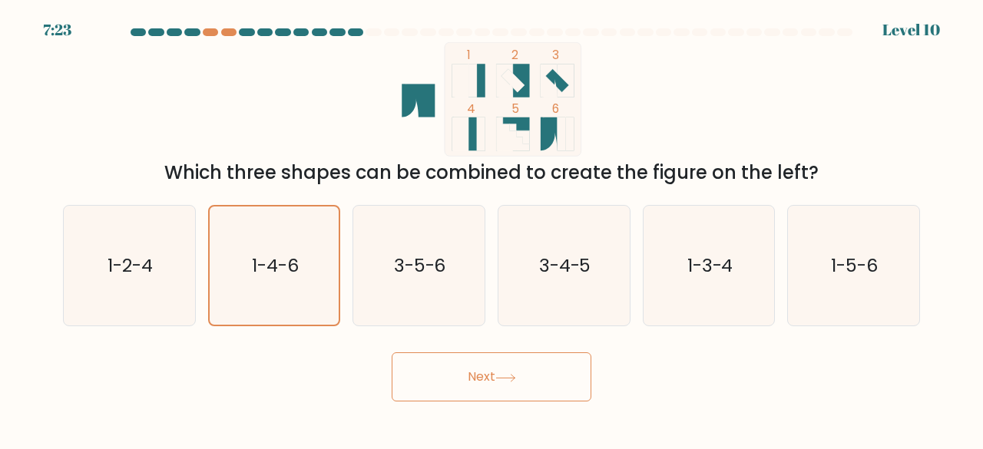
click at [486, 370] on button "Next" at bounding box center [492, 377] width 200 height 49
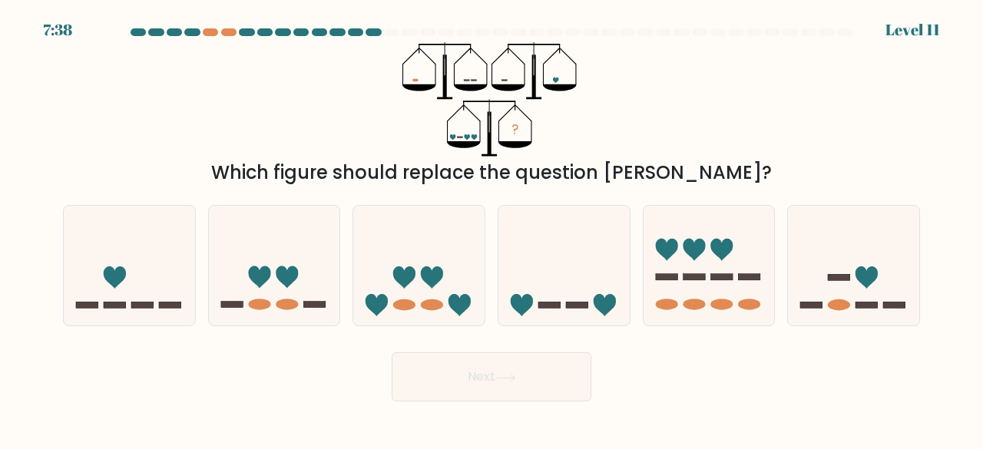
click at [544, 338] on form at bounding box center [491, 214] width 983 height 373
click at [536, 308] on icon at bounding box center [564, 265] width 131 height 108
click at [492, 229] on input "d." at bounding box center [492, 227] width 1 height 4
radio input "true"
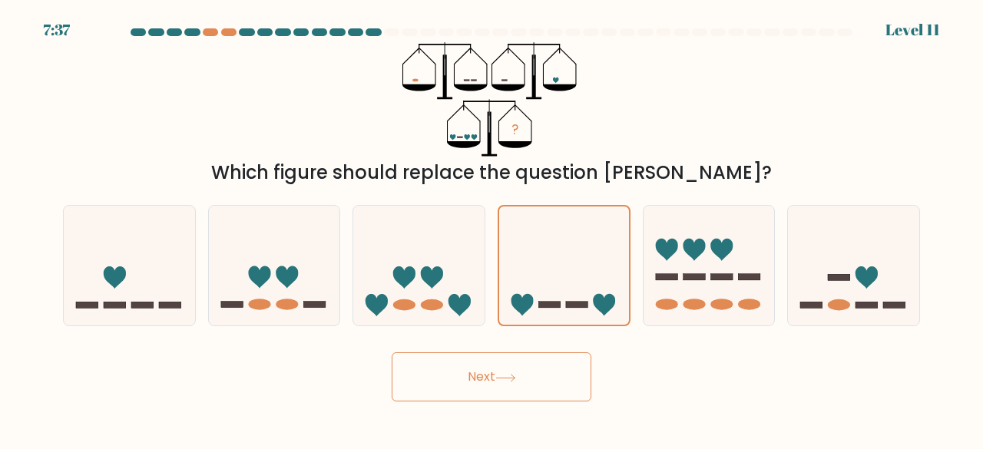
click at [492, 363] on button "Next" at bounding box center [492, 377] width 200 height 49
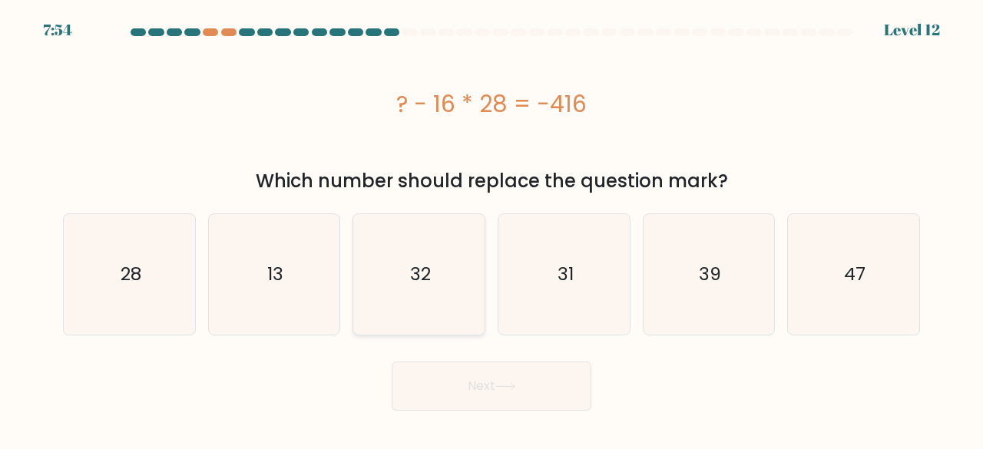
click at [429, 325] on icon "32" at bounding box center [419, 274] width 121 height 121
click at [492, 229] on input "c. 32" at bounding box center [492, 227] width 1 height 4
radio input "true"
click at [445, 379] on button "Next" at bounding box center [492, 386] width 200 height 49
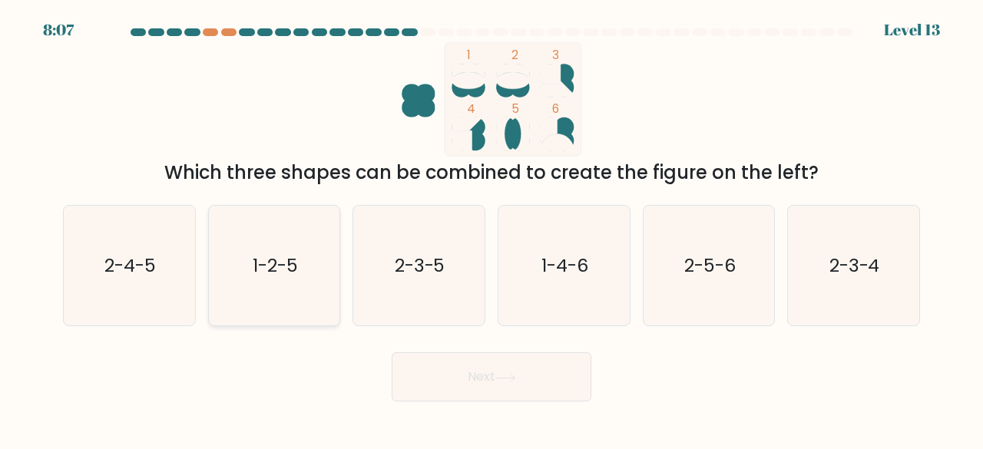
click at [310, 262] on icon "1-2-5" at bounding box center [274, 266] width 121 height 121
click at [492, 229] on input "b. 1-2-5" at bounding box center [492, 227] width 1 height 4
radio input "true"
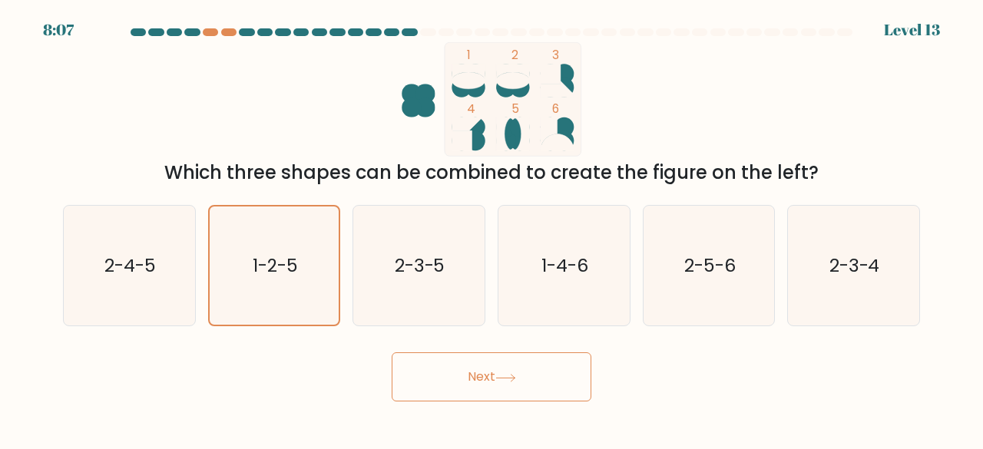
click at [459, 373] on button "Next" at bounding box center [492, 377] width 200 height 49
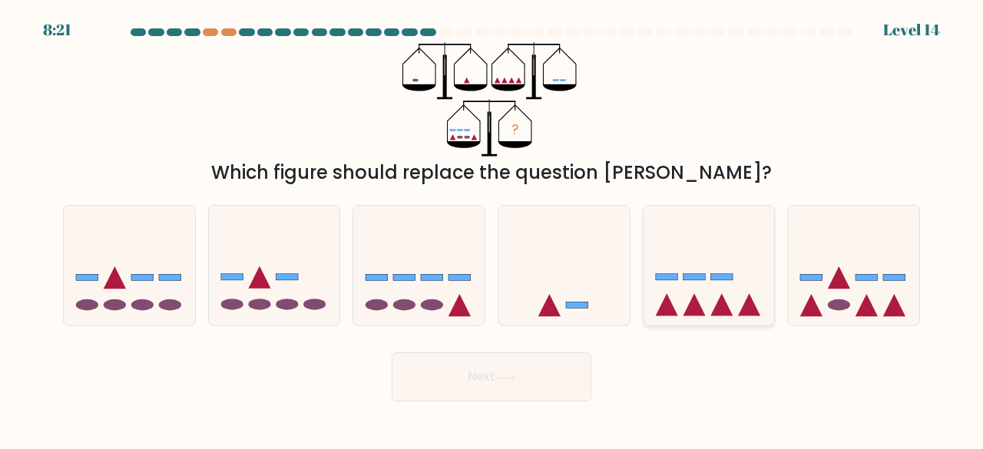
click at [722, 248] on icon at bounding box center [709, 265] width 131 height 108
click at [492, 229] on input "e." at bounding box center [492, 227] width 1 height 4
radio input "true"
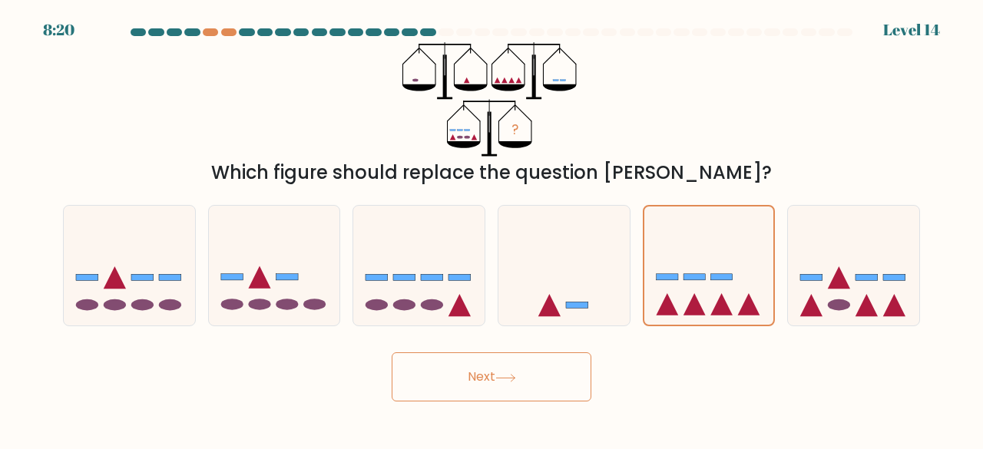
click at [492, 394] on button "Next" at bounding box center [492, 377] width 200 height 49
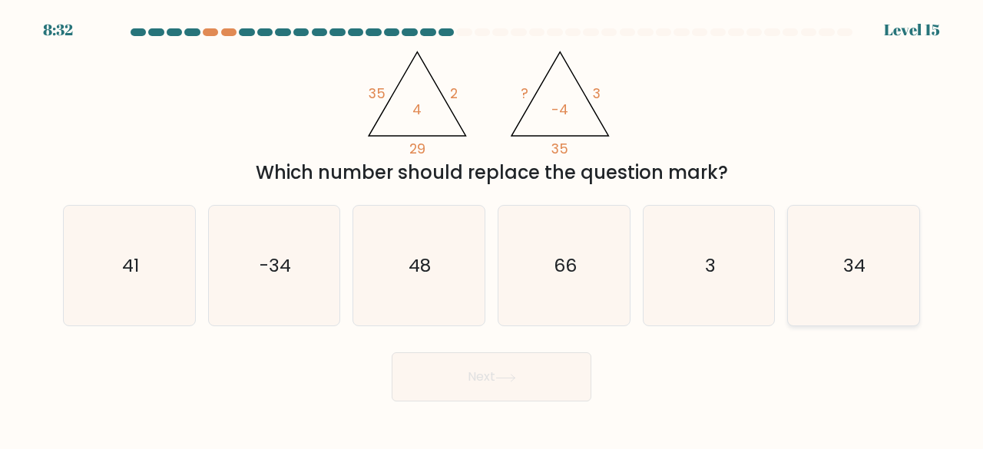
click at [854, 266] on text "34" at bounding box center [855, 265] width 22 height 25
click at [492, 229] on input "f. 34" at bounding box center [492, 227] width 1 height 4
radio input "true"
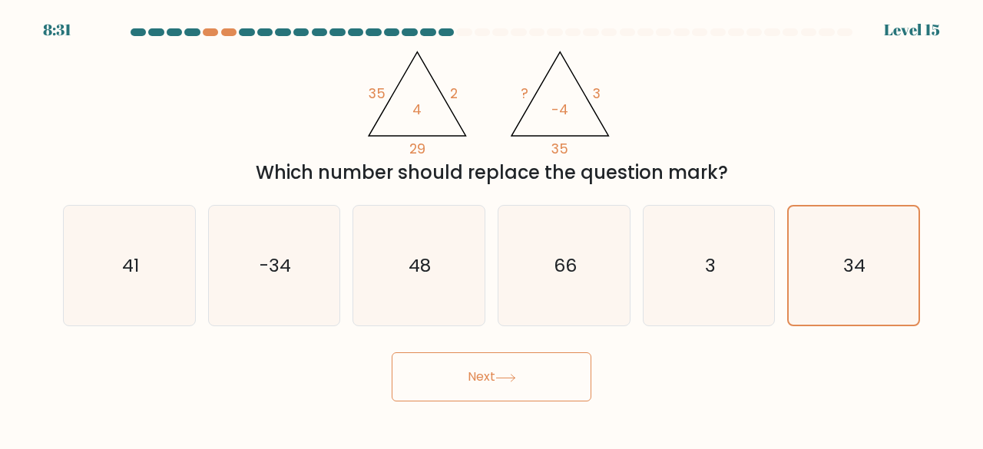
click at [524, 370] on button "Next" at bounding box center [492, 377] width 200 height 49
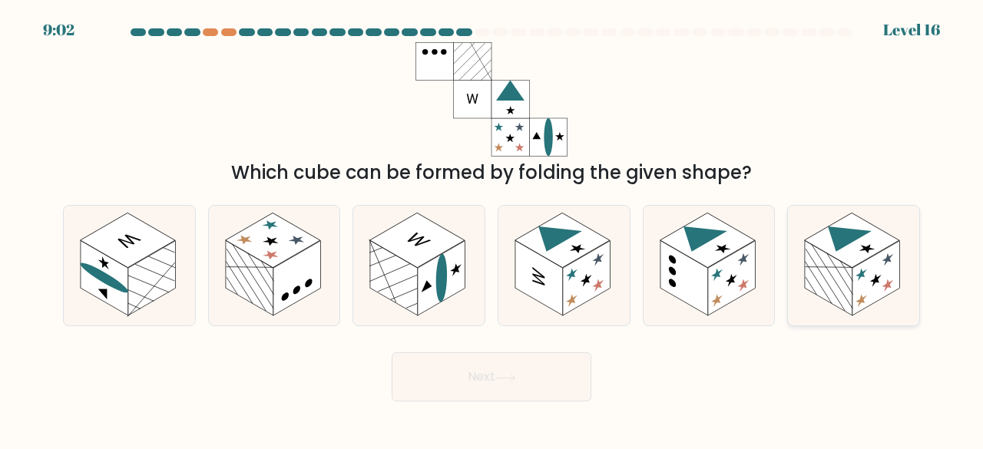
click at [859, 237] on icon at bounding box center [840, 233] width 61 height 35
click at [492, 229] on input "f." at bounding box center [492, 227] width 1 height 4
radio input "true"
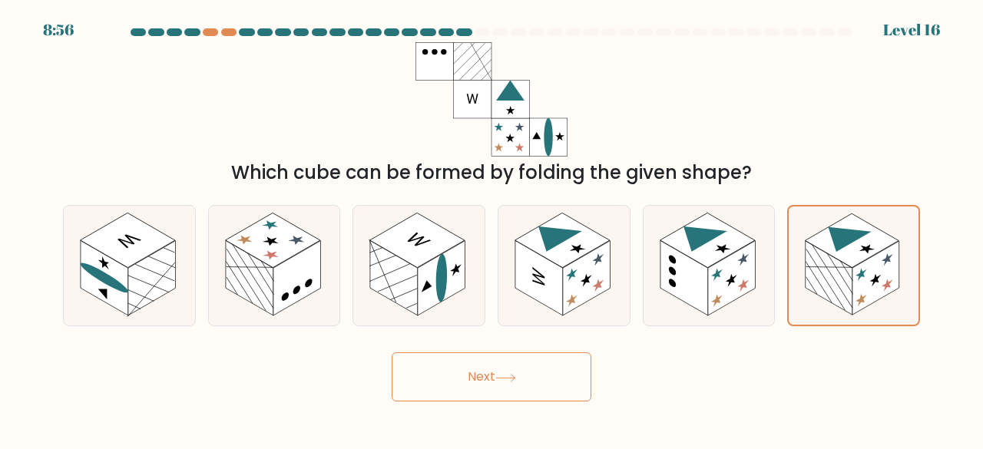
click at [492, 394] on button "Next" at bounding box center [492, 377] width 200 height 49
click at [480, 376] on button "Next" at bounding box center [492, 377] width 200 height 49
click at [863, 303] on rect at bounding box center [876, 278] width 47 height 75
click at [492, 229] on input "f." at bounding box center [492, 227] width 1 height 4
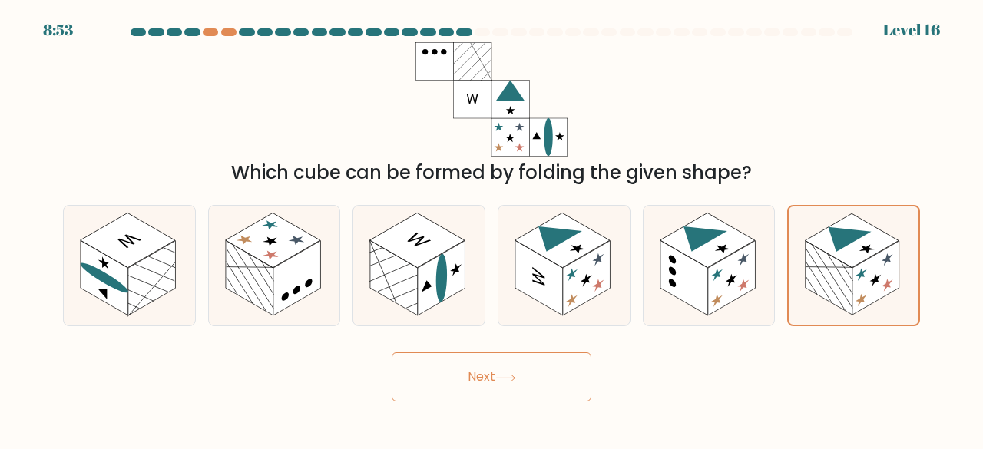
click at [515, 365] on button "Next" at bounding box center [492, 377] width 200 height 49
click at [621, 282] on icon at bounding box center [564, 266] width 131 height 121
click at [492, 229] on input "d." at bounding box center [492, 227] width 1 height 4
radio input "true"
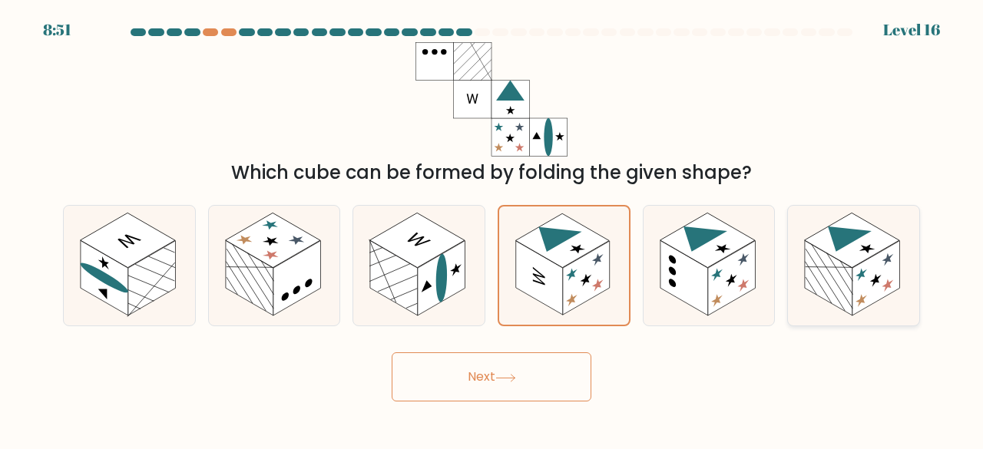
click at [827, 276] on rect at bounding box center [829, 277] width 48 height 75
click at [492, 229] on input "f." at bounding box center [492, 227] width 1 height 4
radio input "true"
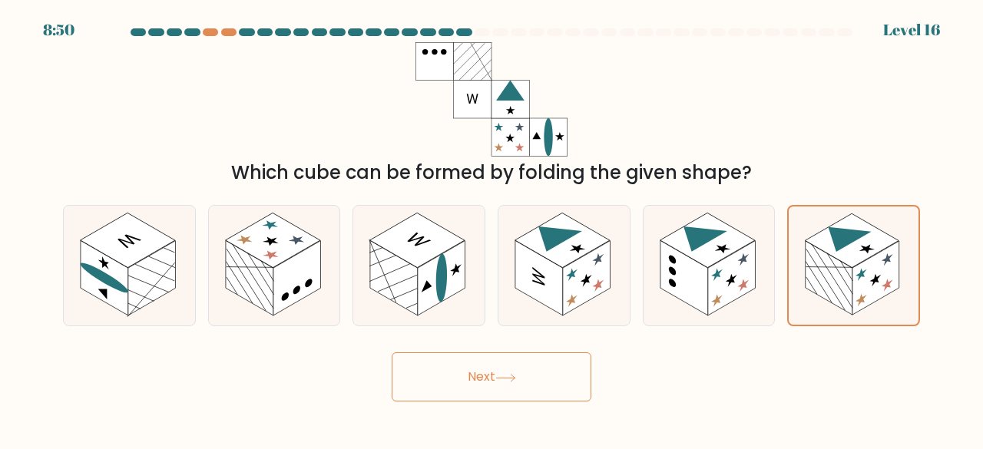
click at [486, 388] on button "Next" at bounding box center [492, 377] width 200 height 49
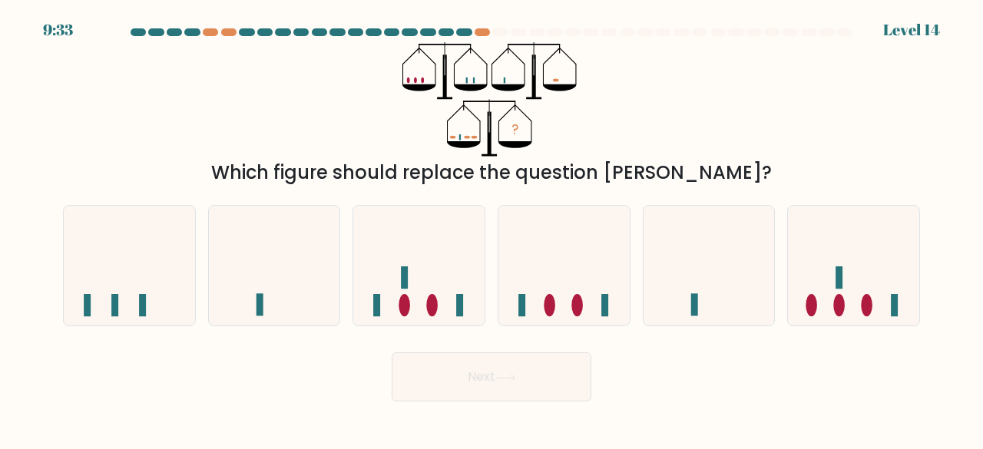
drag, startPoint x: 486, startPoint y: 388, endPoint x: 313, endPoint y: 168, distance: 279.1
click at [313, 168] on div "Which figure should replace the question mark?" at bounding box center [491, 173] width 839 height 28
click at [883, 287] on icon at bounding box center [853, 265] width 131 height 108
click at [492, 229] on input "f." at bounding box center [492, 227] width 1 height 4
radio input "true"
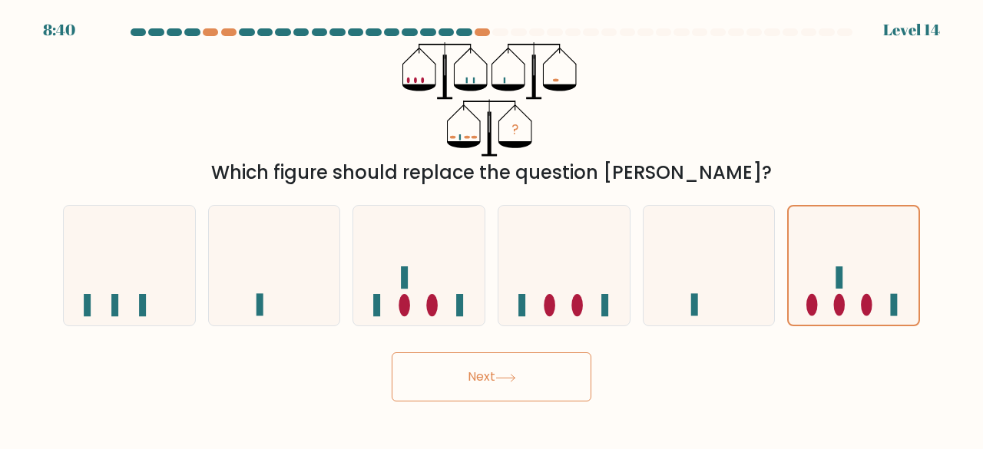
click at [548, 377] on button "Next" at bounding box center [492, 377] width 200 height 49
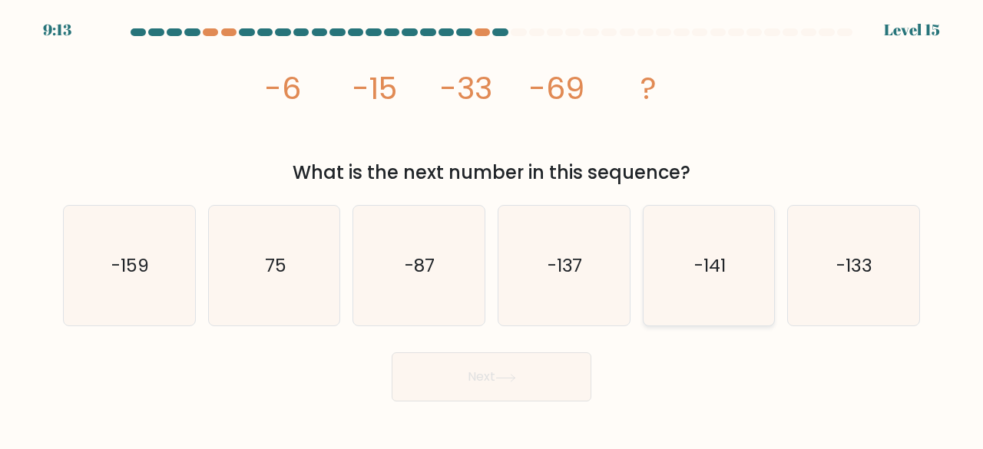
click at [714, 294] on icon "-141" at bounding box center [709, 266] width 121 height 121
click at [492, 229] on input "e. -141" at bounding box center [492, 227] width 1 height 4
radio input "true"
click at [530, 367] on button "Next" at bounding box center [492, 377] width 200 height 49
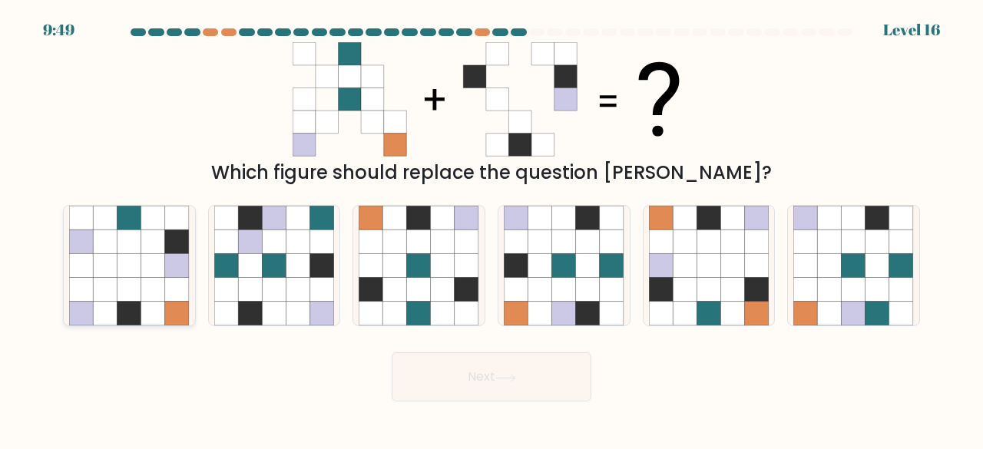
click at [100, 307] on icon at bounding box center [105, 314] width 24 height 24
click at [492, 229] on input "a." at bounding box center [492, 227] width 1 height 4
radio input "true"
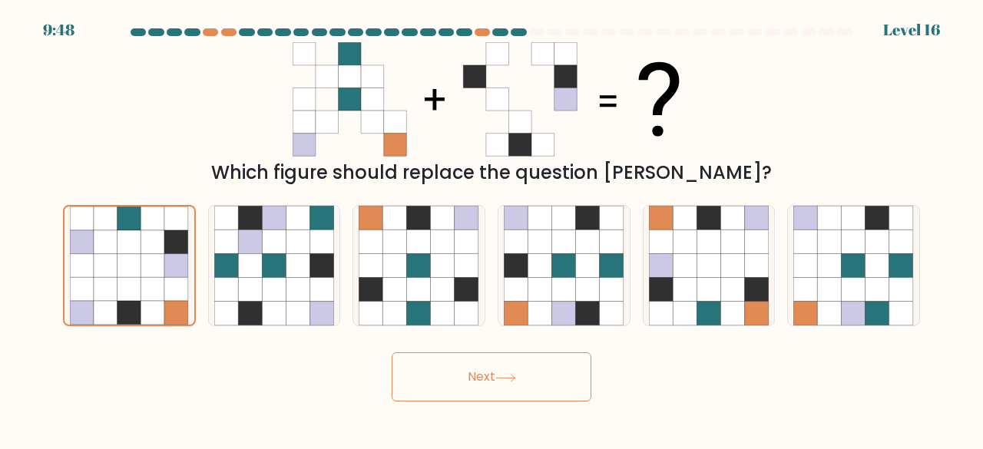
click at [412, 380] on button "Next" at bounding box center [492, 377] width 200 height 49
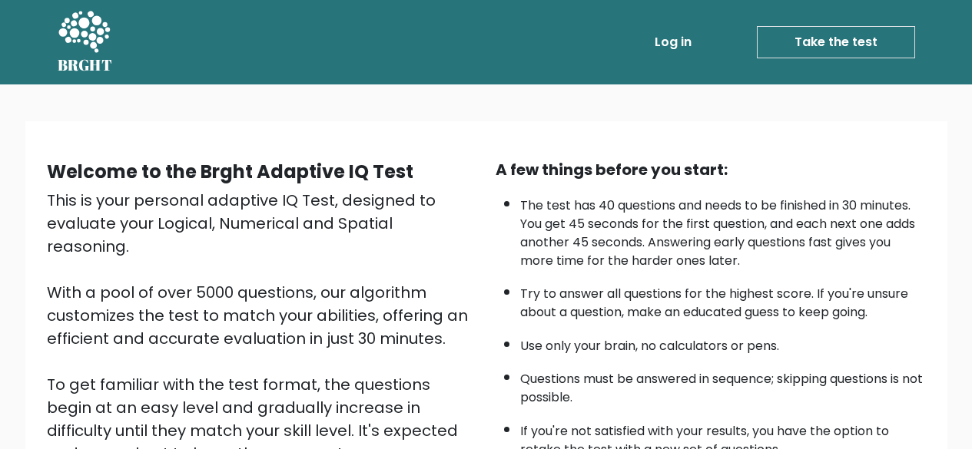
scroll to position [95, 0]
